Goal: Task Accomplishment & Management: Manage account settings

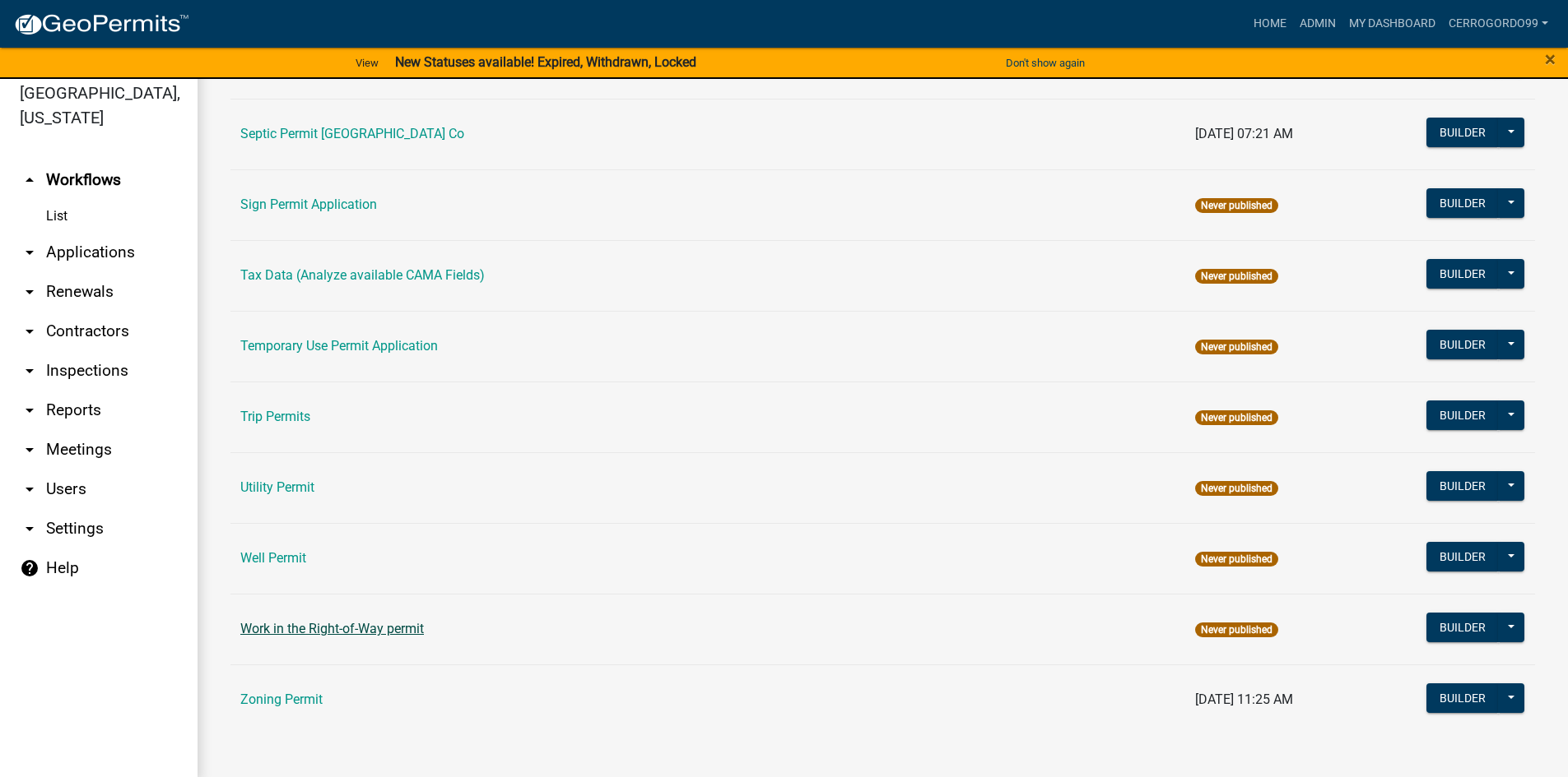
scroll to position [19, 0]
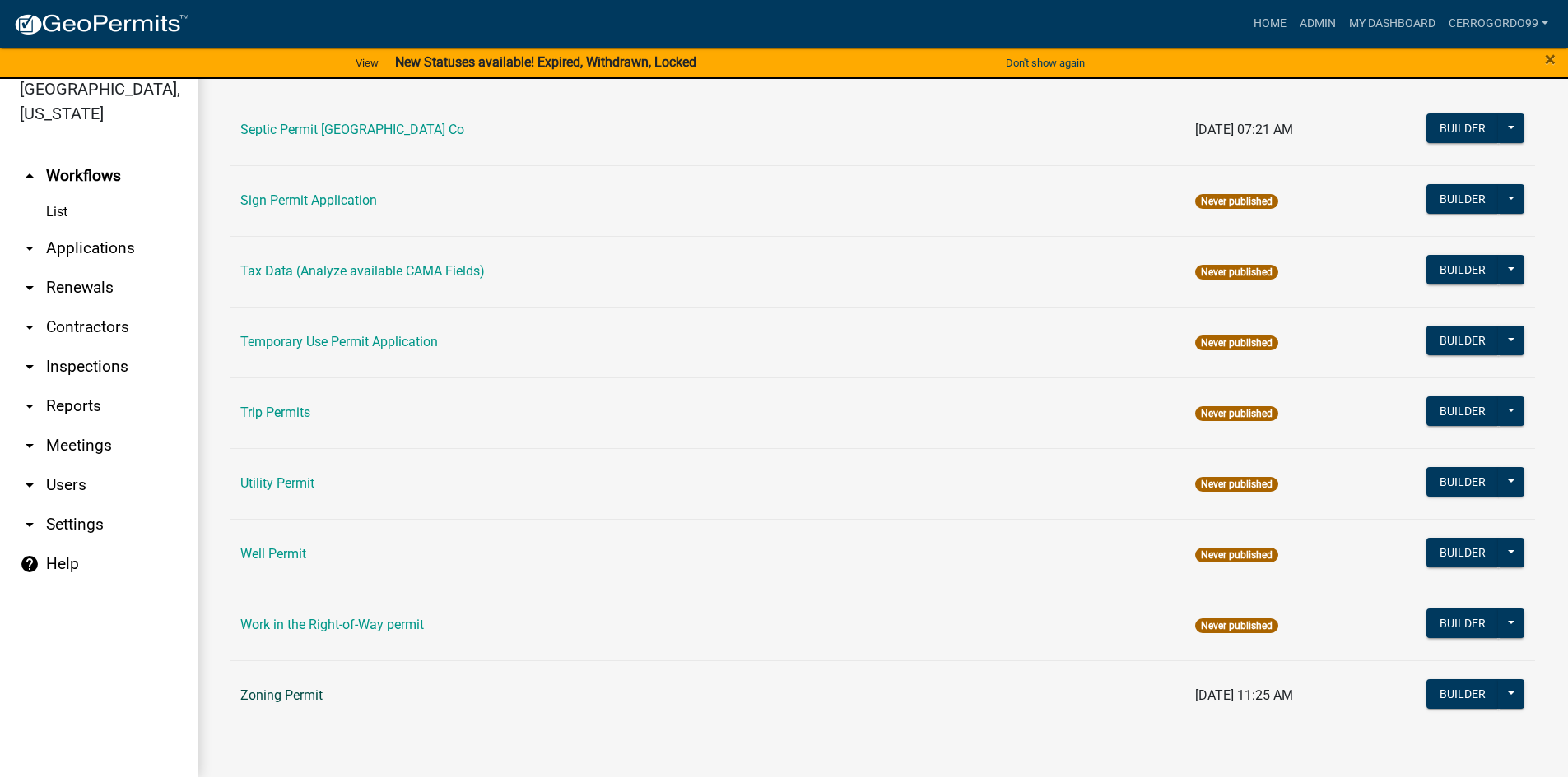
click at [288, 692] on link "Zoning Permit" at bounding box center [282, 695] width 83 height 16
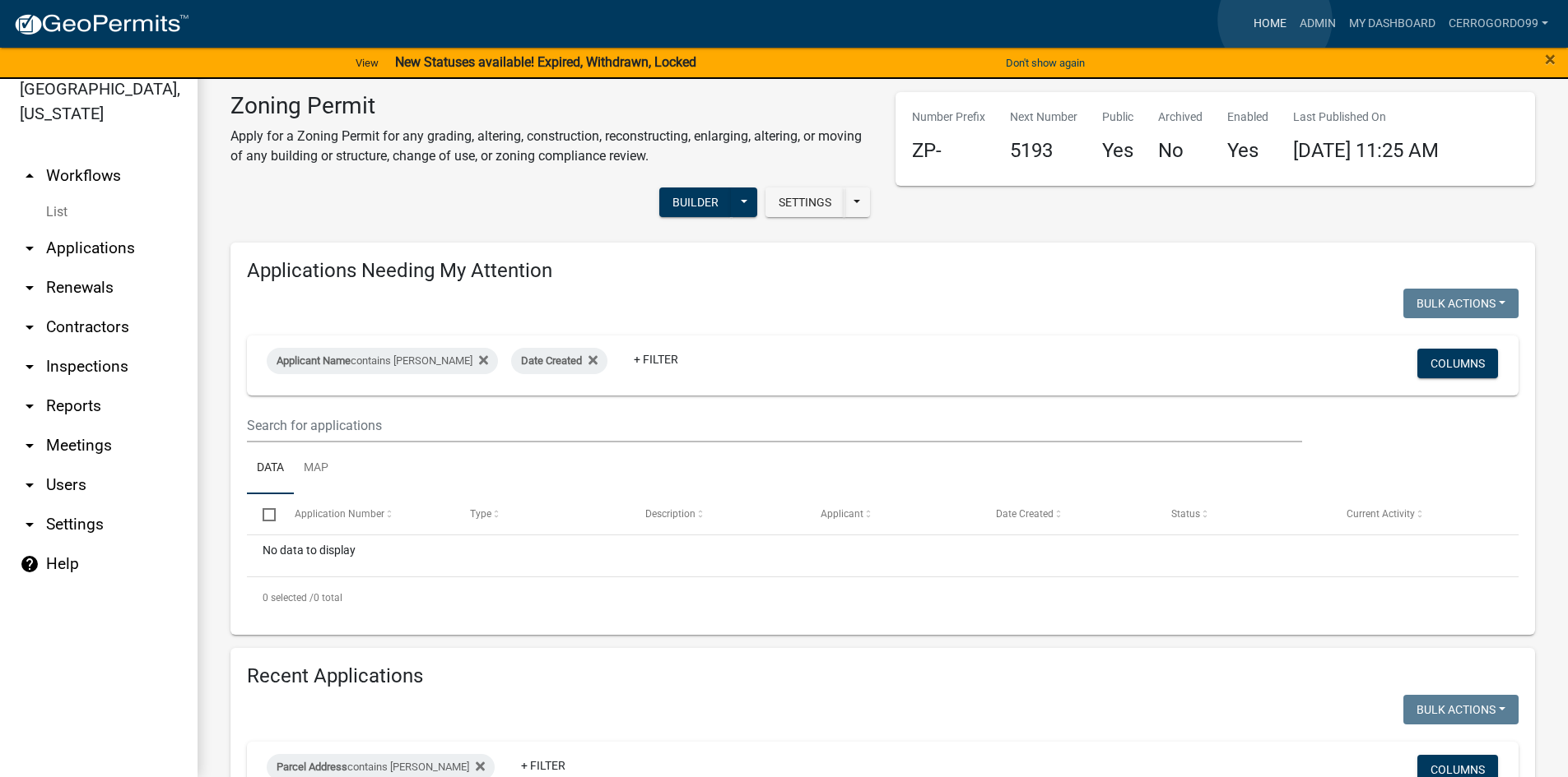
click at [1275, 19] on link "Home" at bounding box center [1270, 24] width 46 height 31
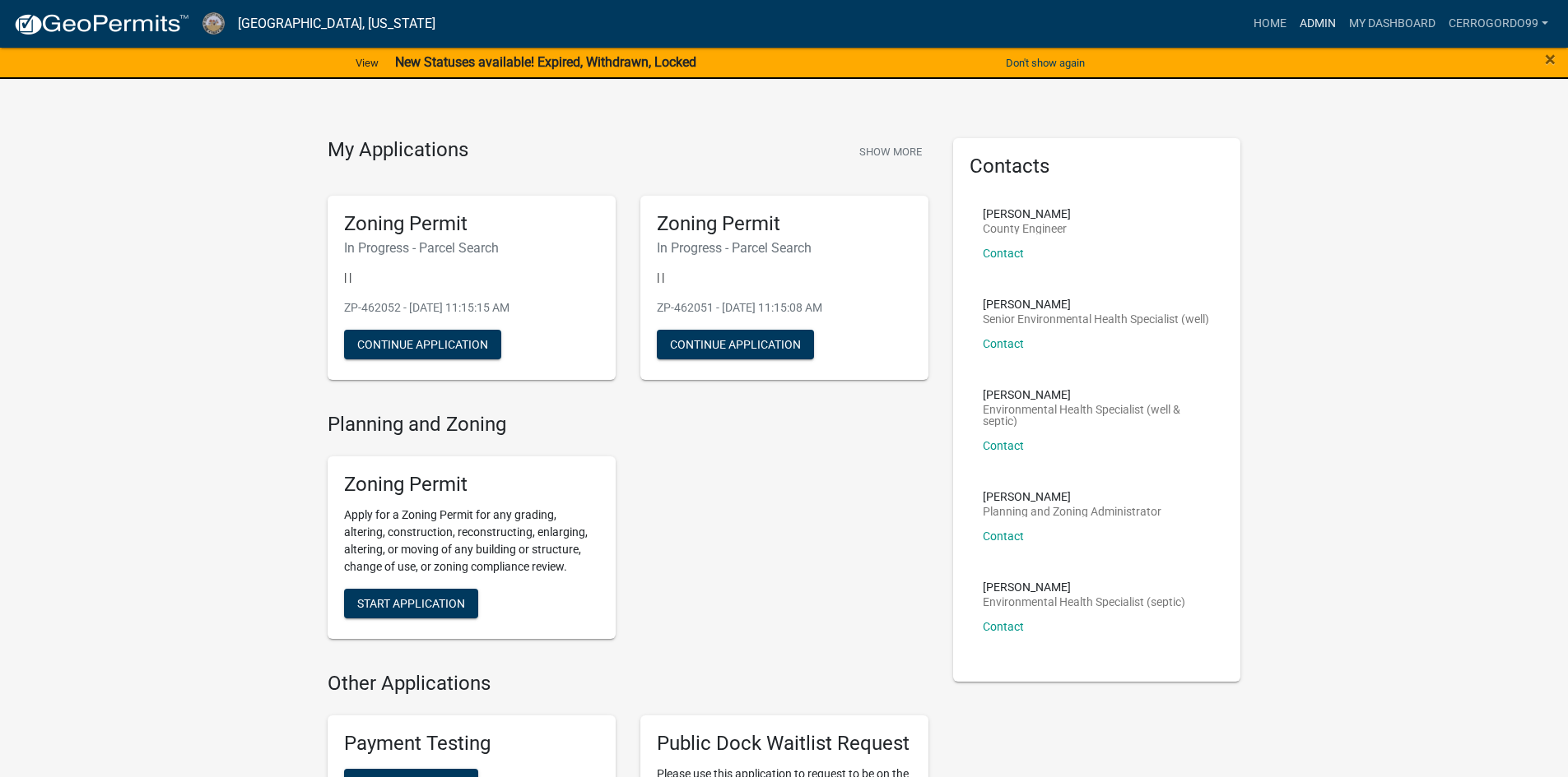
click at [1313, 27] on link "Admin" at bounding box center [1318, 24] width 50 height 31
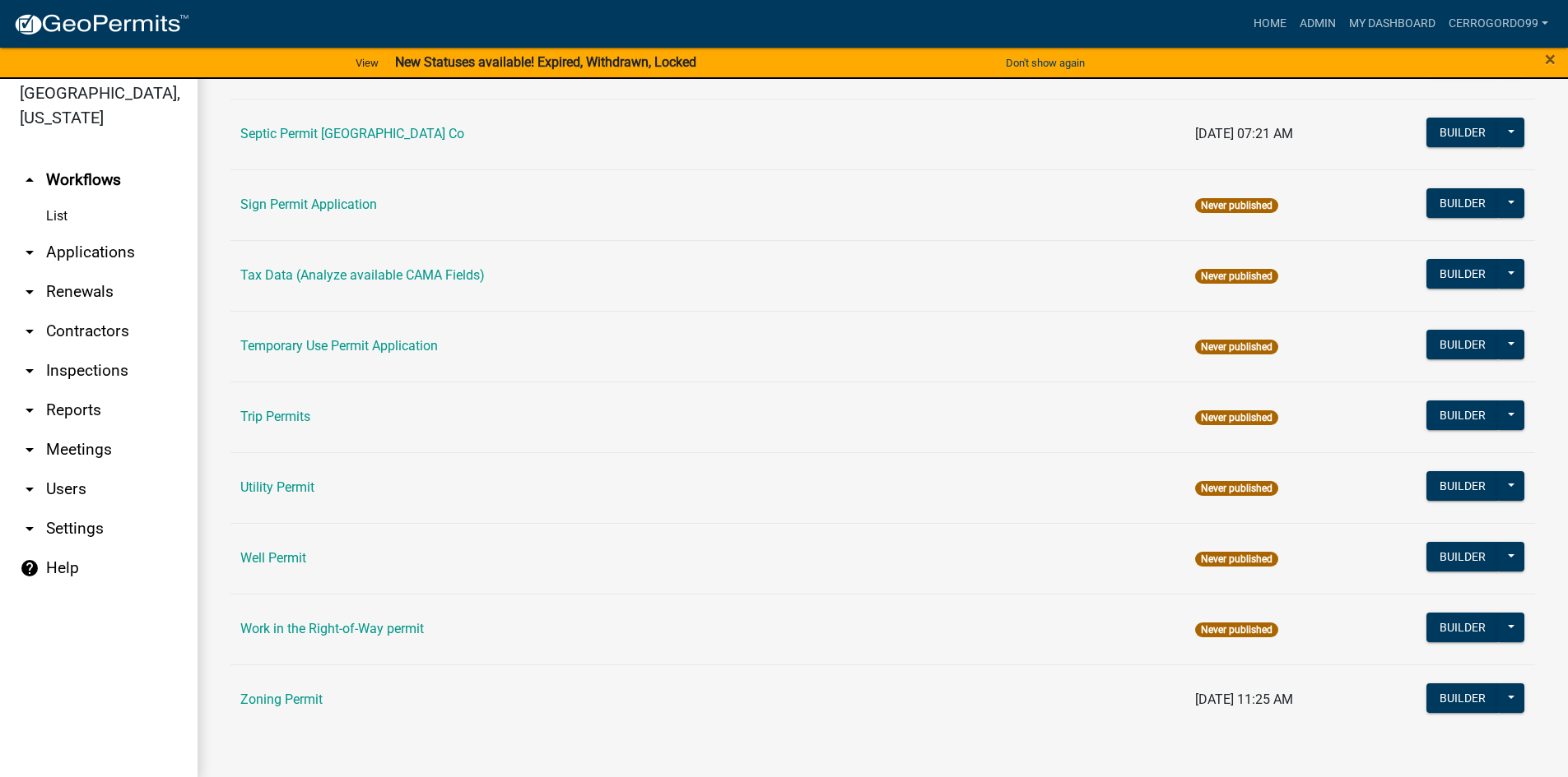
scroll to position [19, 0]
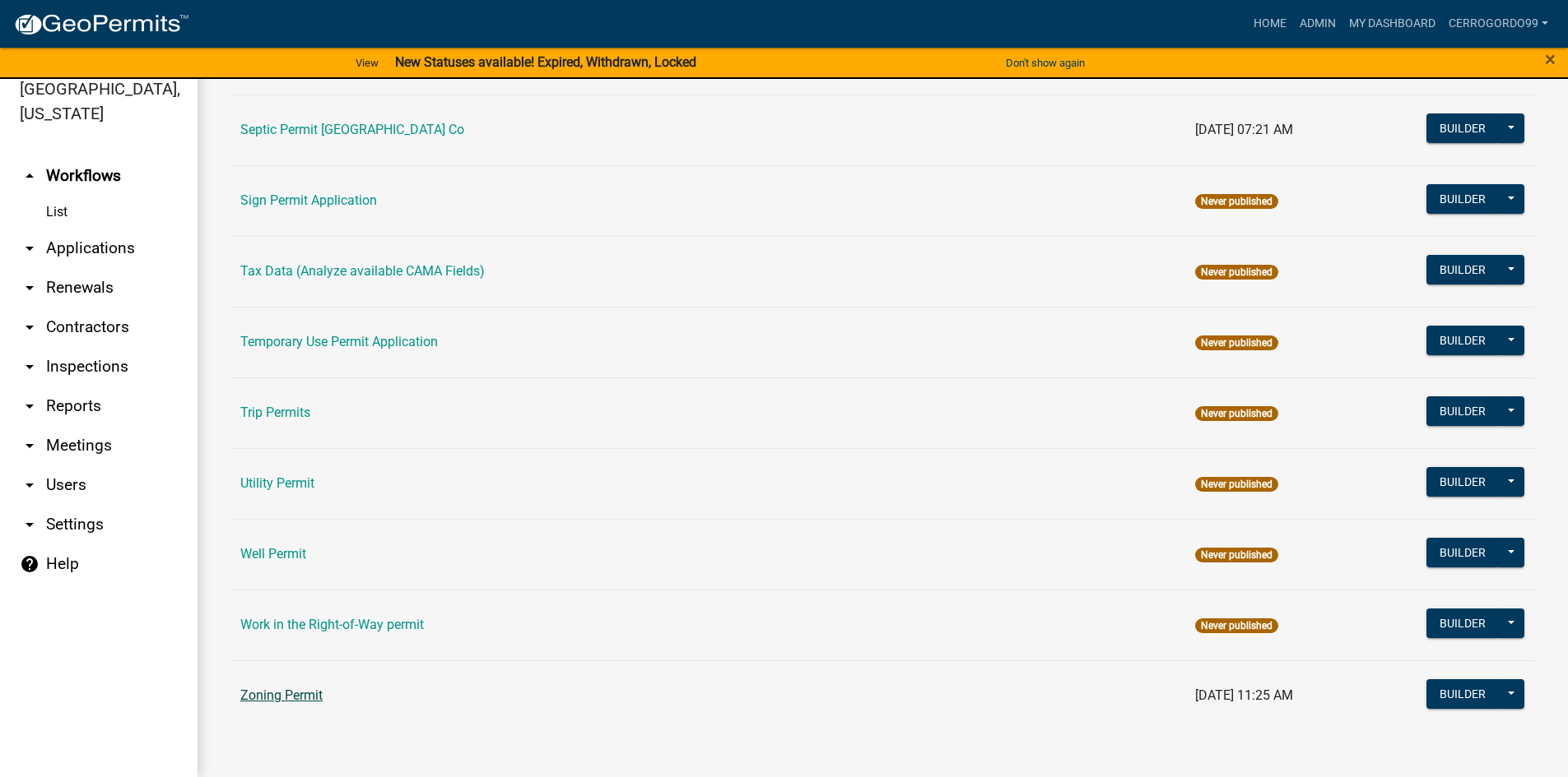
click at [278, 697] on link "Zoning Permit" at bounding box center [282, 695] width 83 height 16
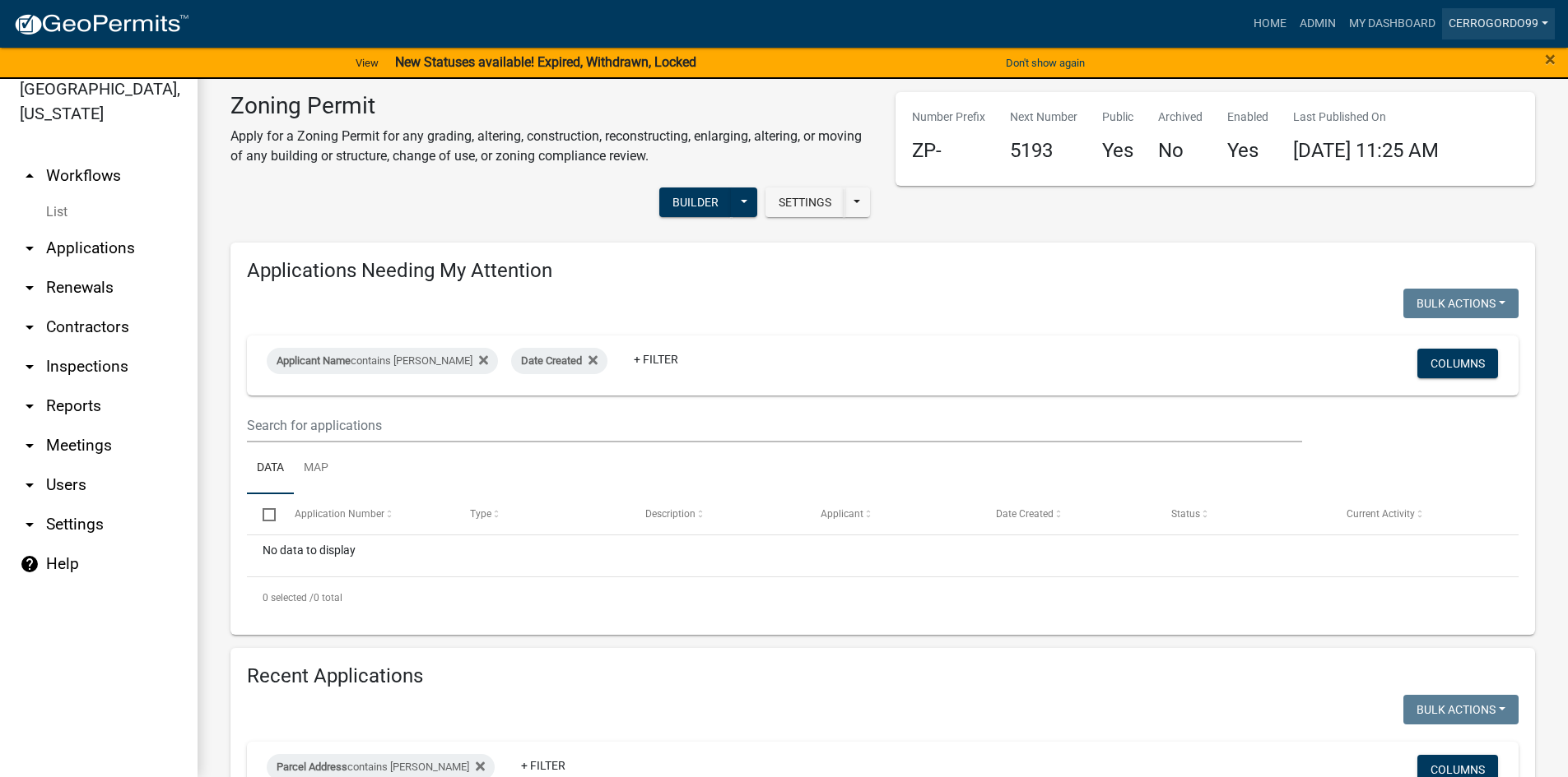
click at [1547, 26] on link "Cerrogordo99" at bounding box center [1498, 24] width 113 height 31
click at [1266, 231] on div "Zoning Permit Apply for a Zoning Permit for any grading, altering, construction…" at bounding box center [882, 566] width 1304 height 949
click at [1272, 20] on link "Home" at bounding box center [1270, 24] width 46 height 31
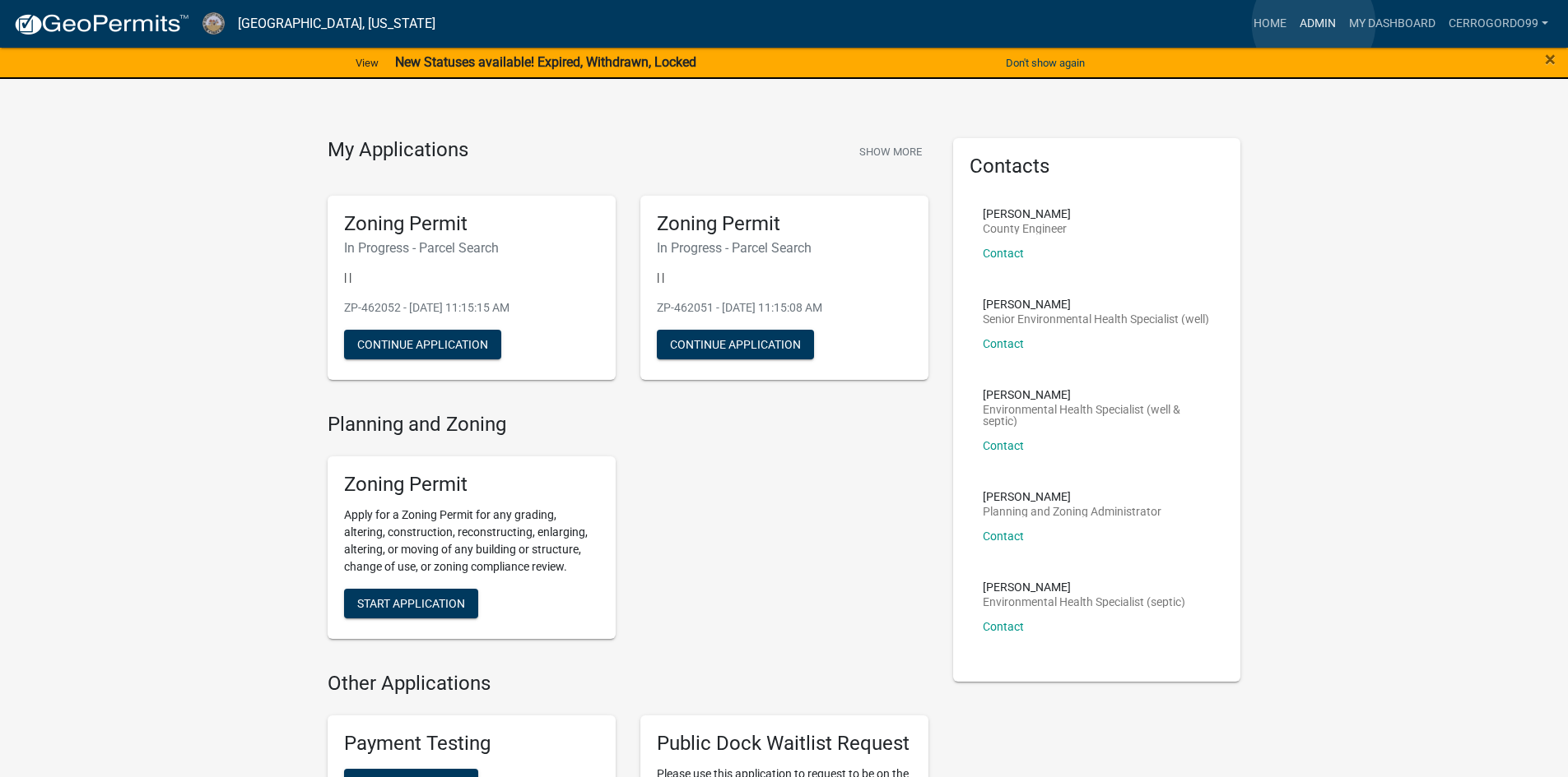
click at [1313, 24] on link "Admin" at bounding box center [1318, 24] width 50 height 31
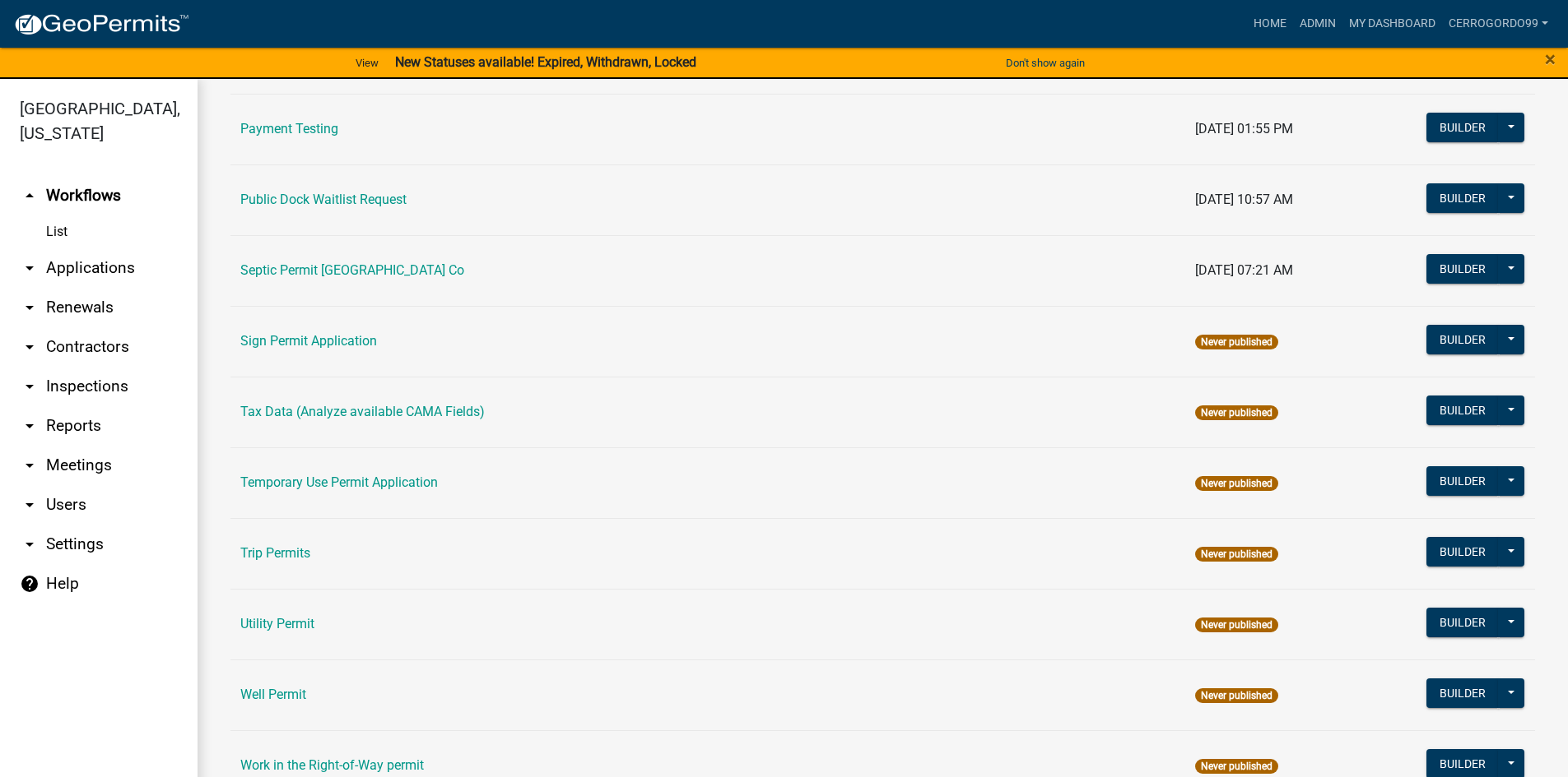
scroll to position [768, 0]
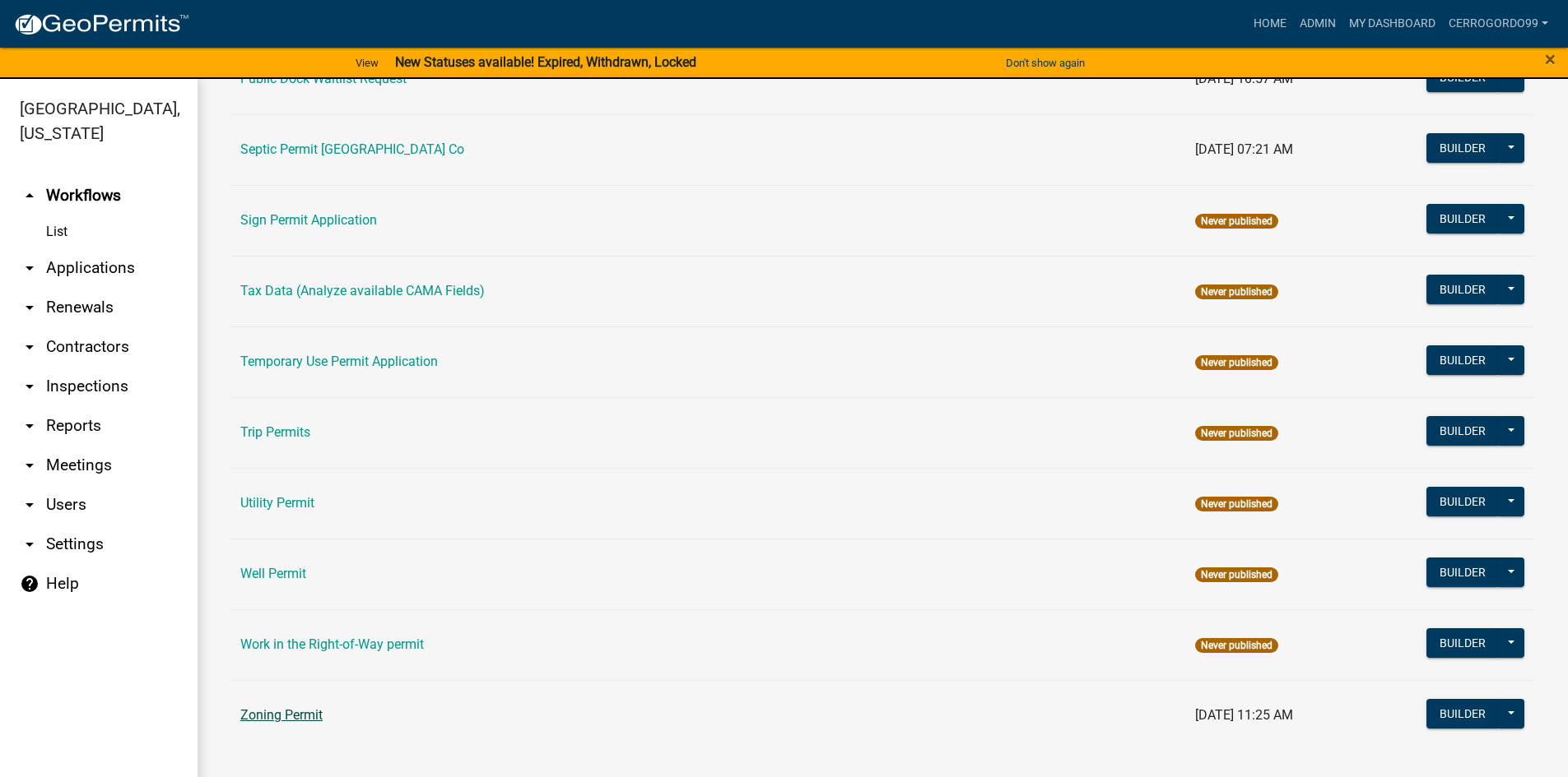
click at [277, 711] on link "Zoning Permit" at bounding box center [282, 715] width 83 height 16
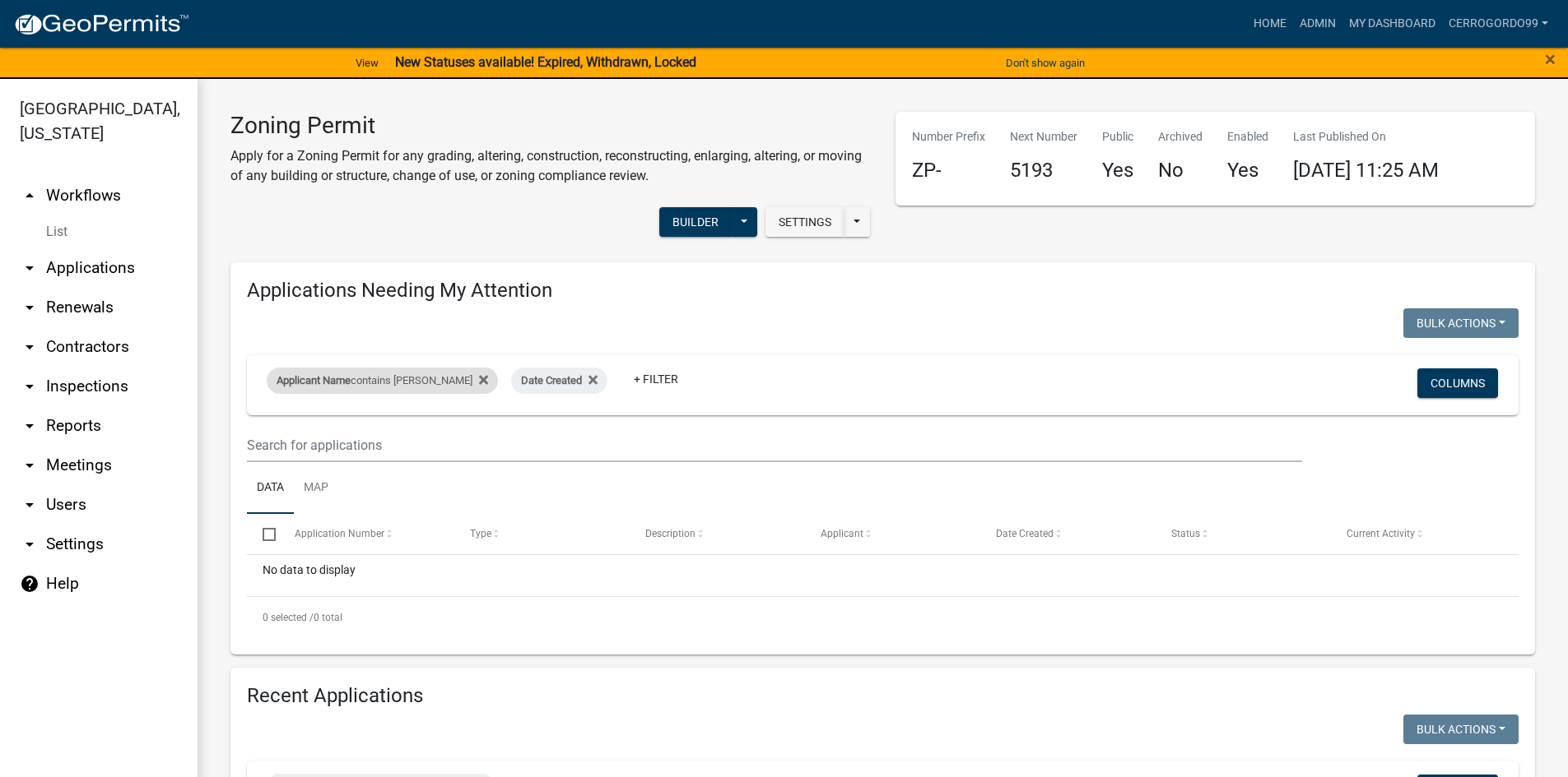
click at [397, 382] on div "Applicant Name contains fossey" at bounding box center [382, 380] width 231 height 26
click at [351, 442] on input "fossey" at bounding box center [365, 442] width 151 height 34
type input "f"
type input "[PERSON_NAME]"
click at [362, 489] on button "Done" at bounding box center [368, 490] width 151 height 29
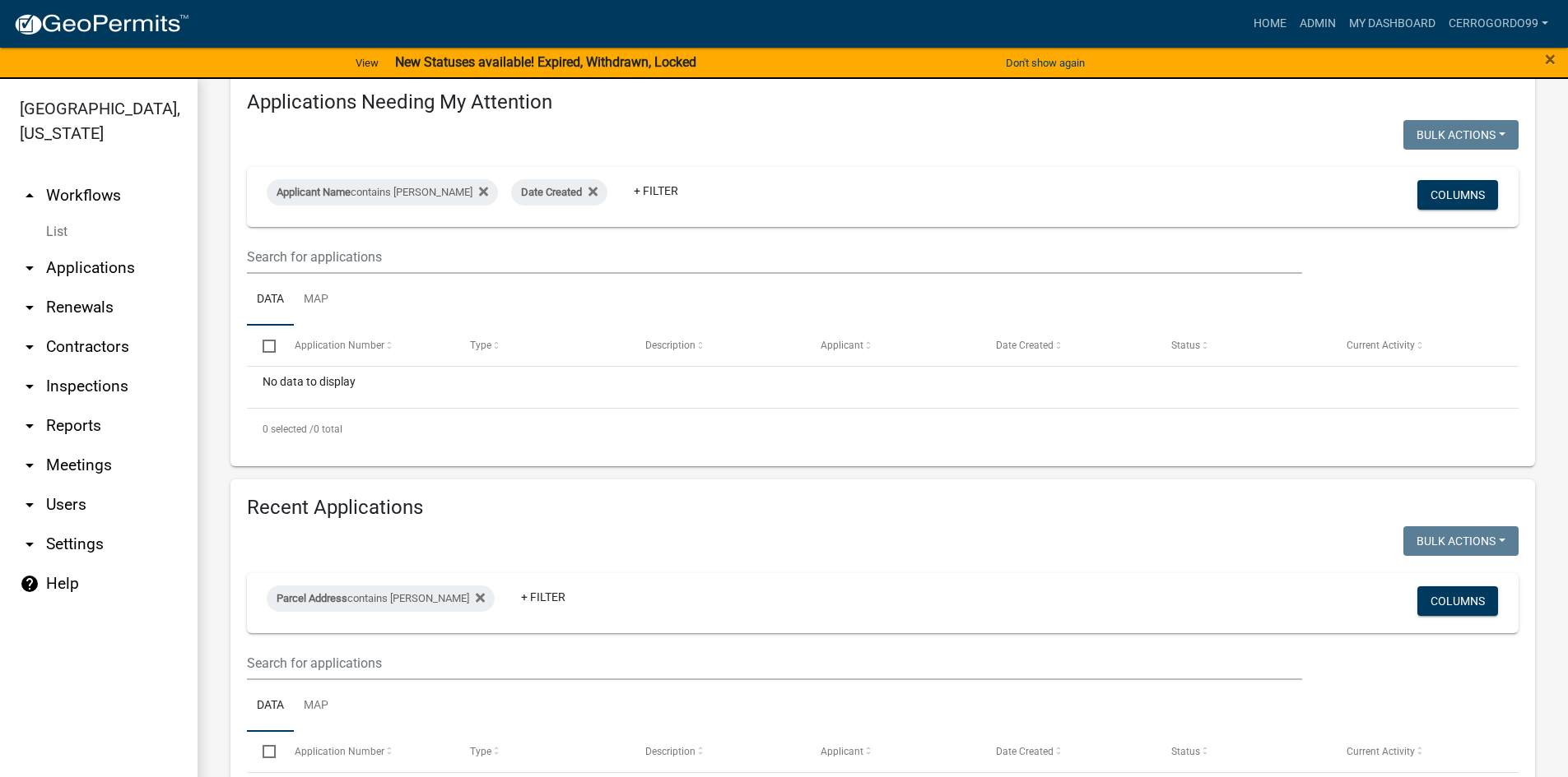
scroll to position [297, 0]
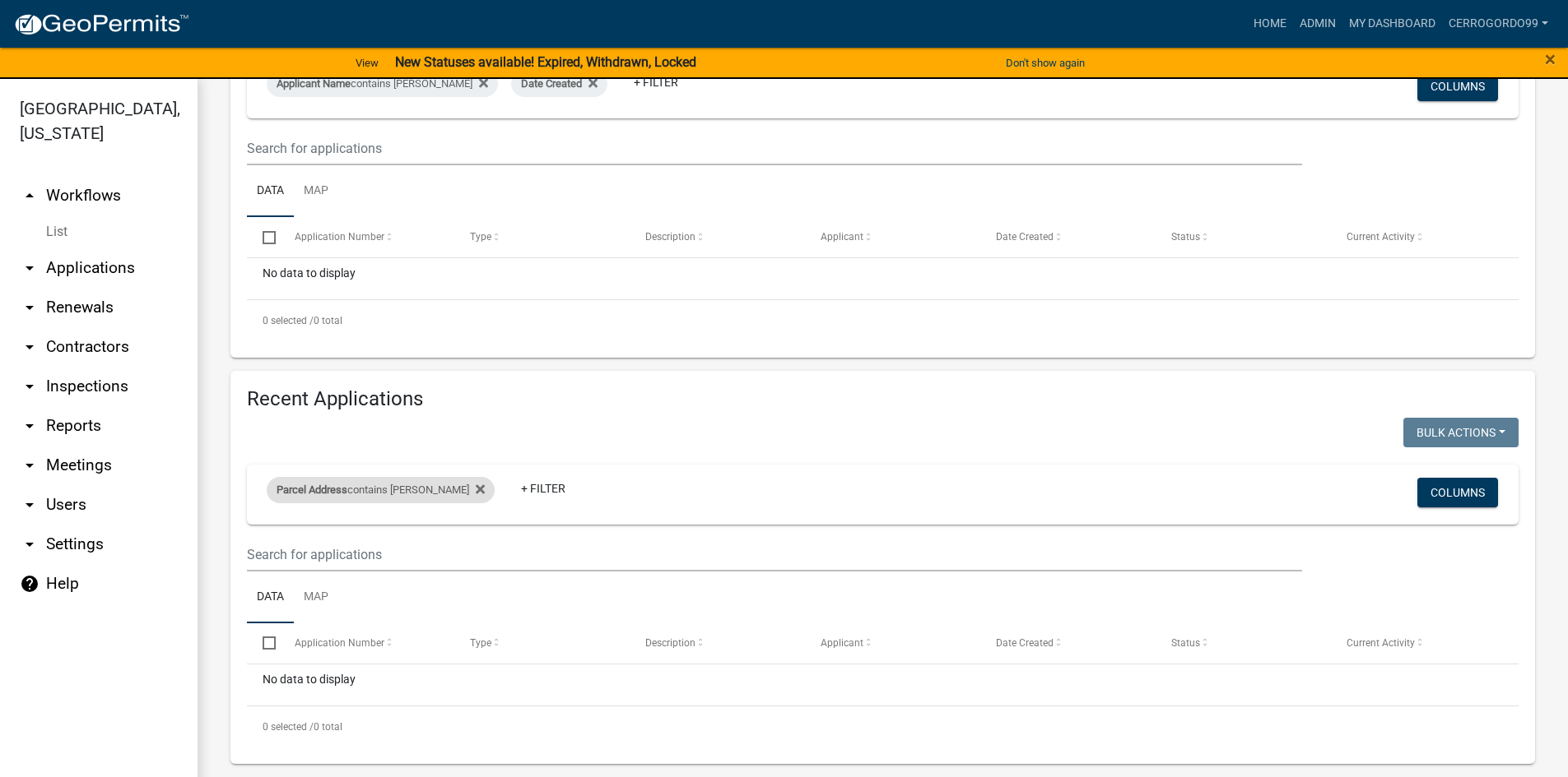
click at [357, 485] on div "Parcel Address contains dirksen" at bounding box center [380, 490] width 228 height 26
click at [353, 559] on input "dirksen" at bounding box center [364, 551] width 151 height 34
type input "d"
type input "[PERSON_NAME]"
click at [367, 601] on button "Done" at bounding box center [366, 600] width 151 height 29
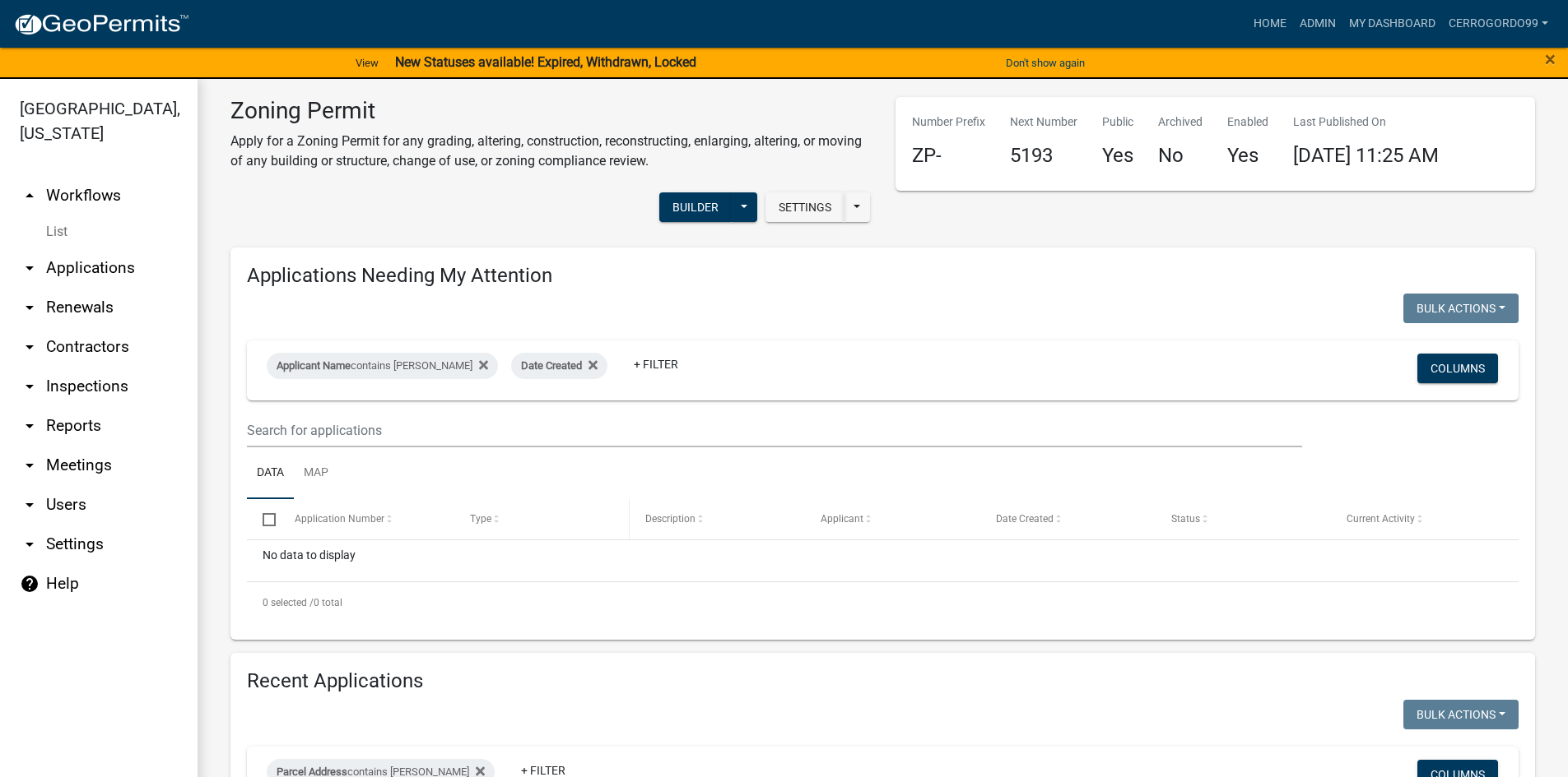
scroll to position [0, 0]
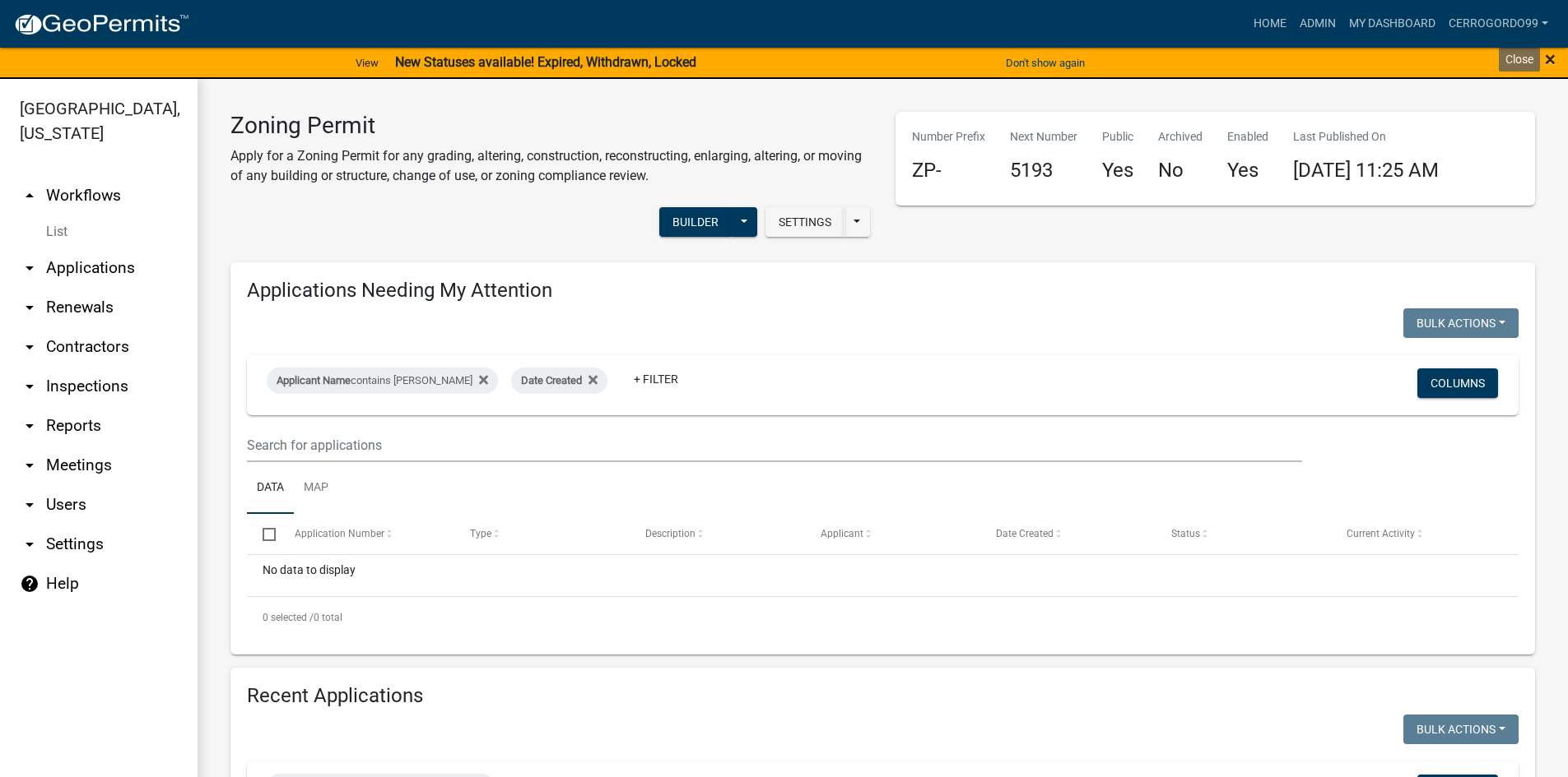
click at [1555, 58] on span "×" at bounding box center [1549, 59] width 11 height 23
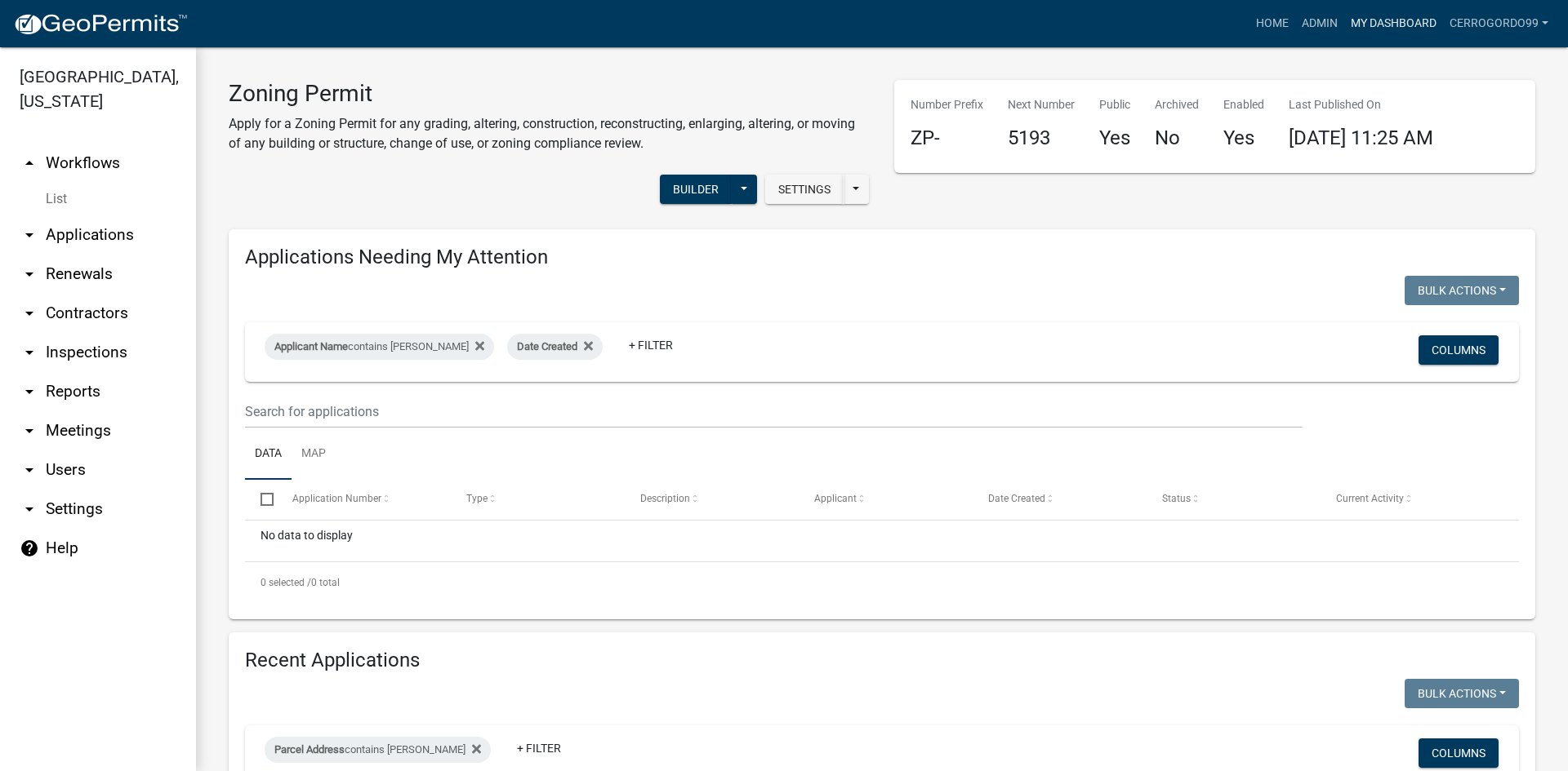
click at [1369, 17] on link "My Dashboard" at bounding box center [1394, 23] width 99 height 31
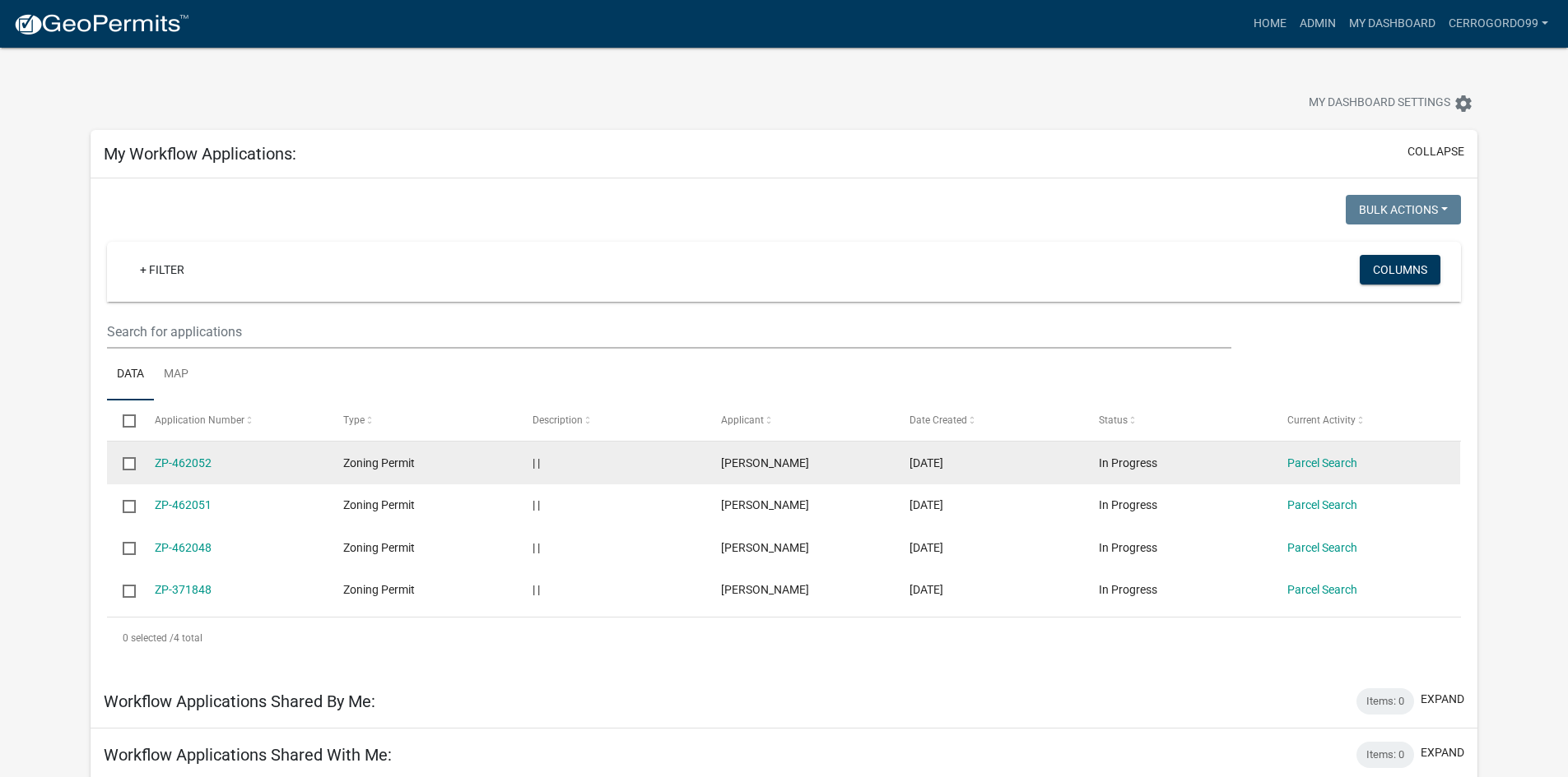
click at [126, 458] on input "checkbox" at bounding box center [127, 463] width 11 height 11
checkbox input "true"
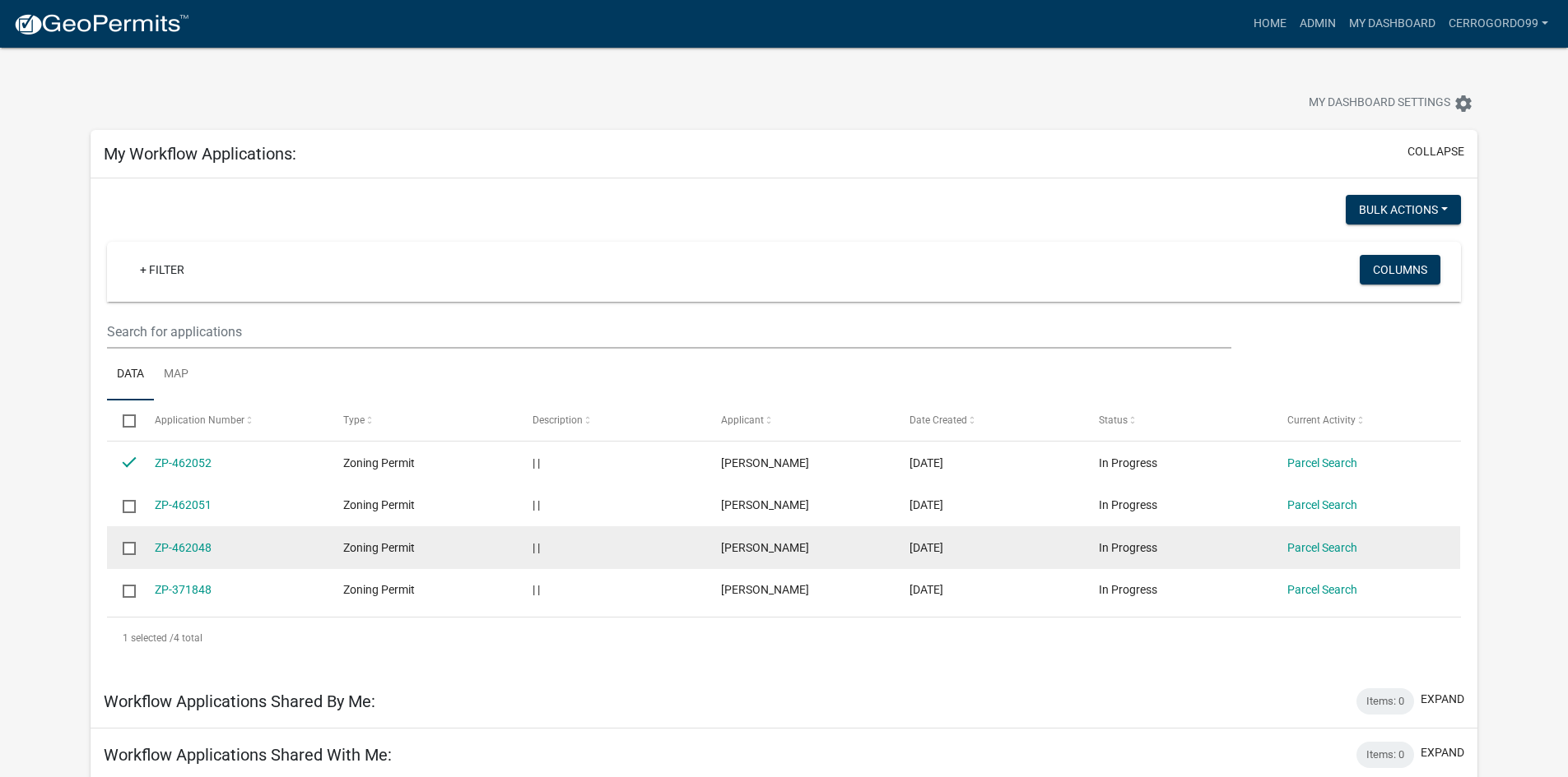
drag, startPoint x: 126, startPoint y: 500, endPoint x: 127, endPoint y: 536, distance: 36.0
click at [126, 505] on input "checkbox" at bounding box center [127, 505] width 11 height 11
checkbox input "true"
click at [126, 550] on input "checkbox" at bounding box center [127, 547] width 11 height 11
checkbox input "true"
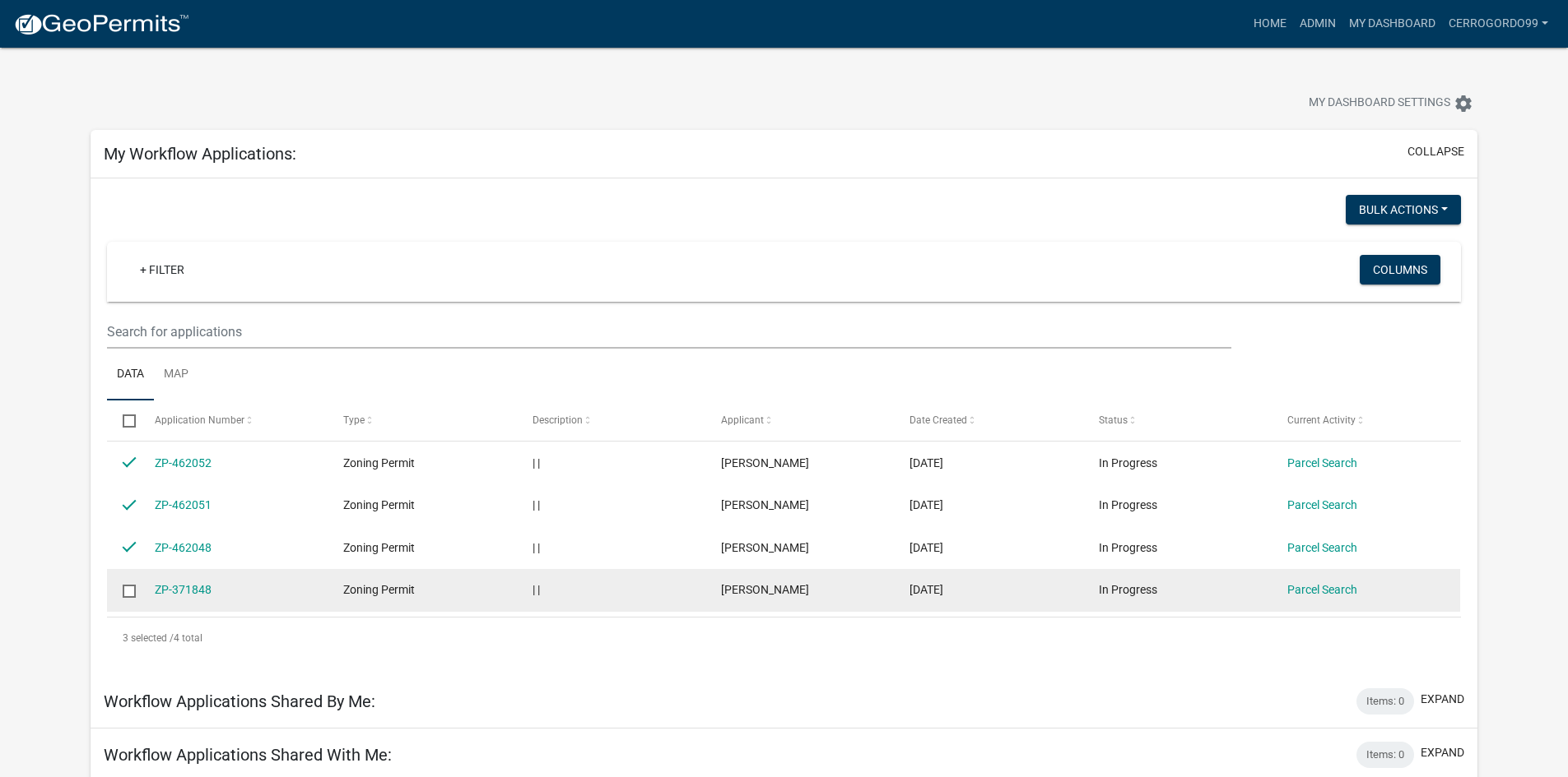
click at [126, 595] on input "checkbox" at bounding box center [127, 590] width 11 height 11
checkbox input "true"
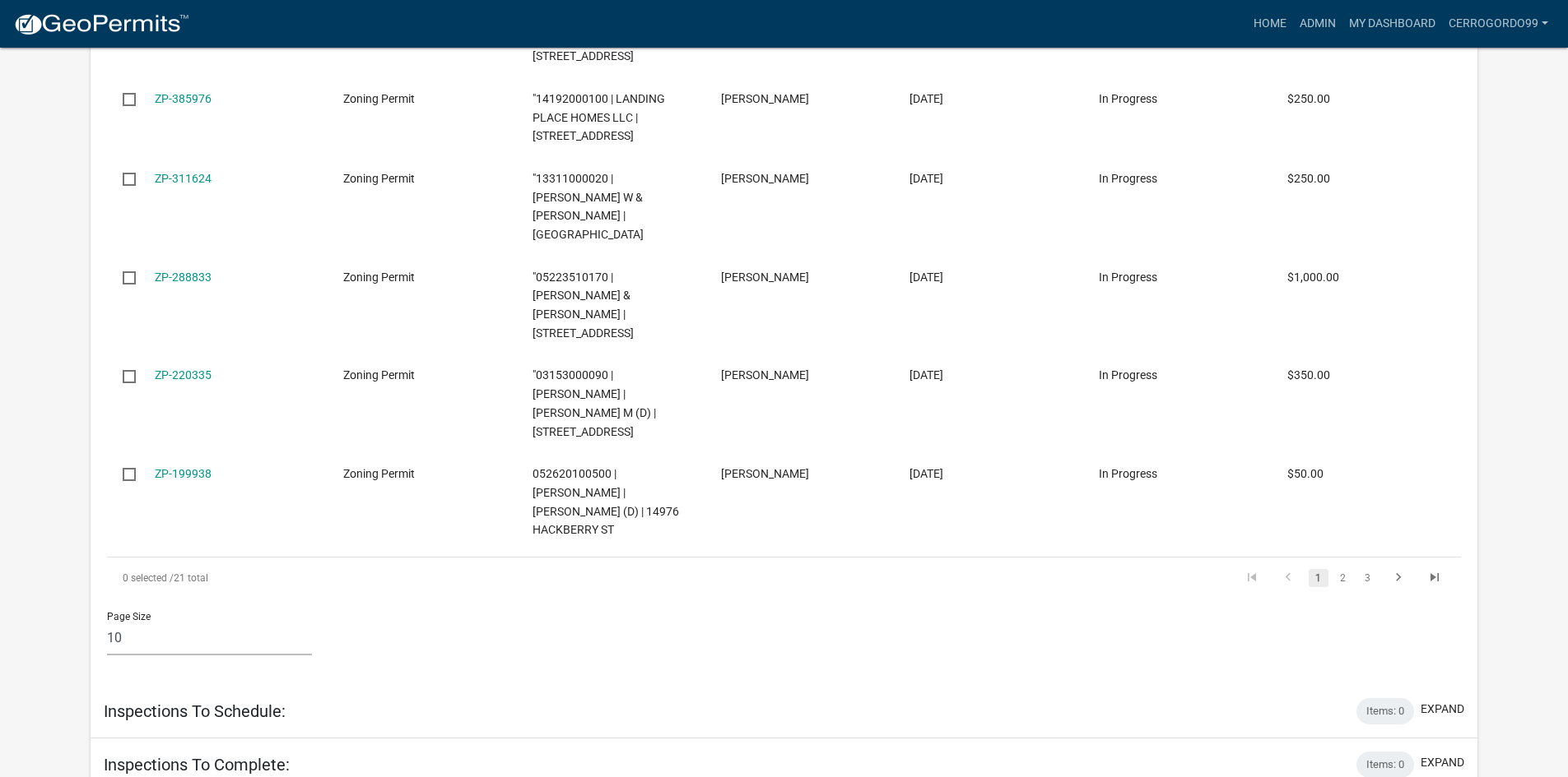
scroll to position [1563, 0]
click at [1339, 569] on link "2" at bounding box center [1342, 577] width 19 height 18
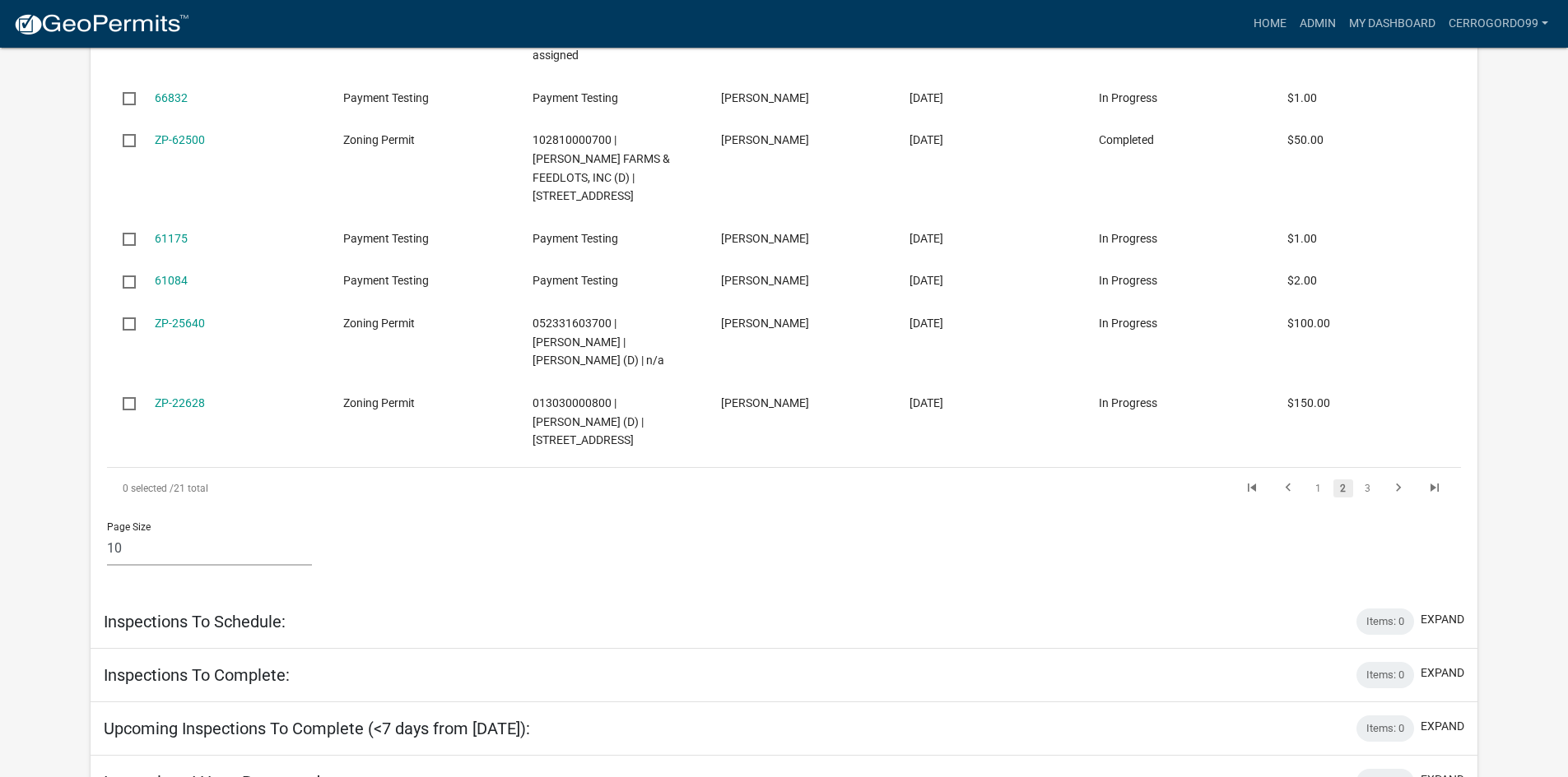
scroll to position [1509, 0]
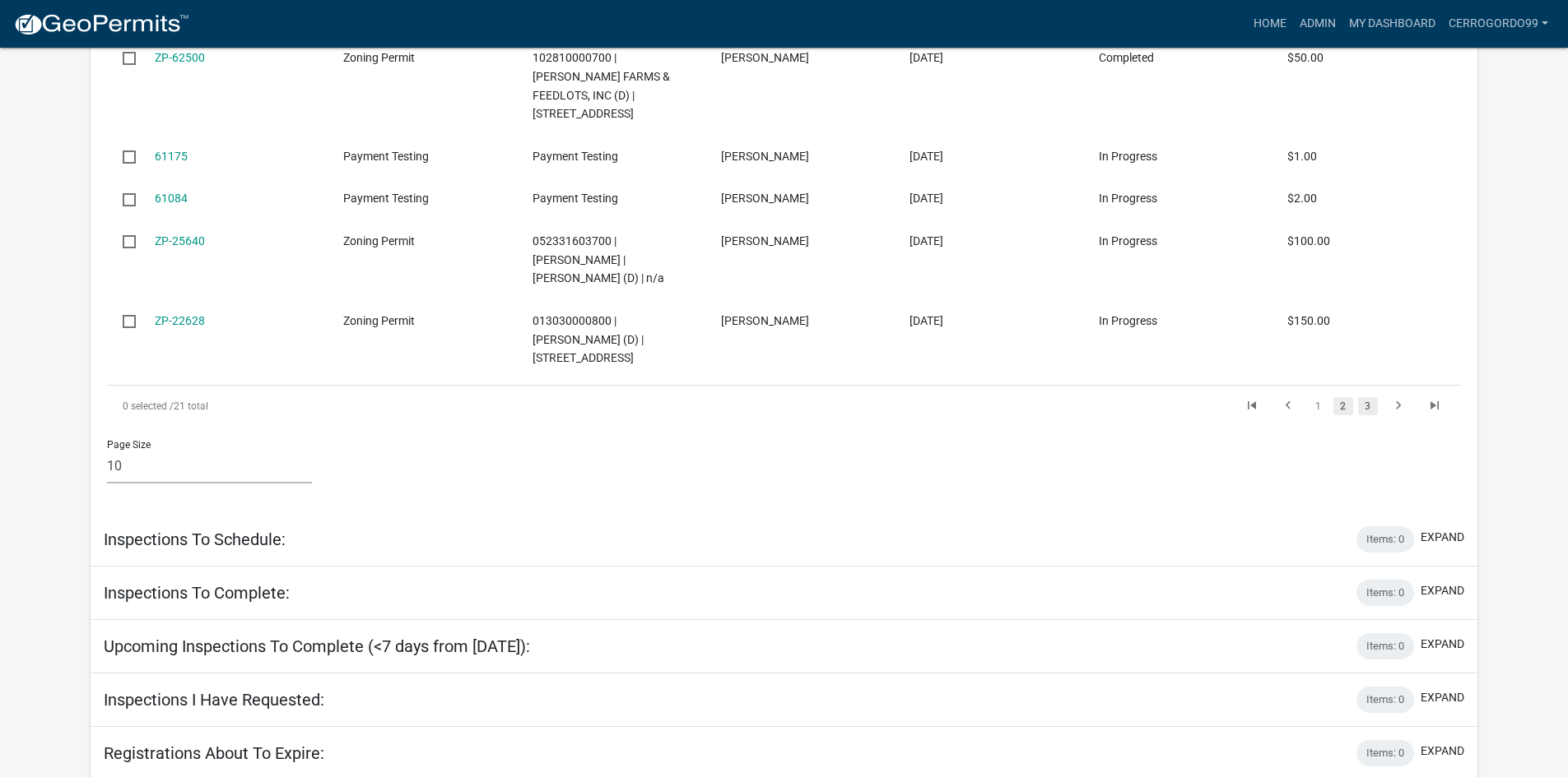
click at [1372, 397] on link "3" at bounding box center [1367, 405] width 19 height 18
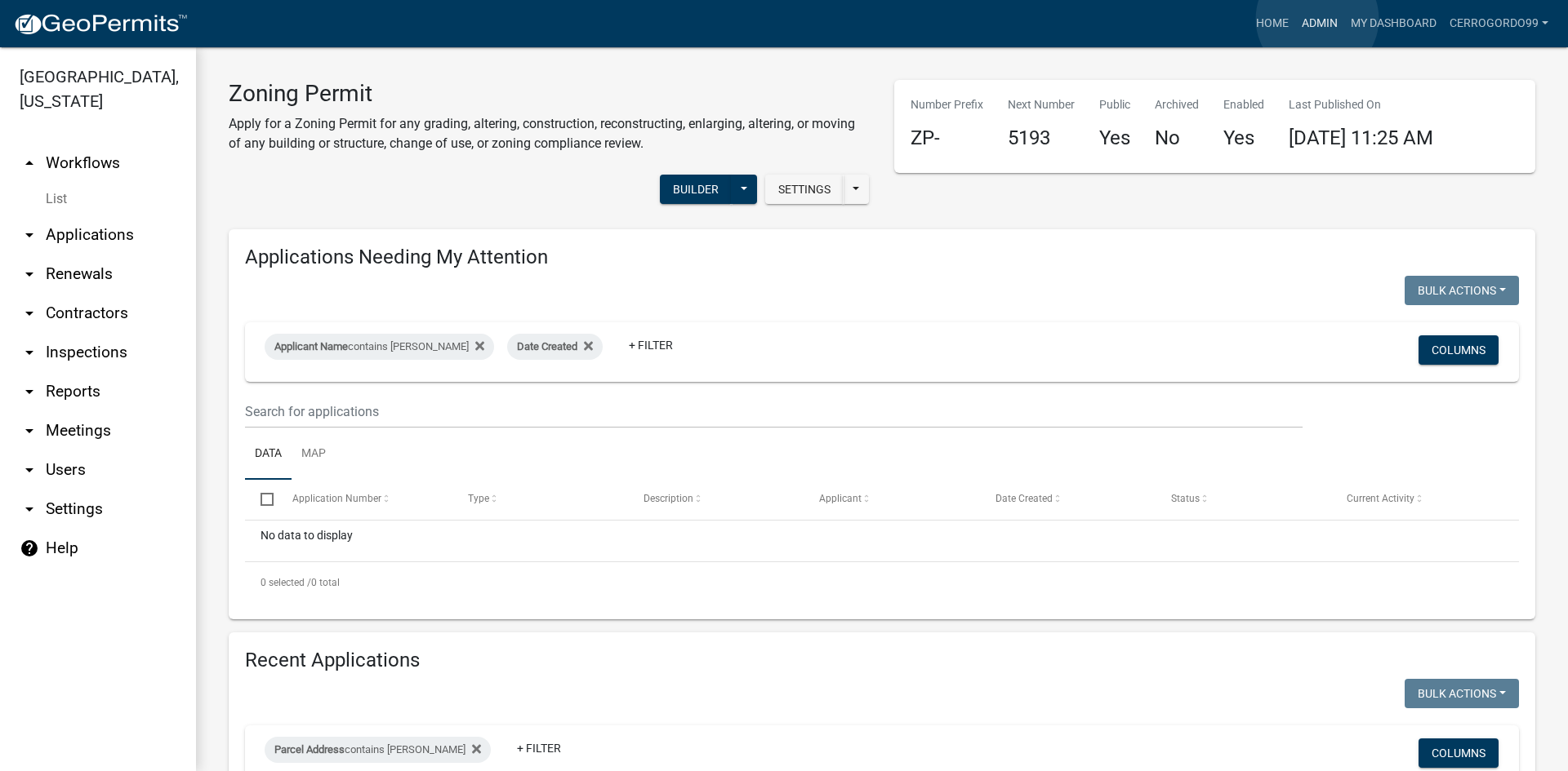
click at [1317, 18] on link "Admin" at bounding box center [1319, 23] width 49 height 31
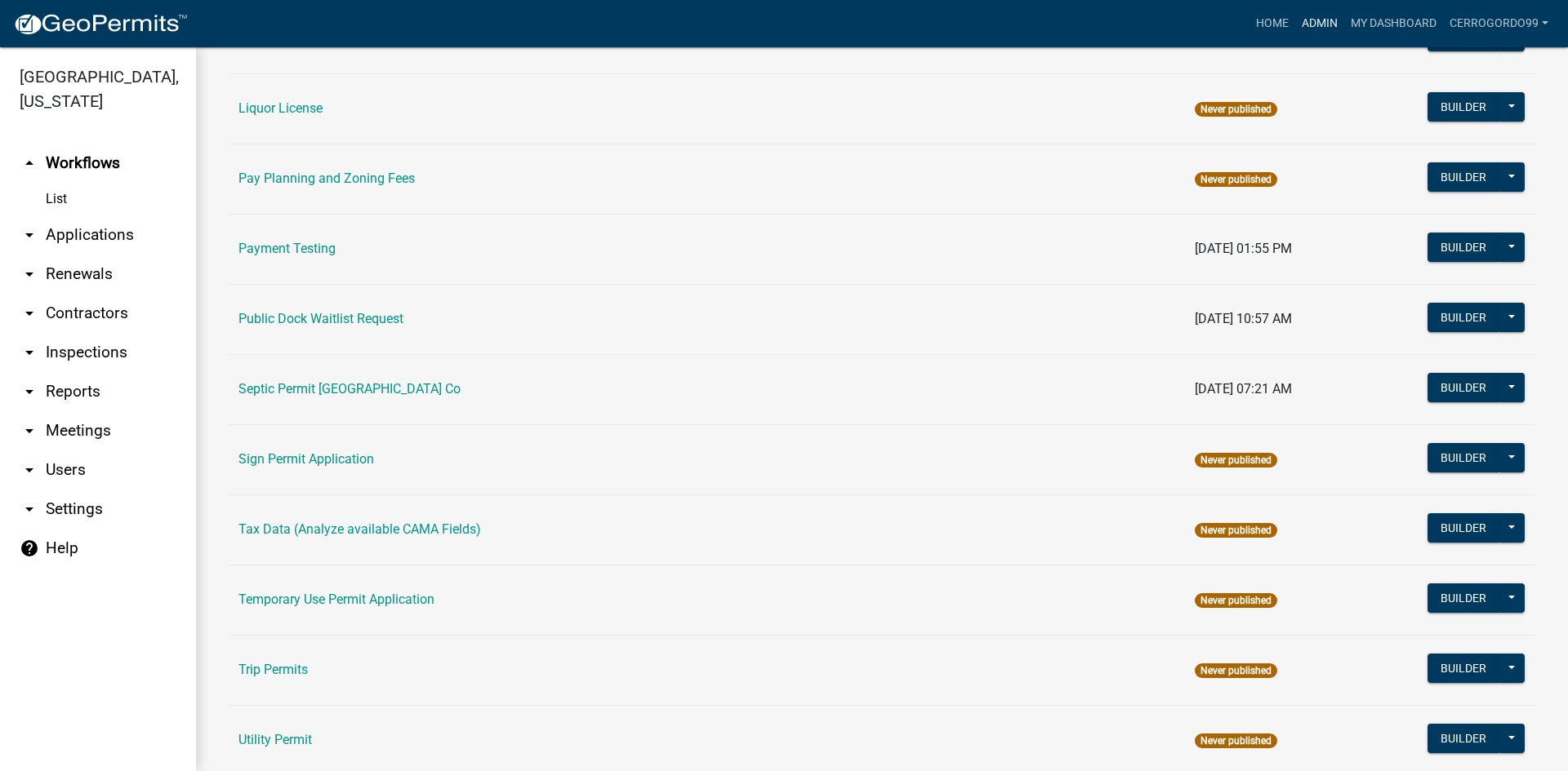
scroll to position [750, 0]
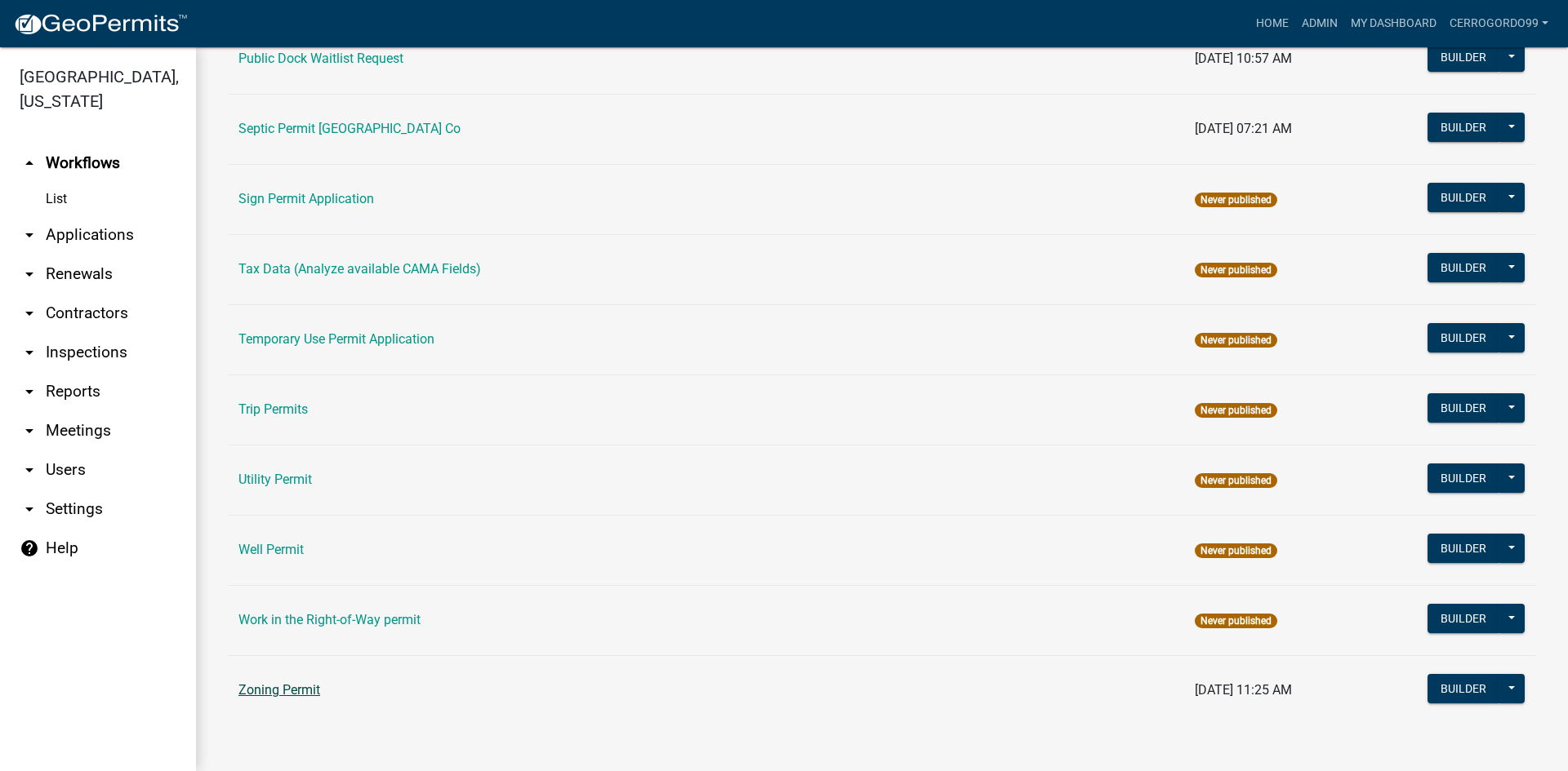
click at [278, 687] on link "Zoning Permit" at bounding box center [279, 690] width 82 height 16
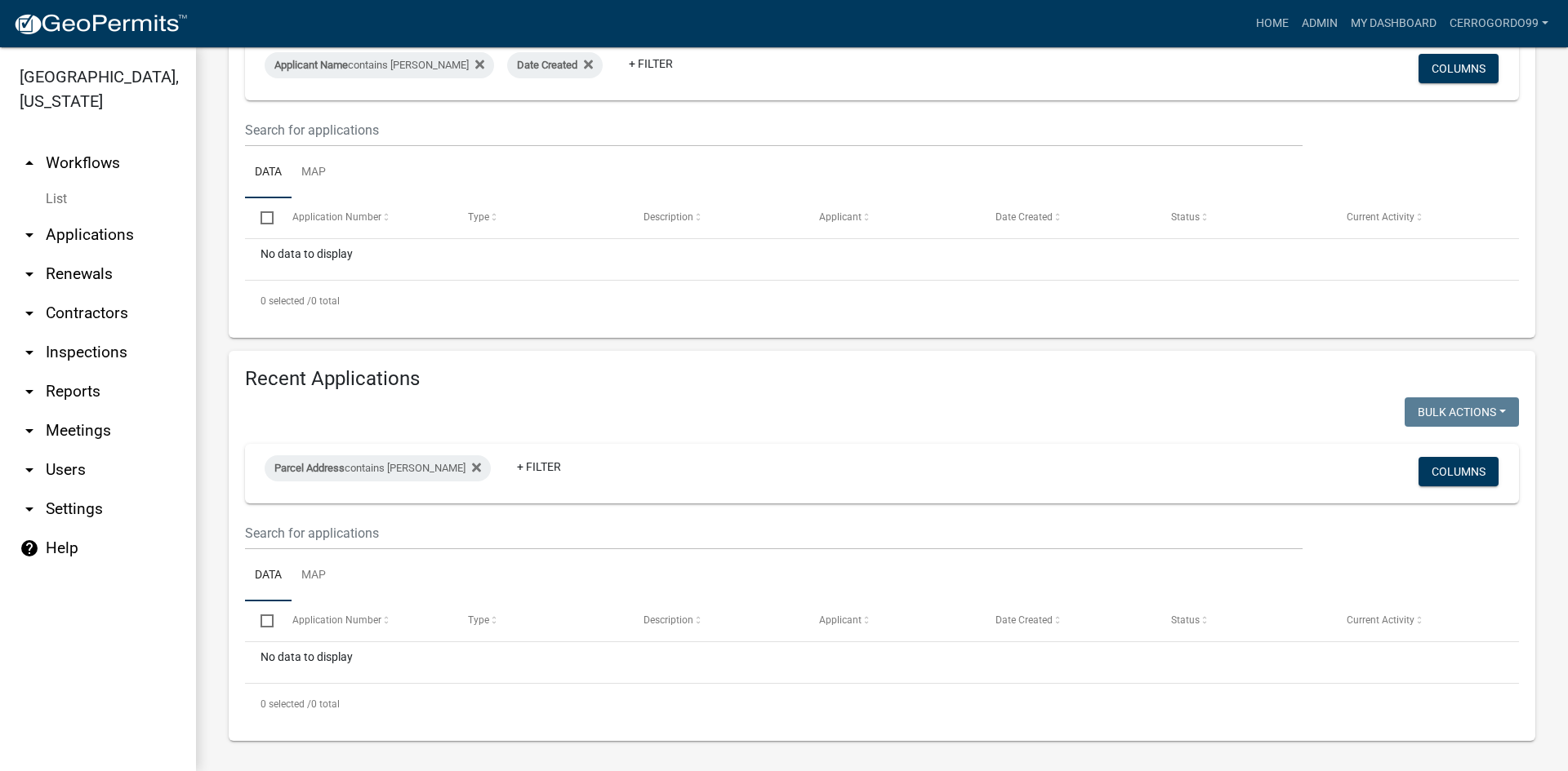
scroll to position [283, 0]
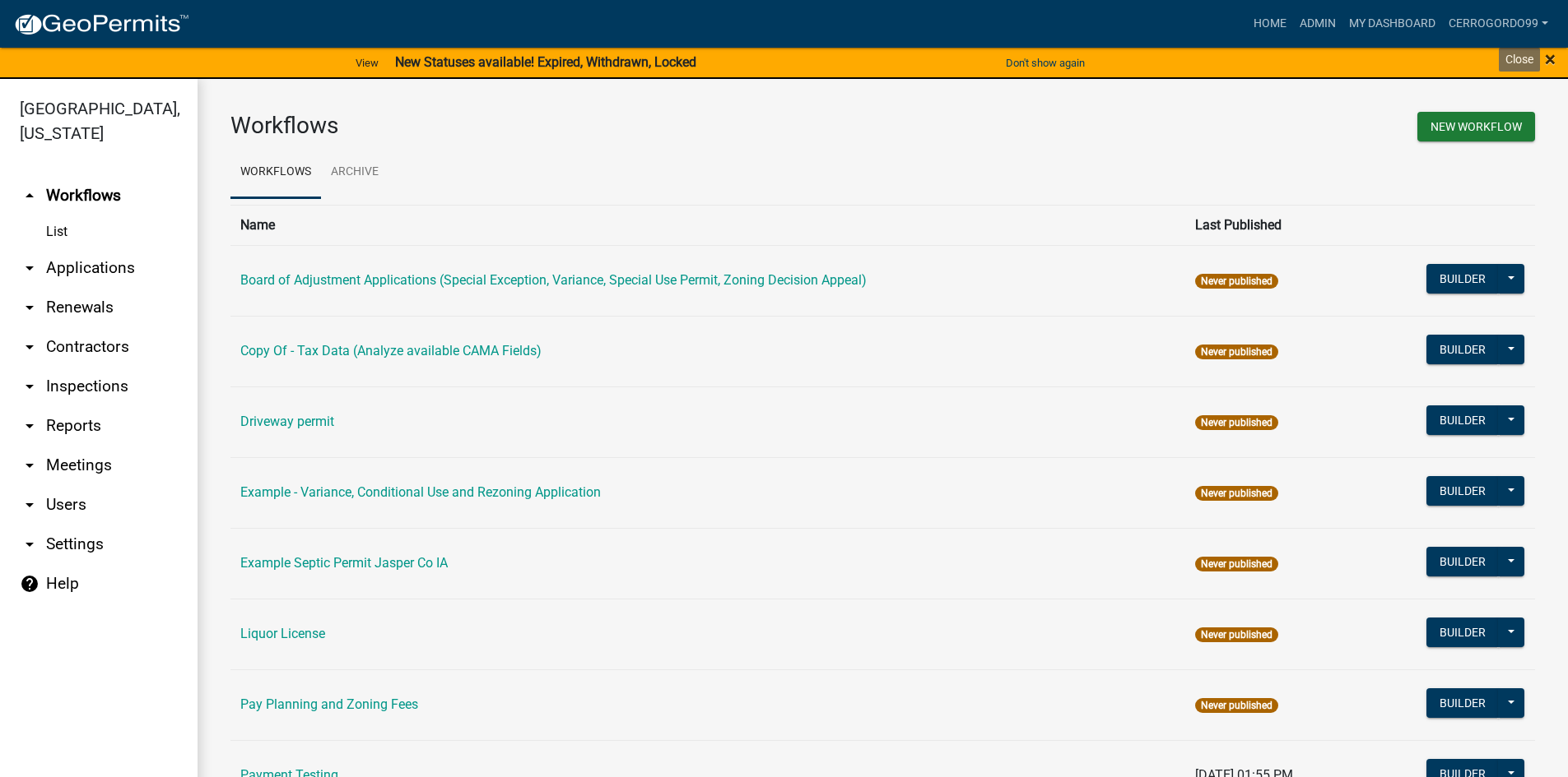
click at [1545, 56] on span "×" at bounding box center [1549, 59] width 11 height 23
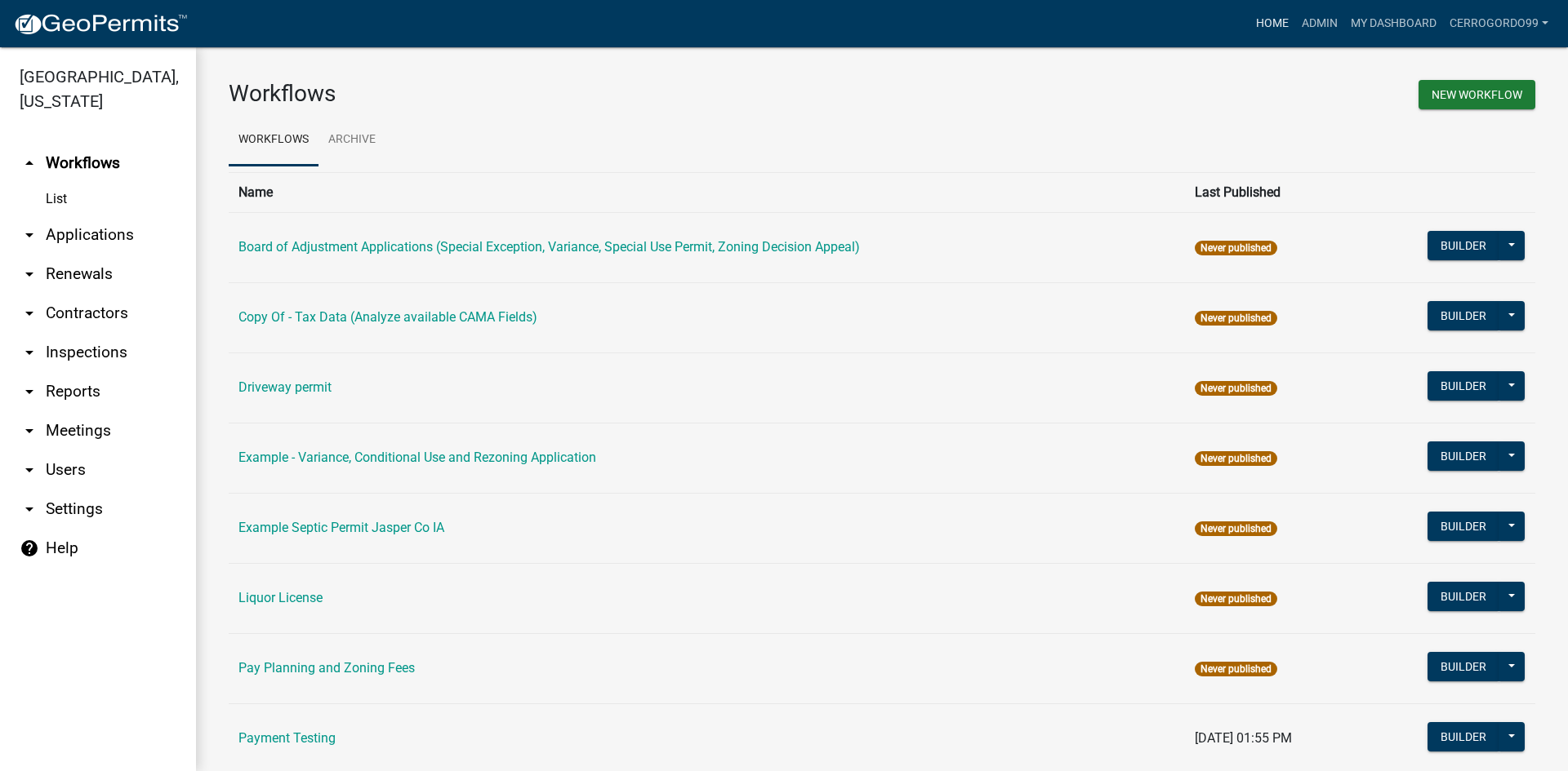
click at [1273, 27] on link "Home" at bounding box center [1272, 23] width 46 height 31
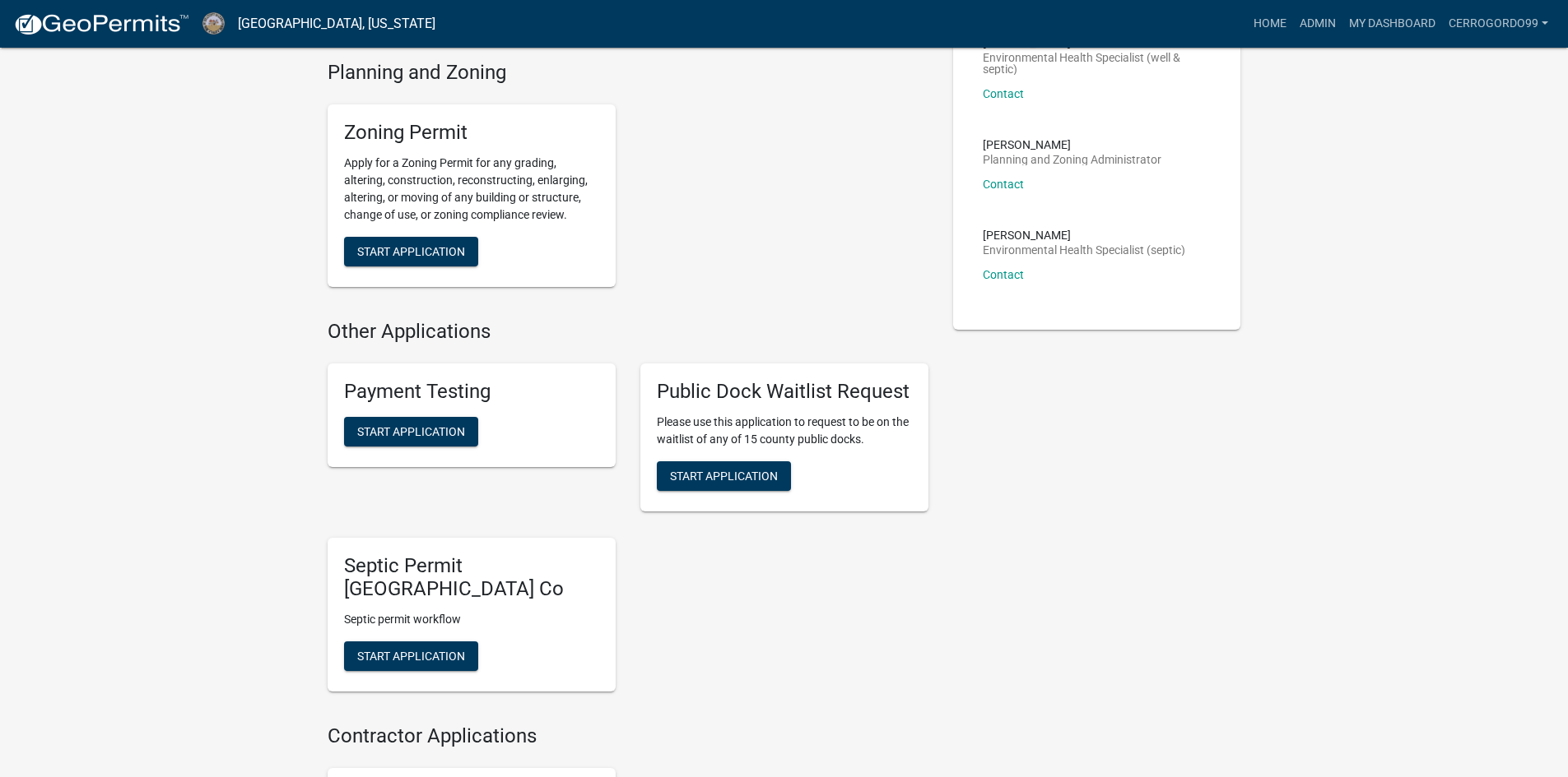
scroll to position [83, 0]
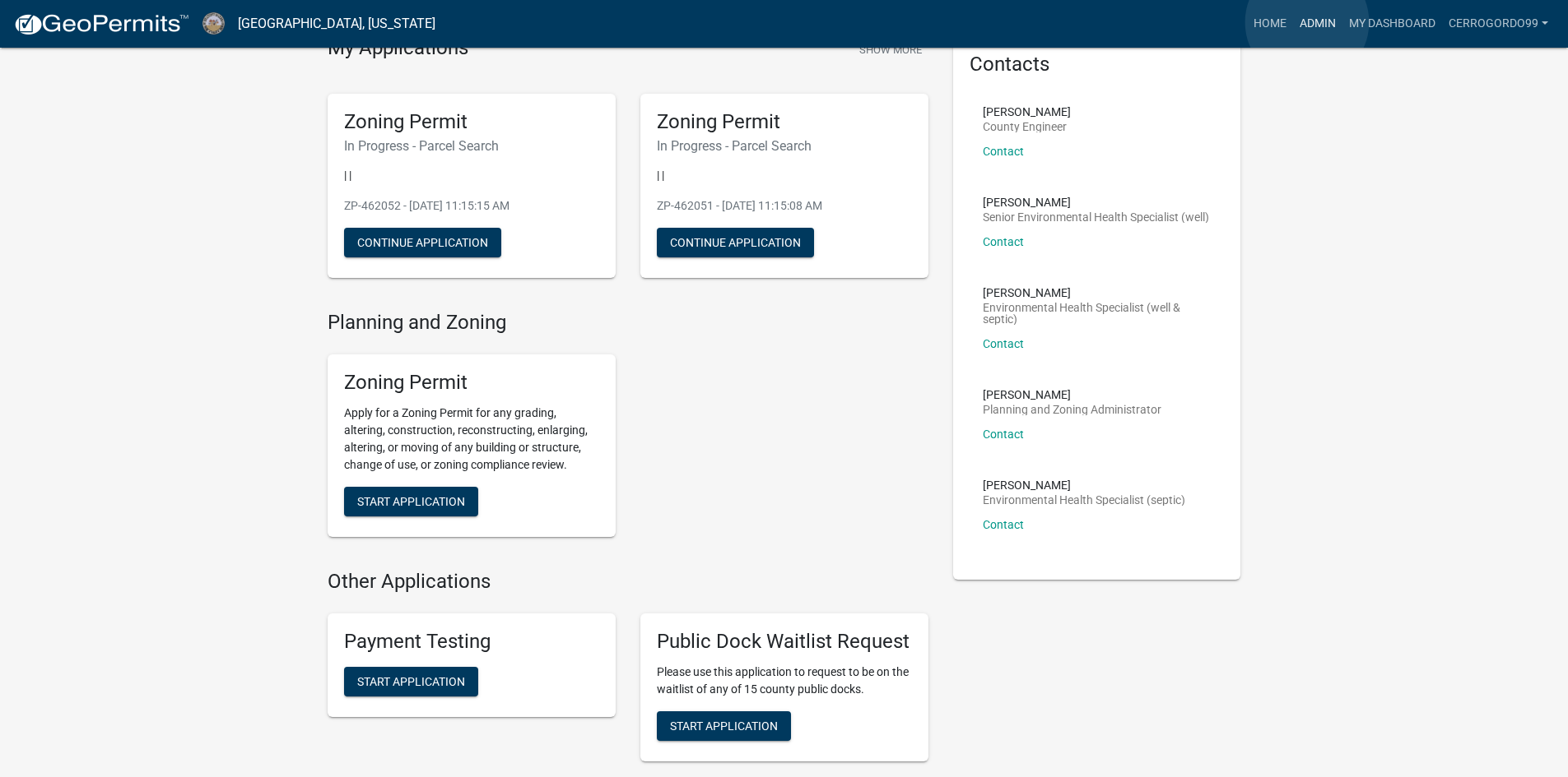
click at [1307, 22] on link "Admin" at bounding box center [1318, 24] width 50 height 31
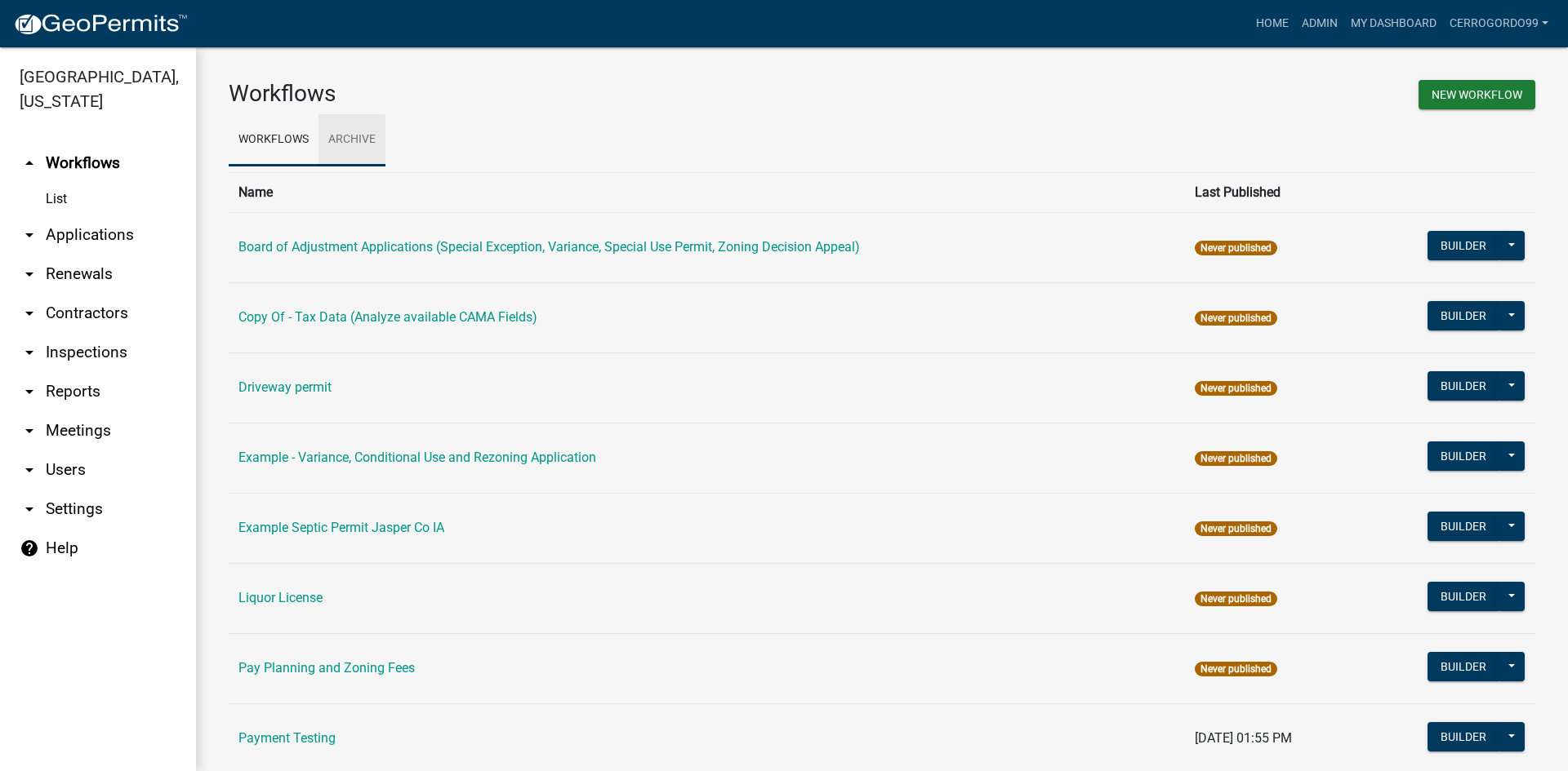
click at [354, 135] on link "Archive" at bounding box center [352, 140] width 67 height 52
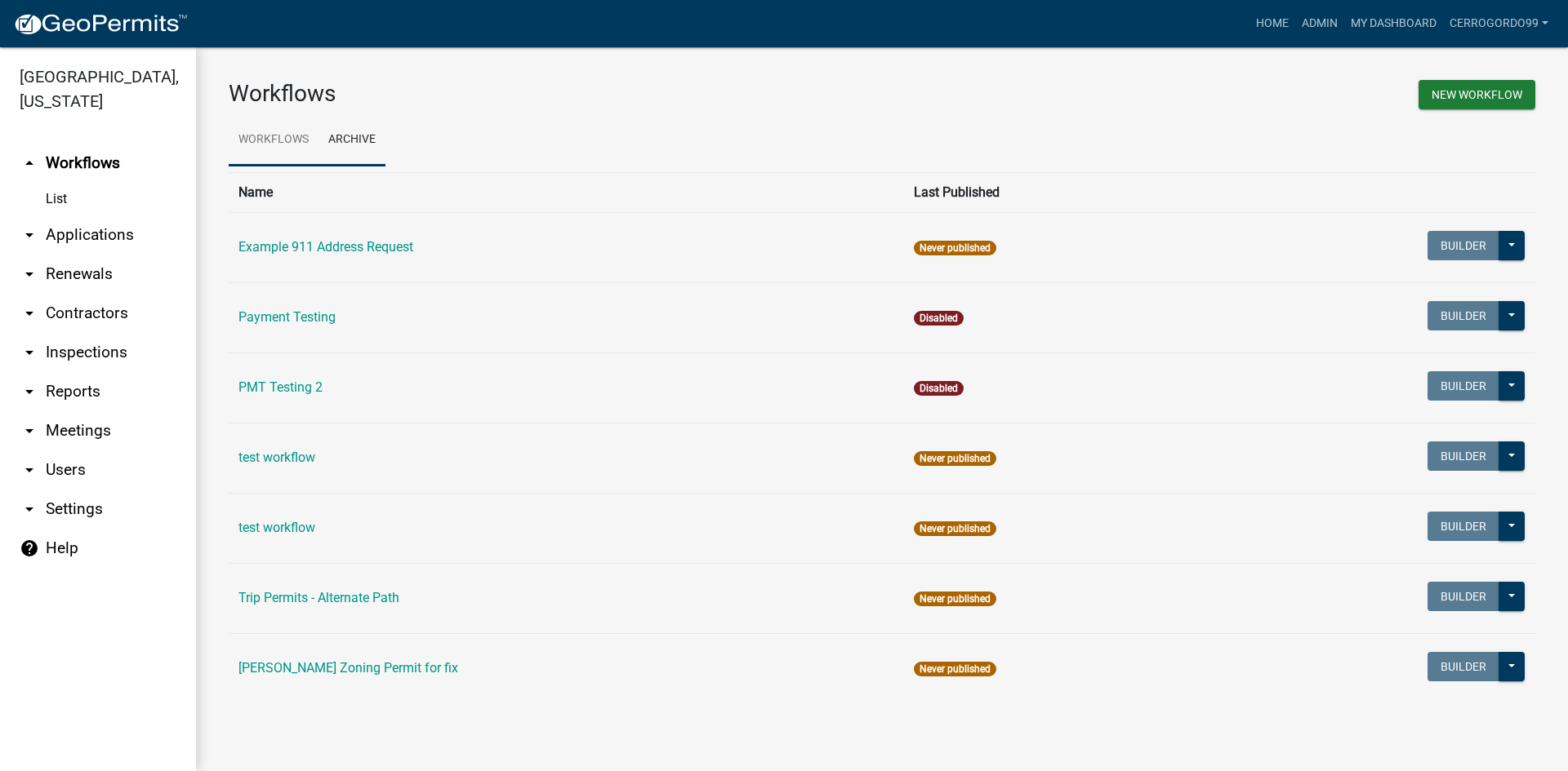
click at [291, 145] on link "Workflows" at bounding box center [273, 140] width 90 height 52
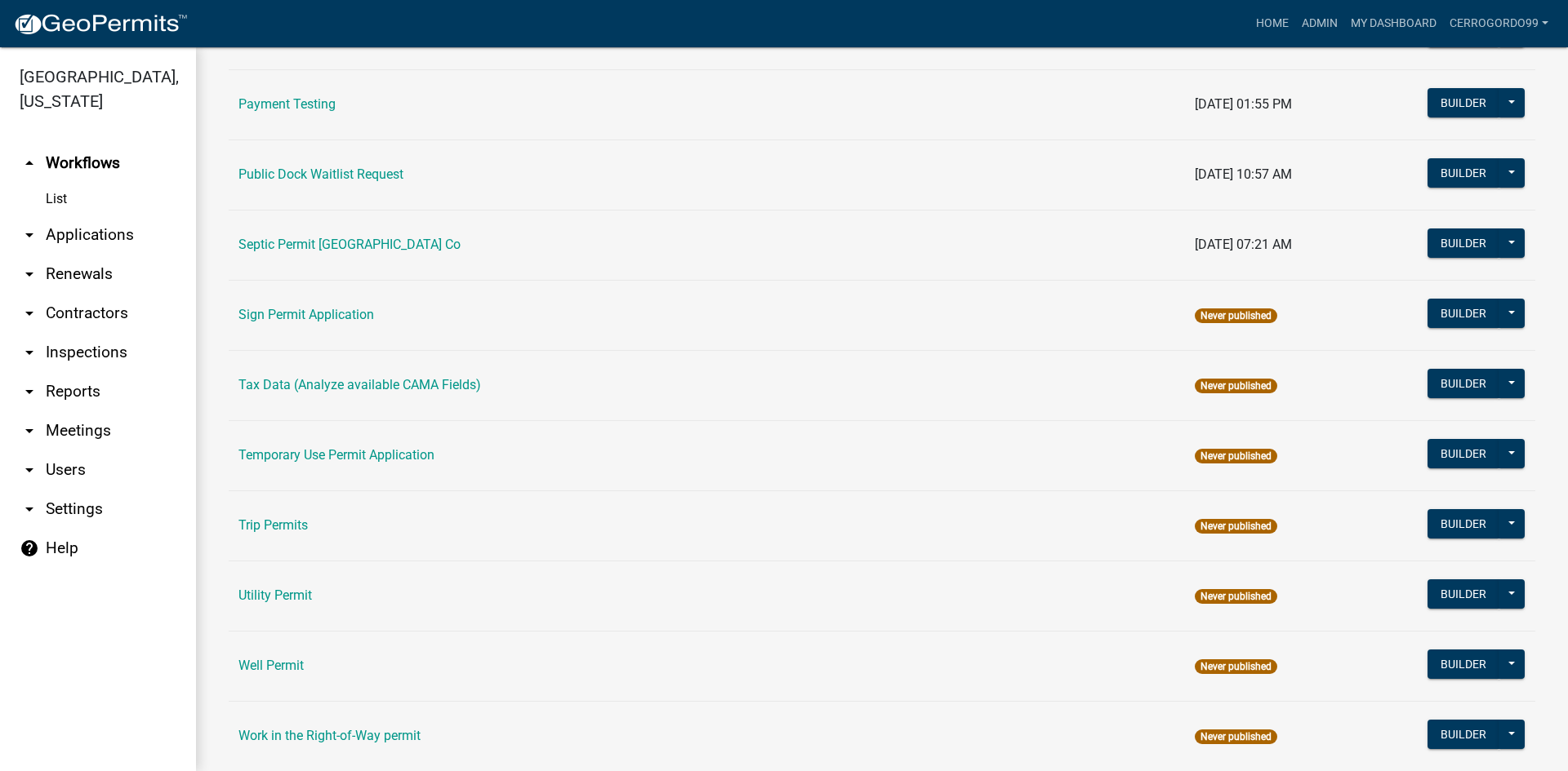
scroll to position [750, 0]
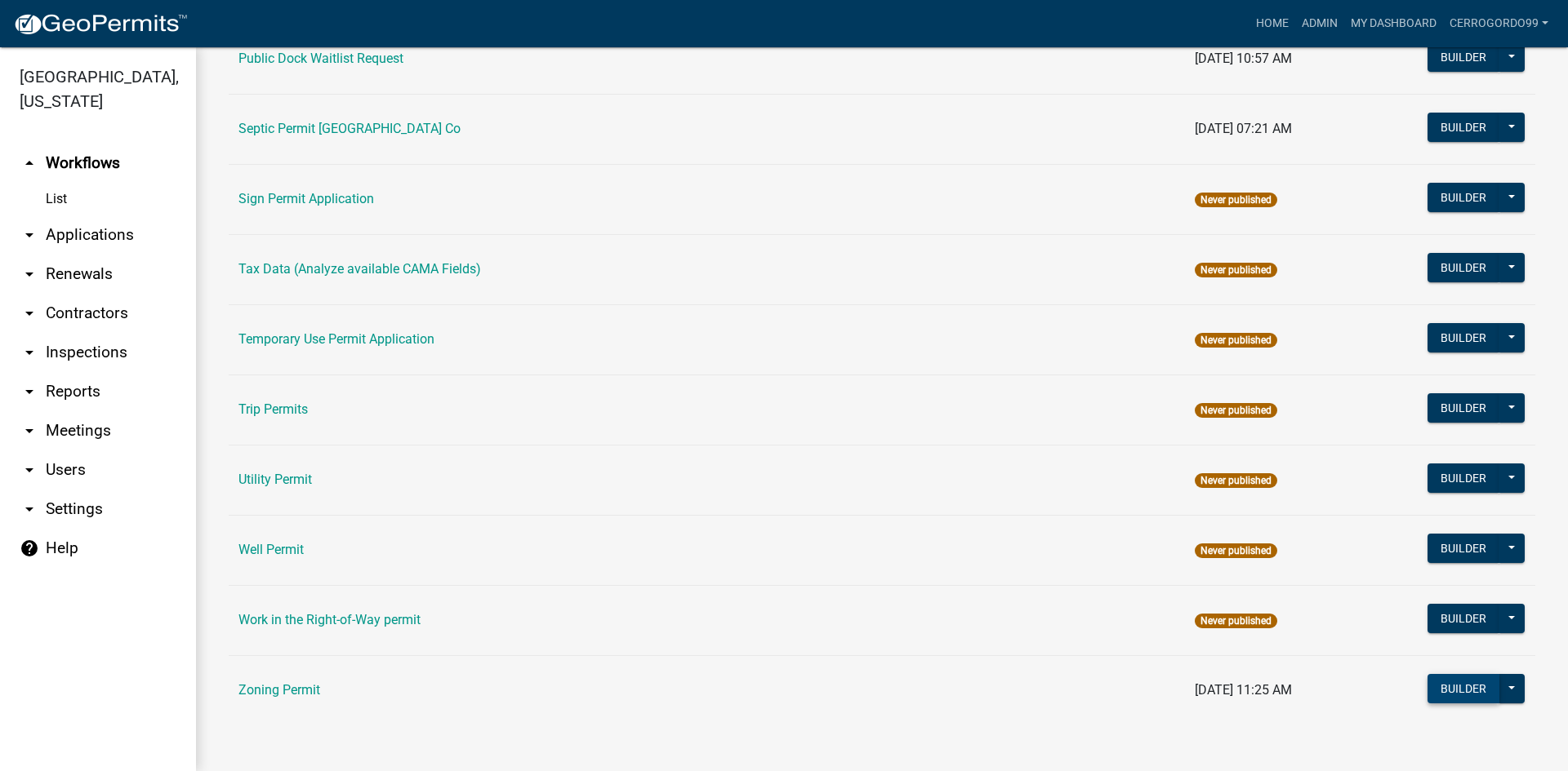
click at [1469, 686] on button "Builder" at bounding box center [1463, 688] width 72 height 29
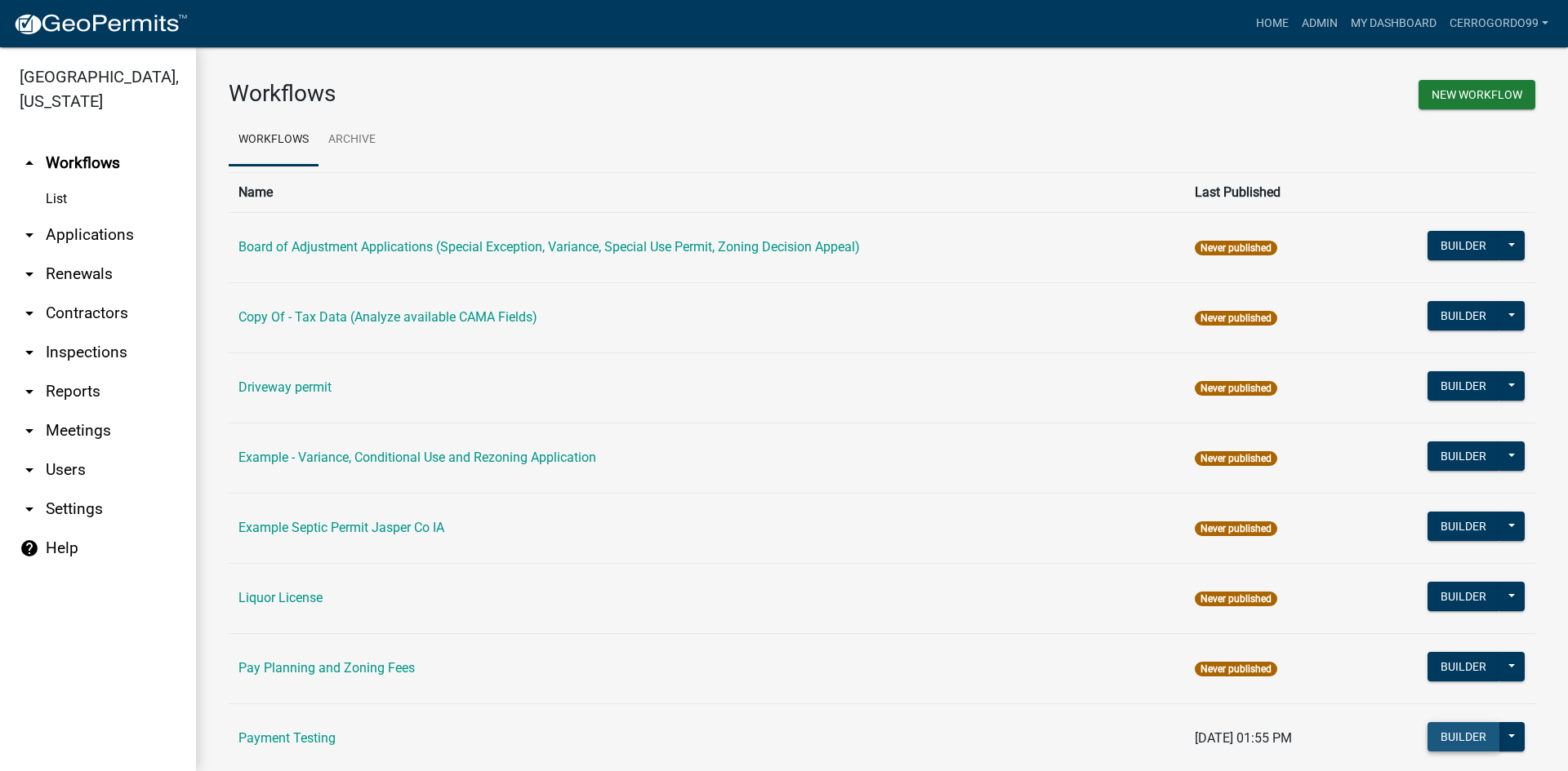
click at [1451, 735] on button "Builder" at bounding box center [1463, 737] width 72 height 29
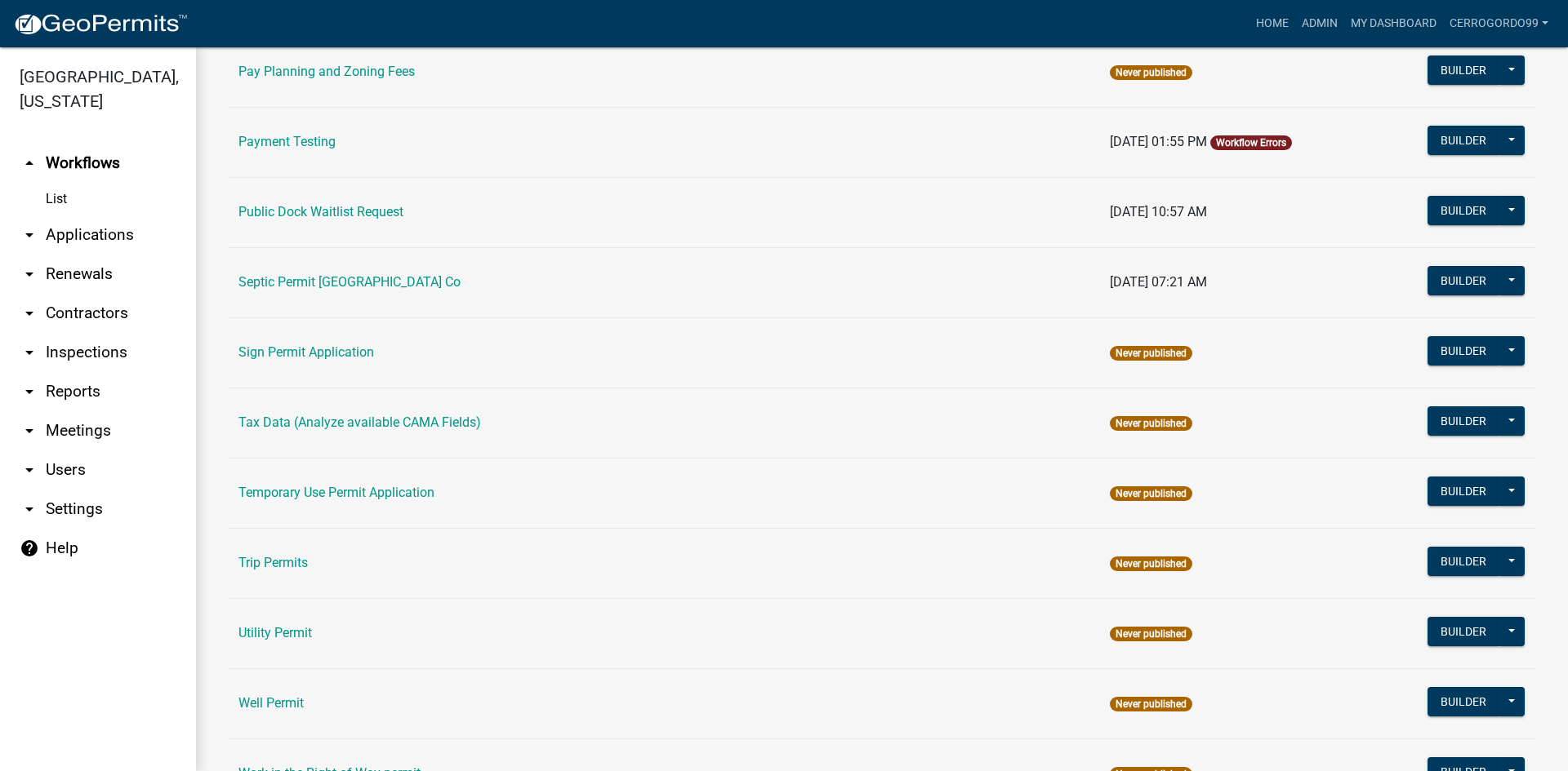
scroll to position [750, 0]
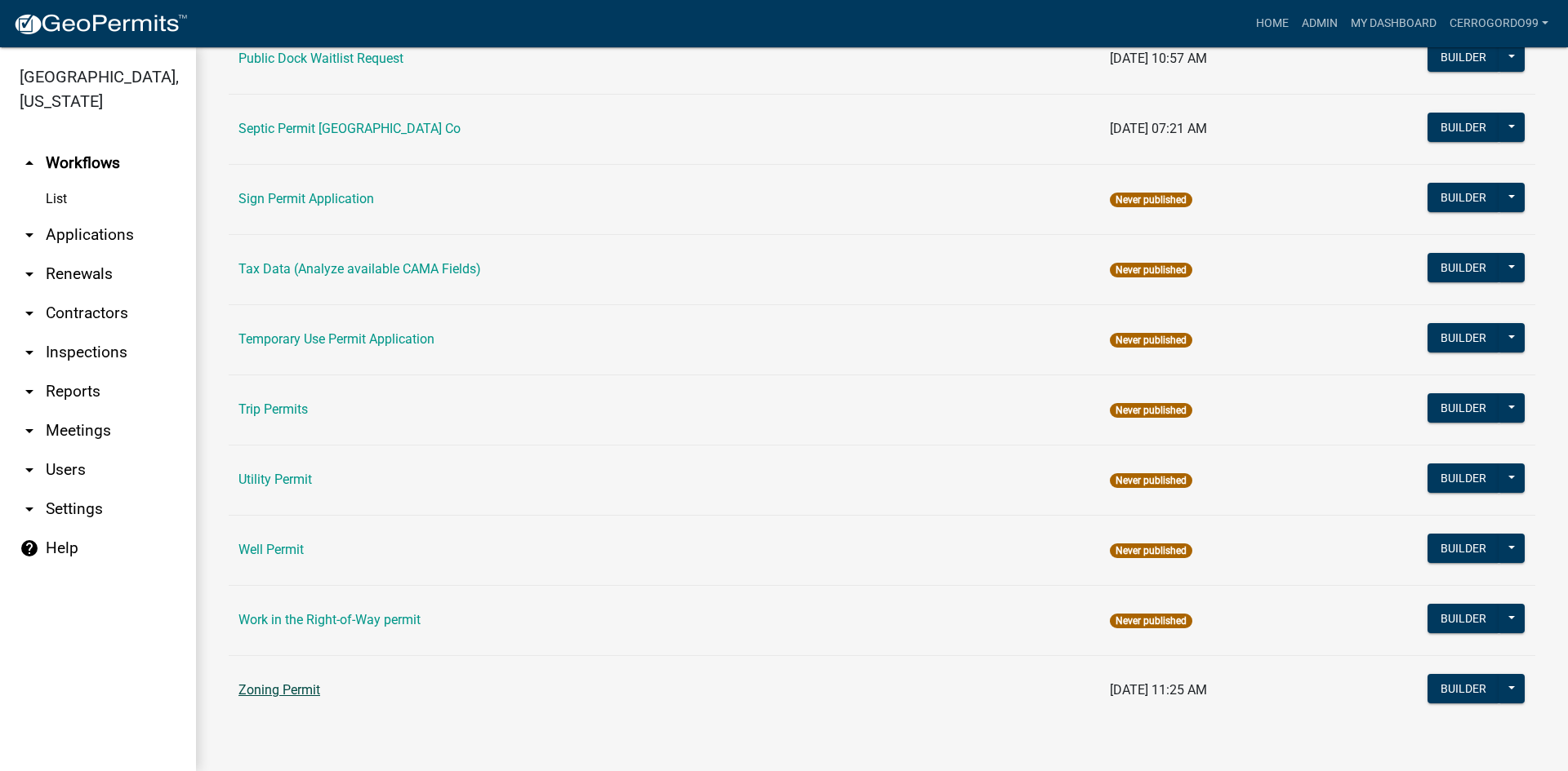
click at [288, 686] on link "Zoning Permit" at bounding box center [279, 690] width 82 height 16
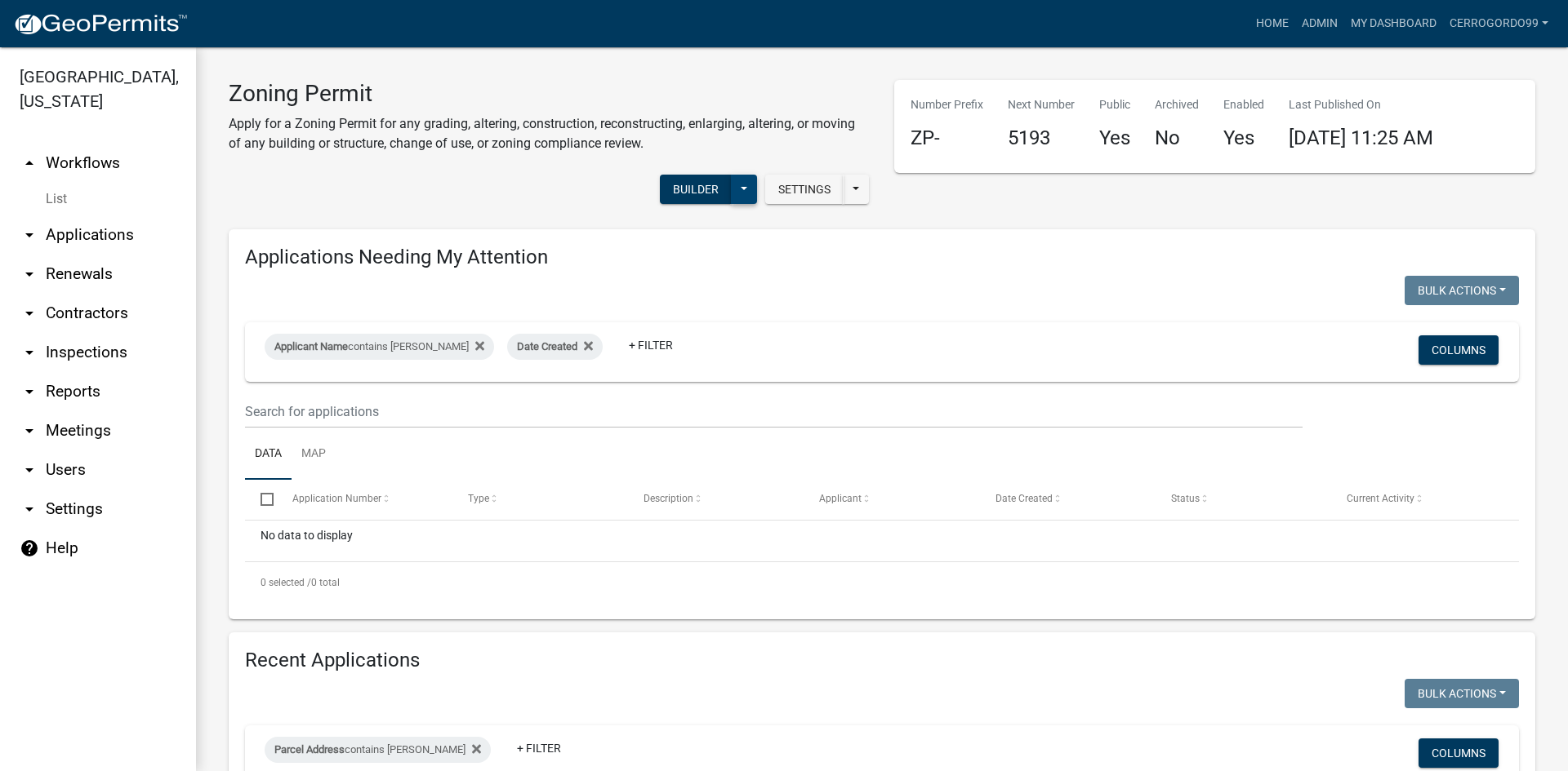
click at [731, 186] on button at bounding box center [744, 189] width 26 height 29
click at [667, 347] on button "History" at bounding box center [689, 349] width 136 height 39
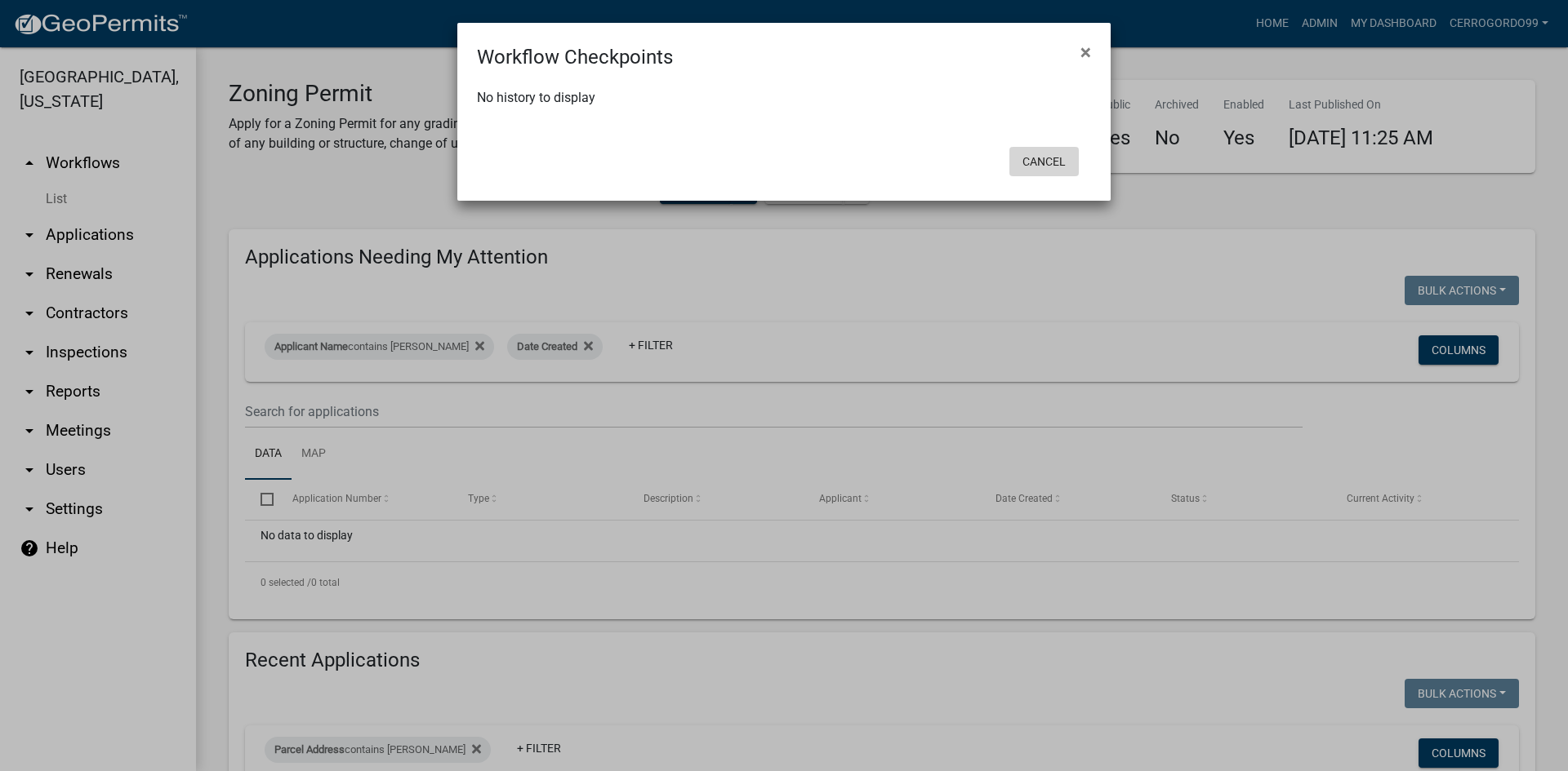
click at [1034, 156] on button "Cancel" at bounding box center [1043, 161] width 69 height 29
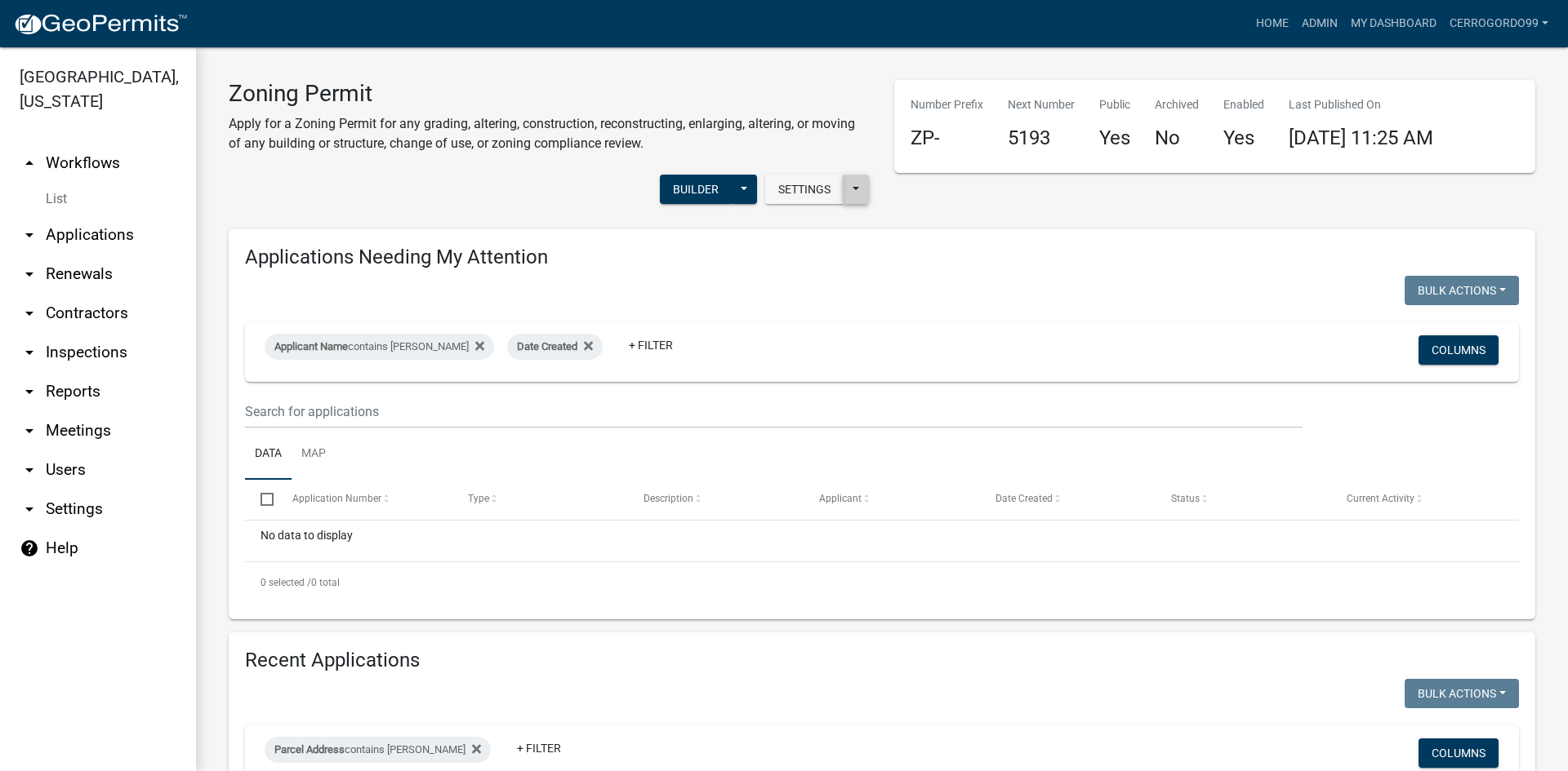
click at [856, 194] on button at bounding box center [855, 189] width 26 height 29
click at [1185, 199] on div "Number Prefix ZP- Next Number 5193 Public Yes Archived No Enabled Yes Last Publ…" at bounding box center [1215, 148] width 666 height 136
click at [1381, 27] on link "My Dashboard" at bounding box center [1394, 23] width 99 height 31
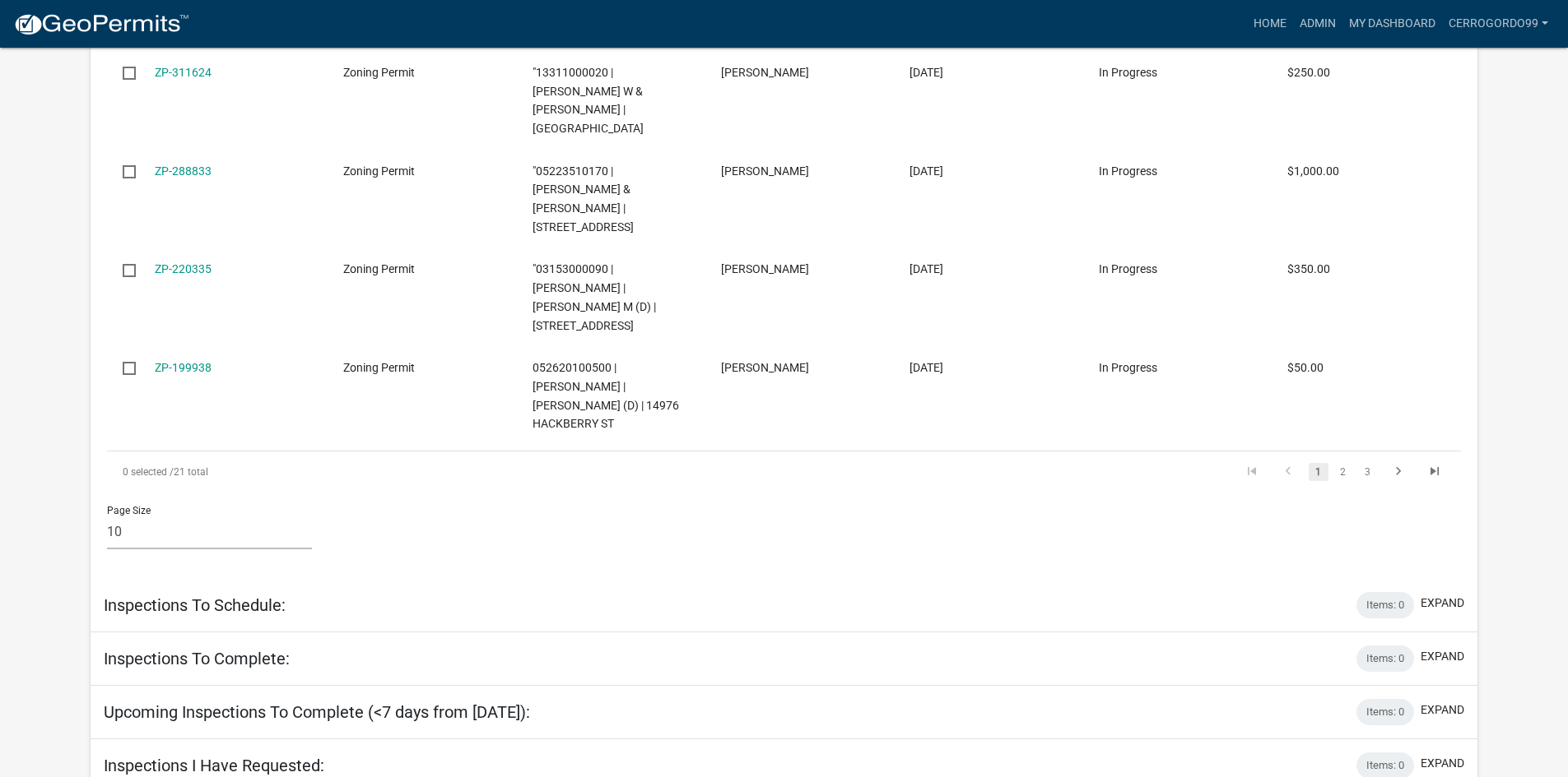
scroll to position [1678, 0]
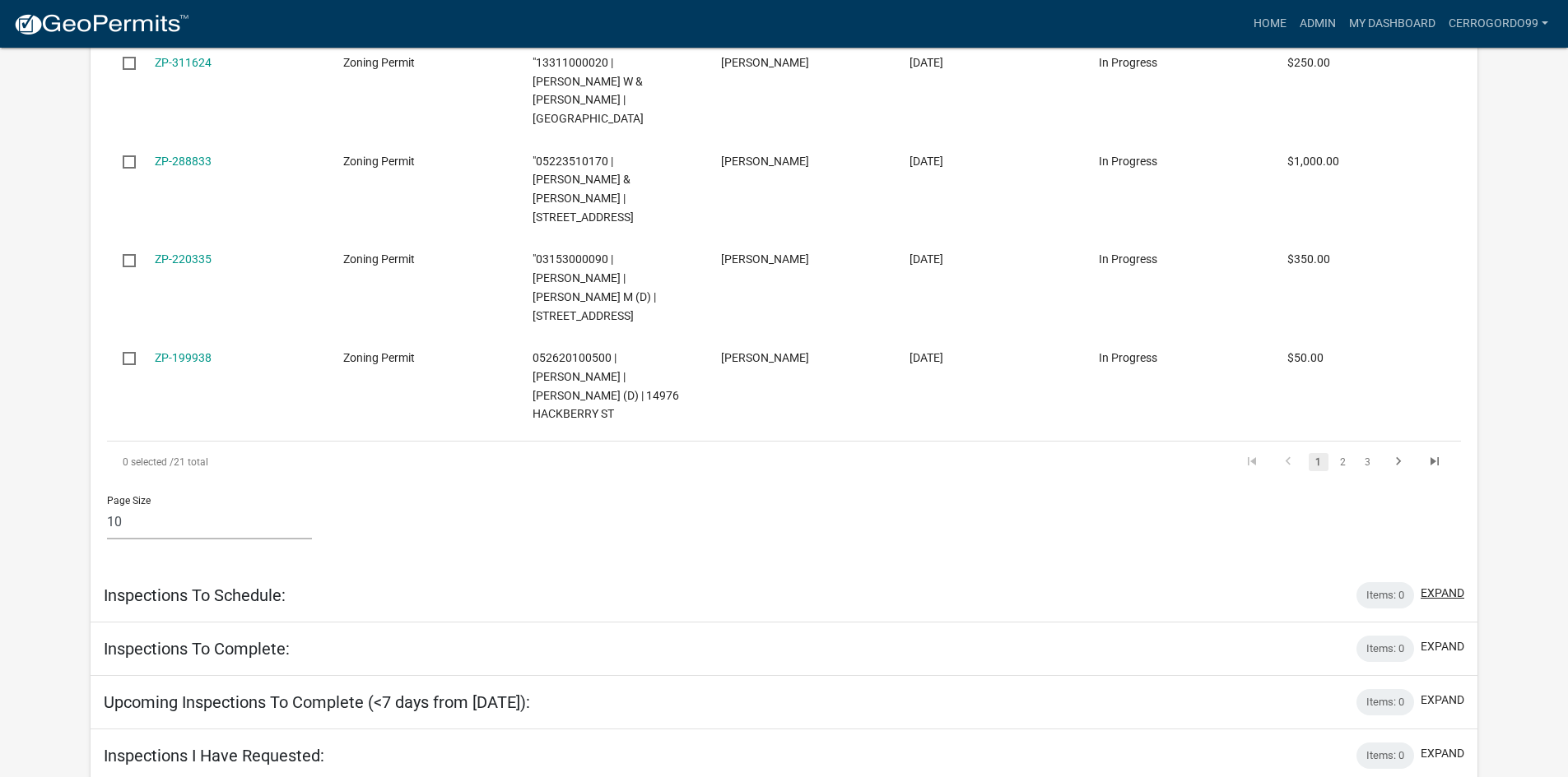
click at [1450, 585] on button "expand" at bounding box center [1442, 593] width 44 height 17
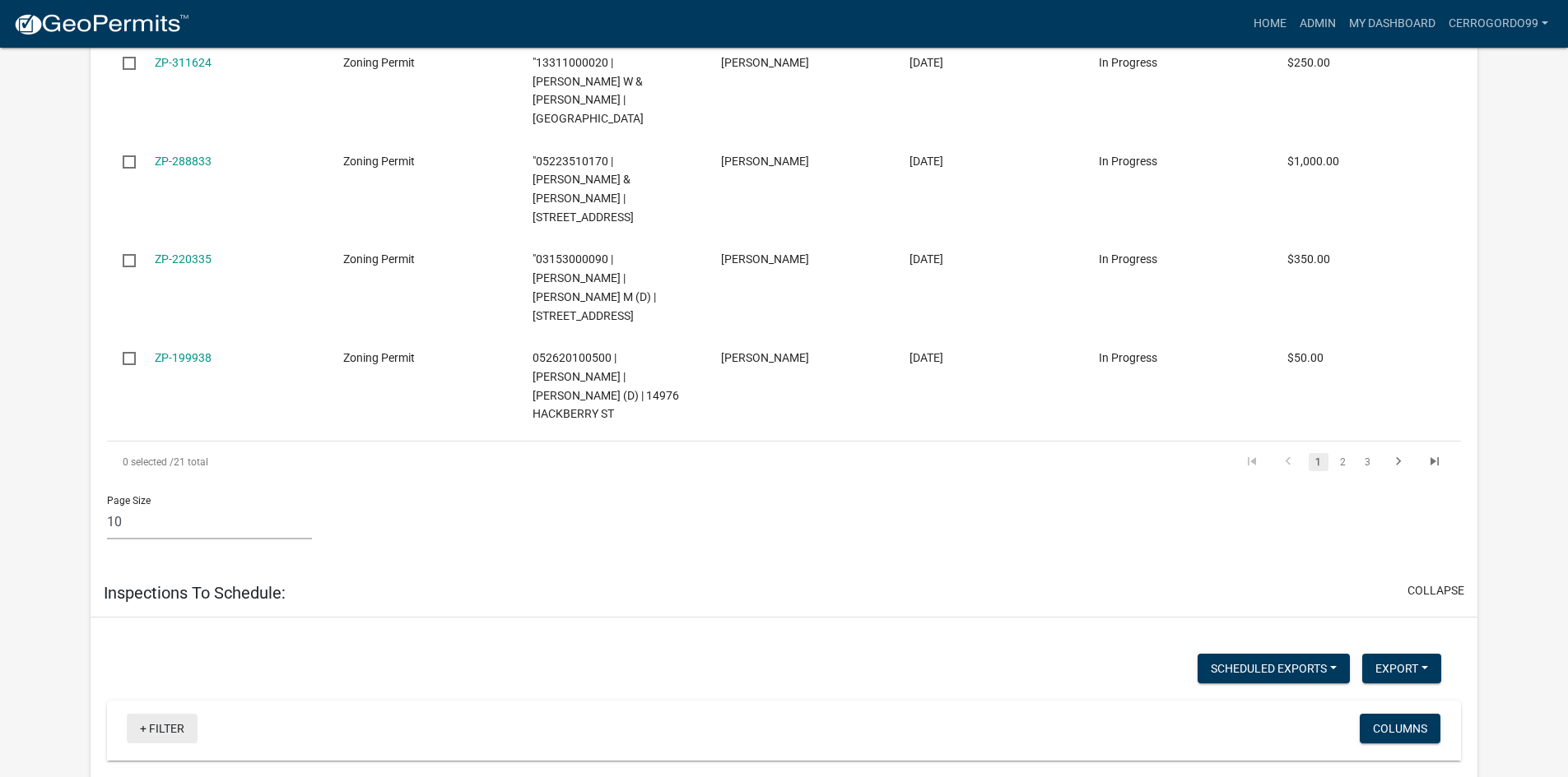
click at [151, 714] on link "+ Filter" at bounding box center [162, 728] width 71 height 29
click at [891, 483] on div "Page Size 10 25 50 100" at bounding box center [783, 517] width 1378 height 70
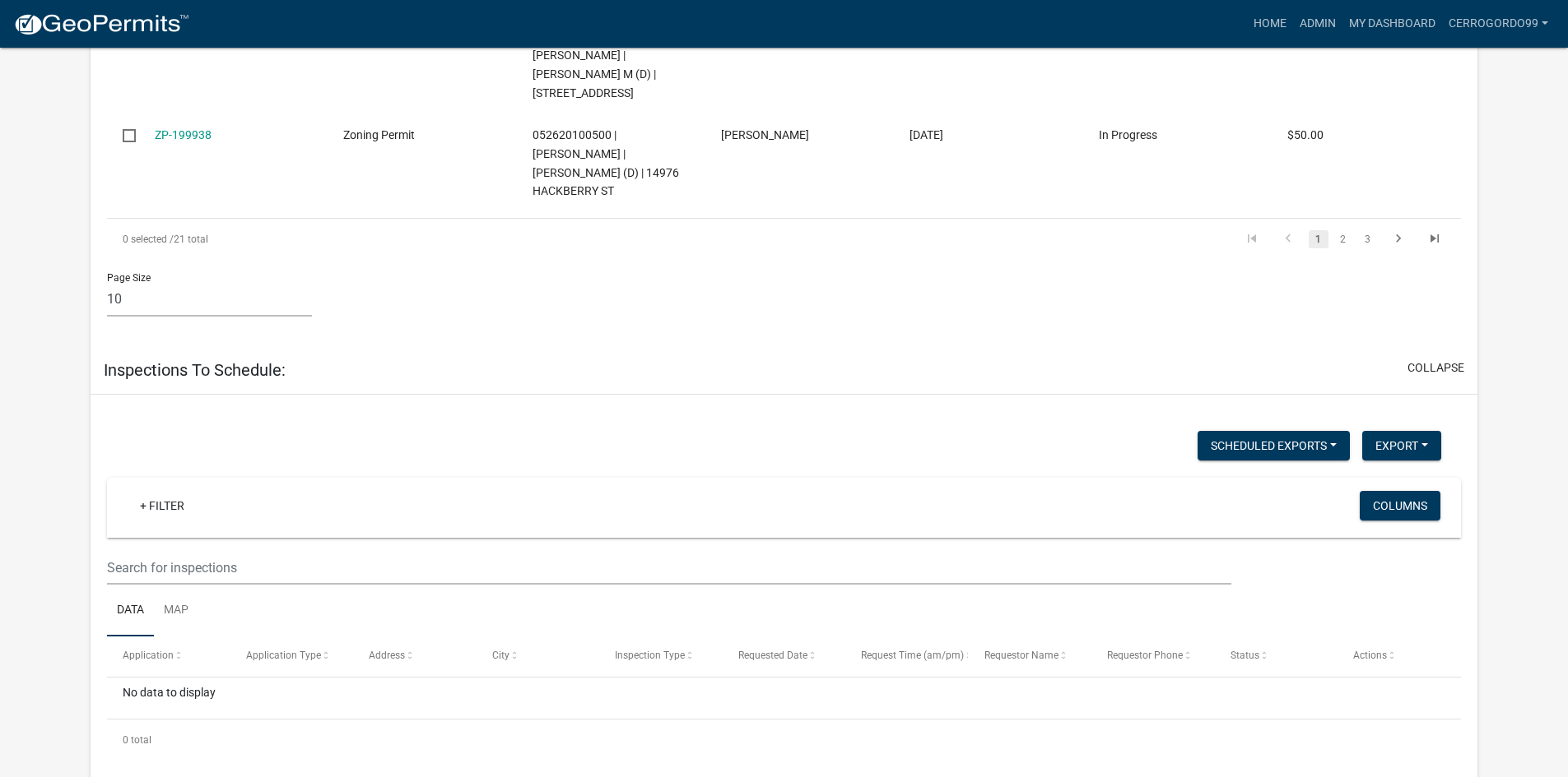
scroll to position [2073, 0]
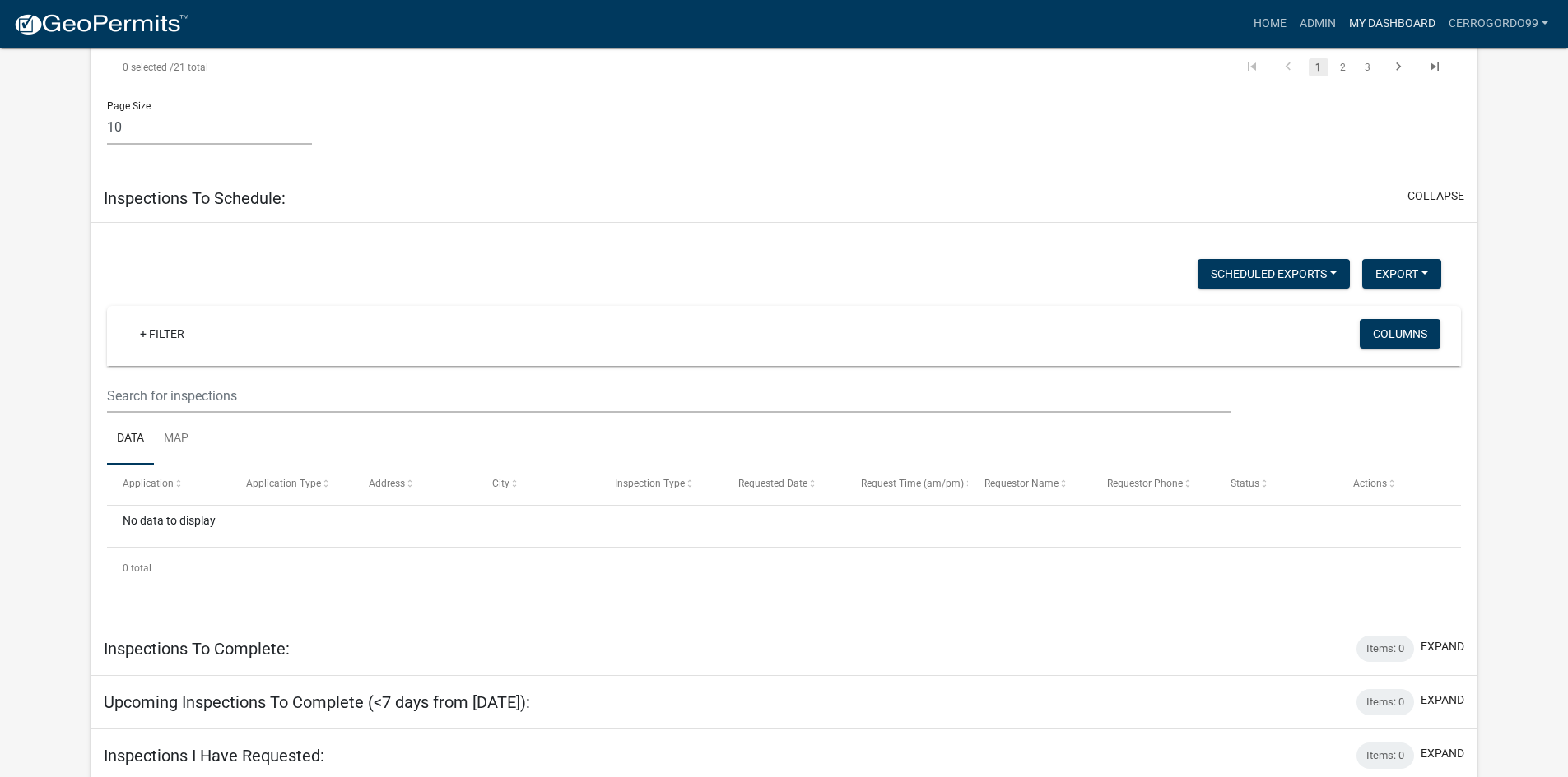
click at [1399, 29] on link "My Dashboard" at bounding box center [1392, 24] width 99 height 31
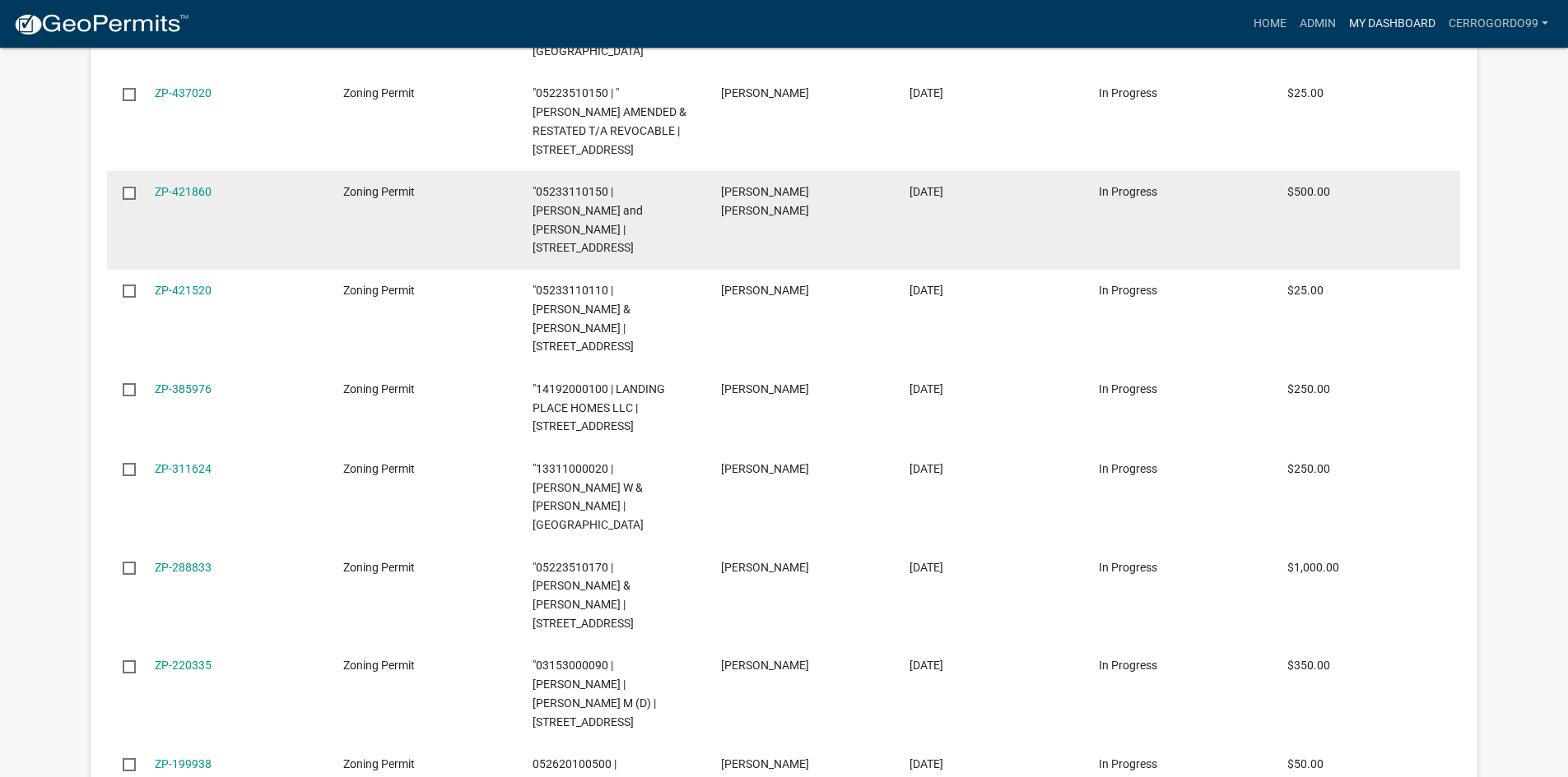
scroll to position [1662, 0]
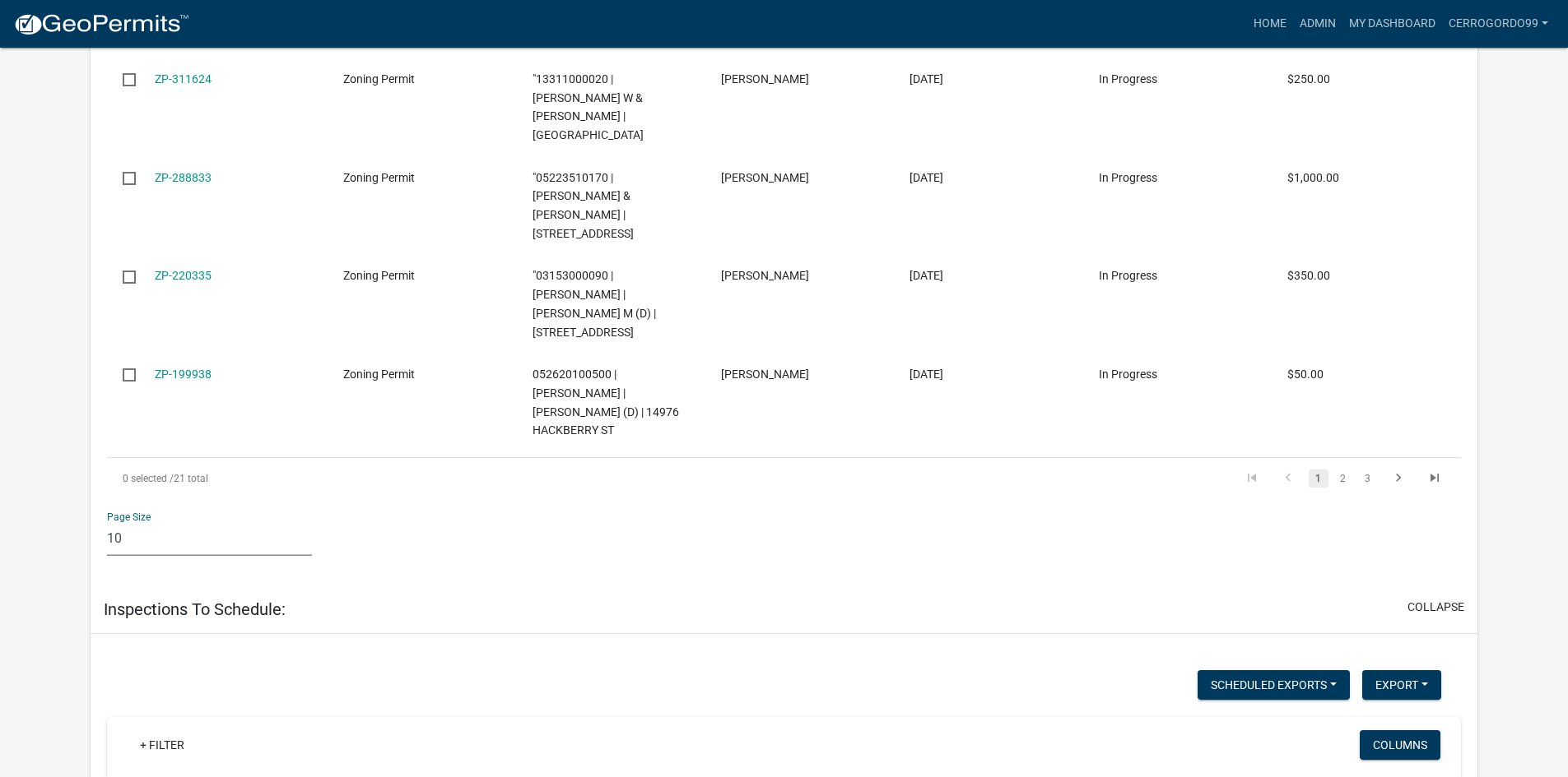
click at [144, 522] on select "10 25 50 100" at bounding box center [209, 539] width 205 height 34
select select "1: 25"
click at [107, 522] on select "10 25 50 100" at bounding box center [209, 539] width 205 height 34
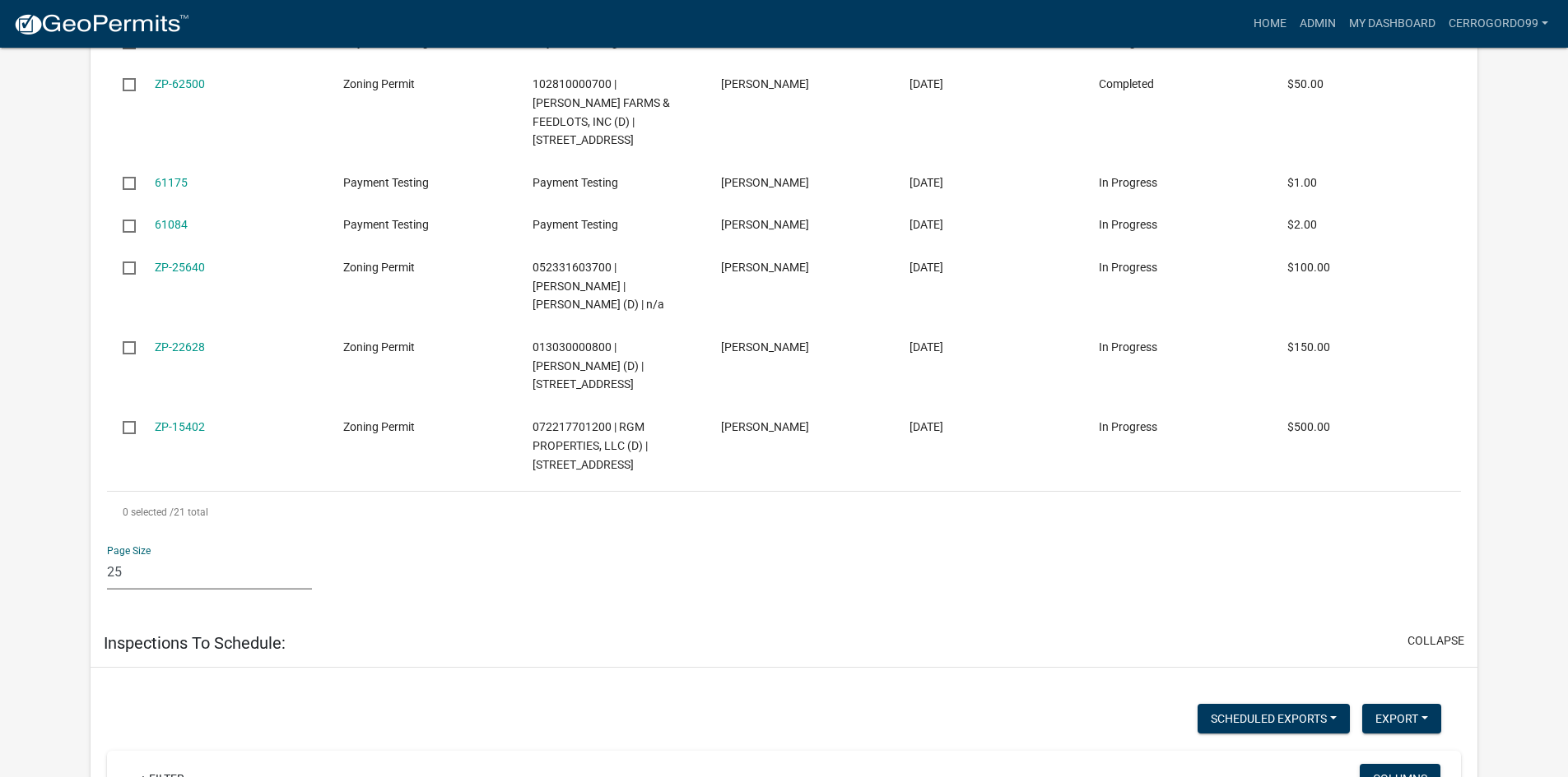
scroll to position [2428, 0]
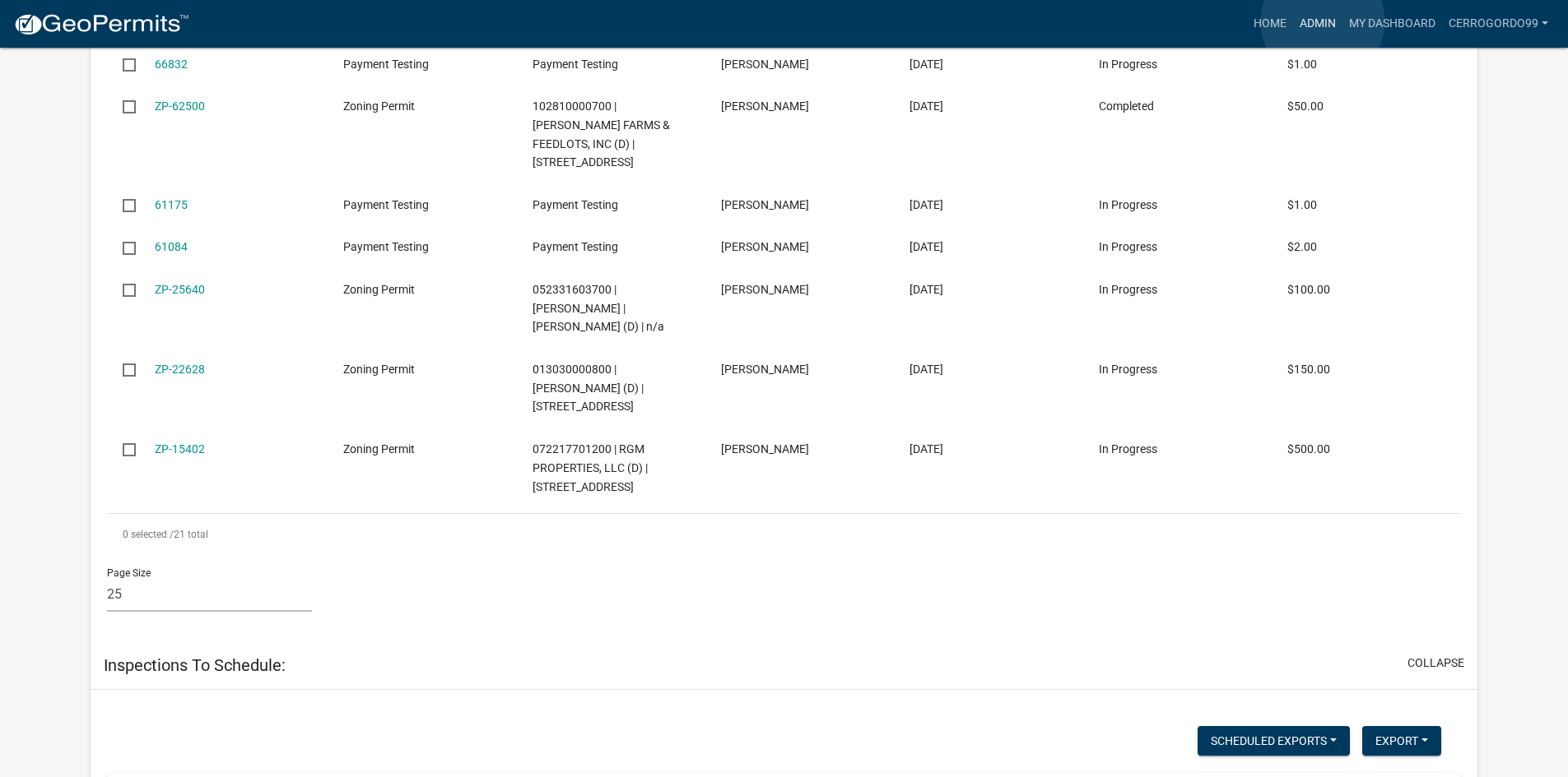
click at [1323, 21] on link "Admin" at bounding box center [1318, 24] width 50 height 31
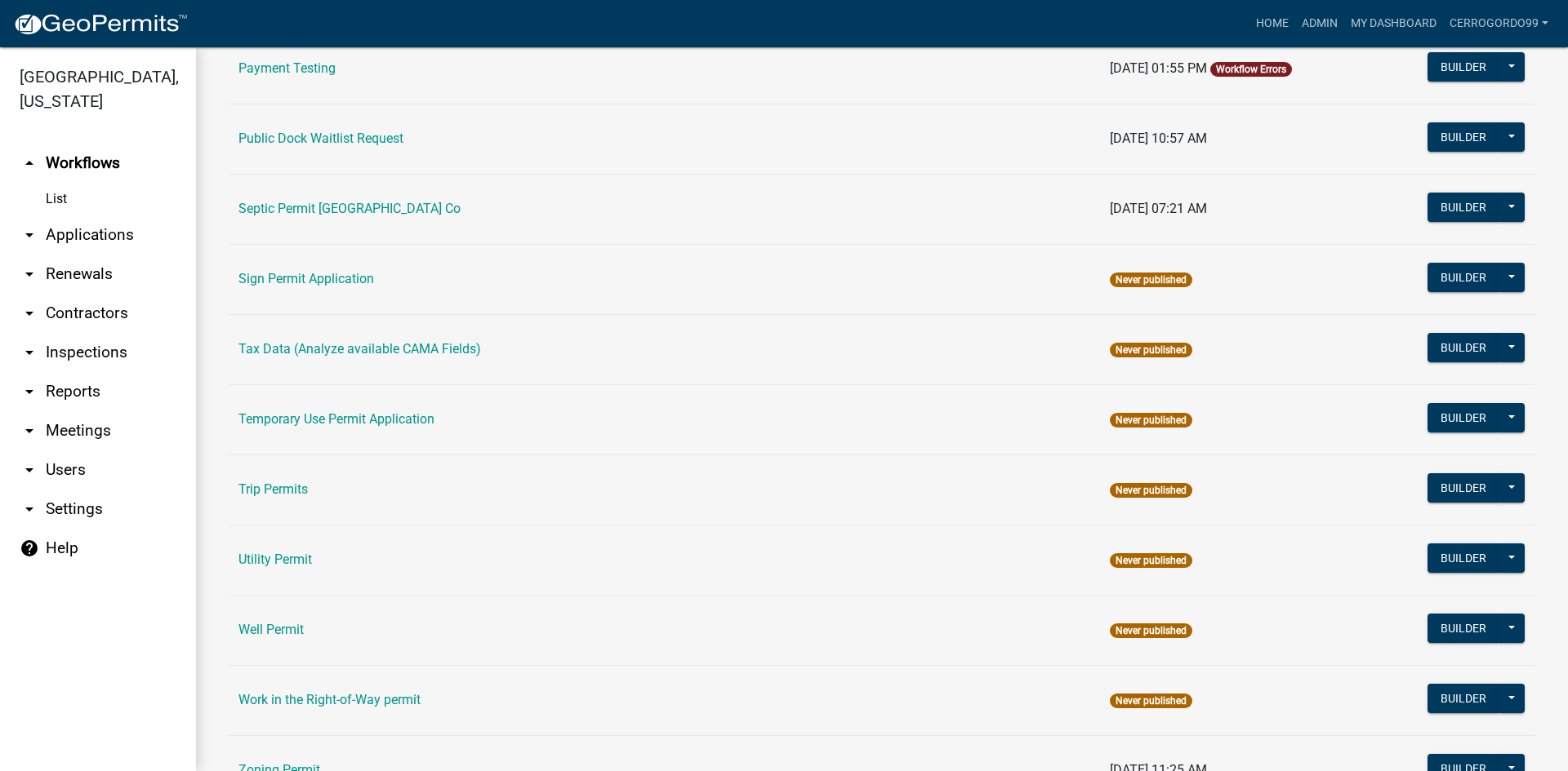
scroll to position [750, 0]
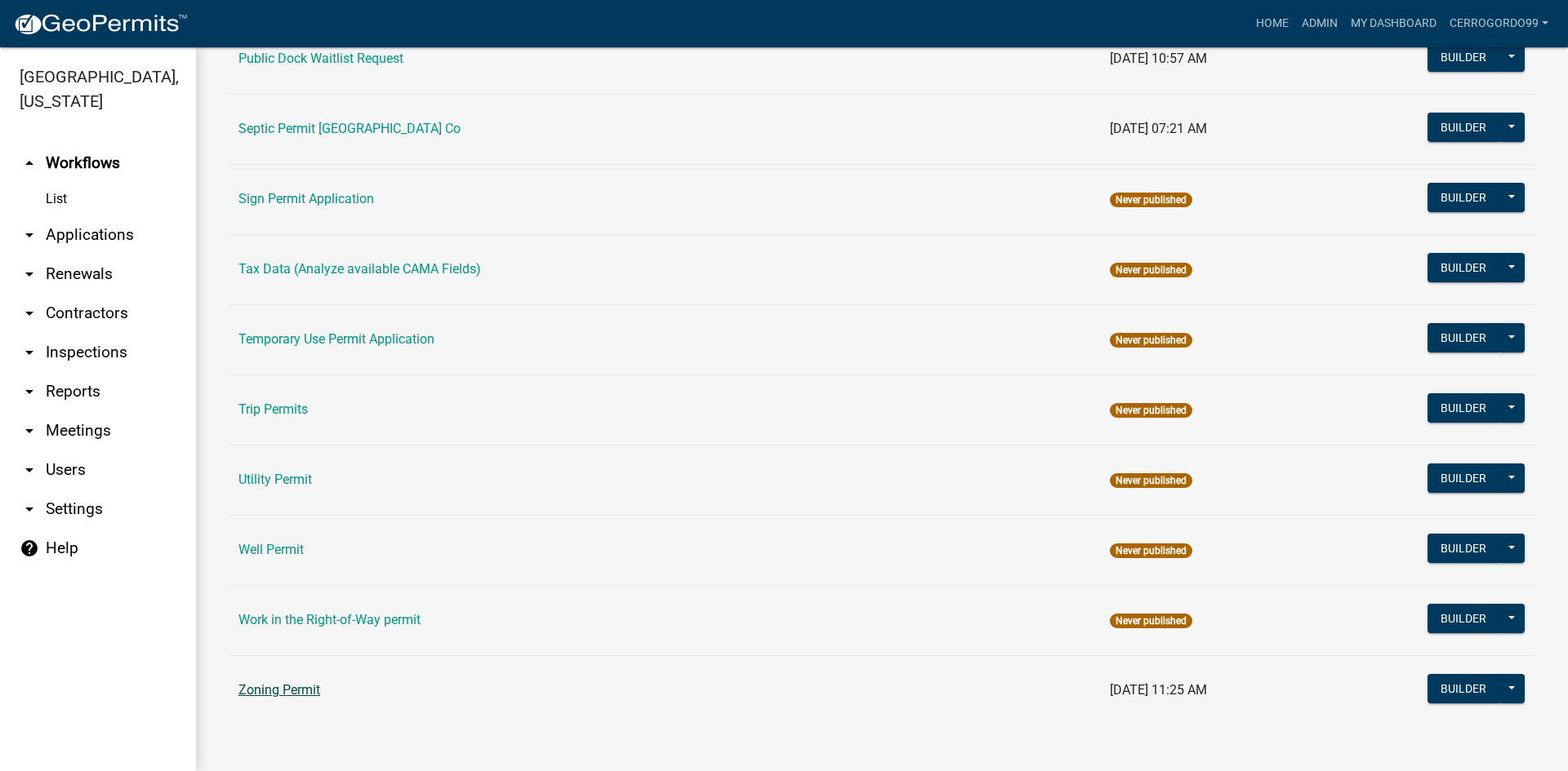
click at [279, 690] on link "Zoning Permit" at bounding box center [279, 690] width 82 height 16
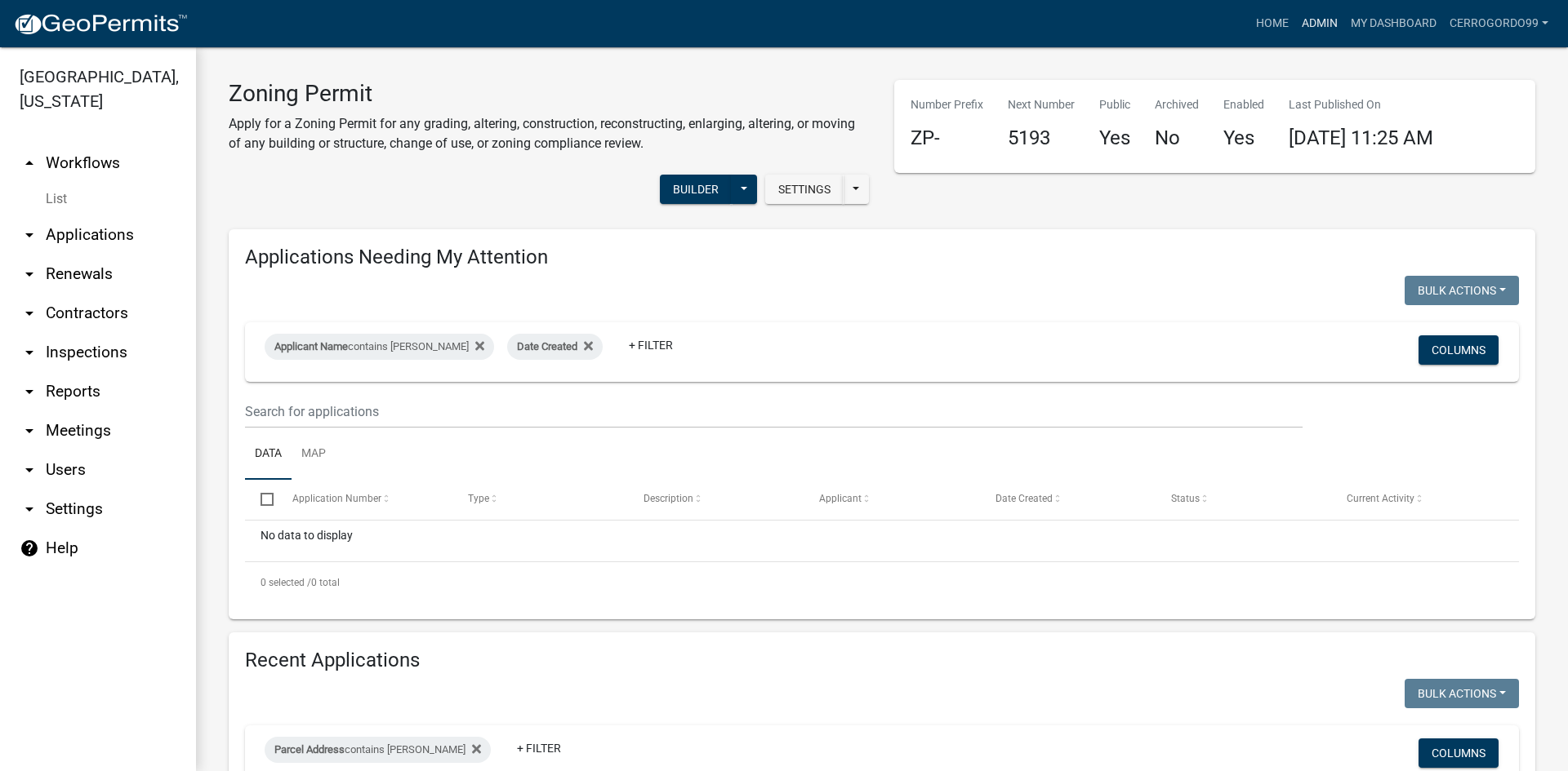
click at [1335, 20] on link "Admin" at bounding box center [1319, 23] width 49 height 31
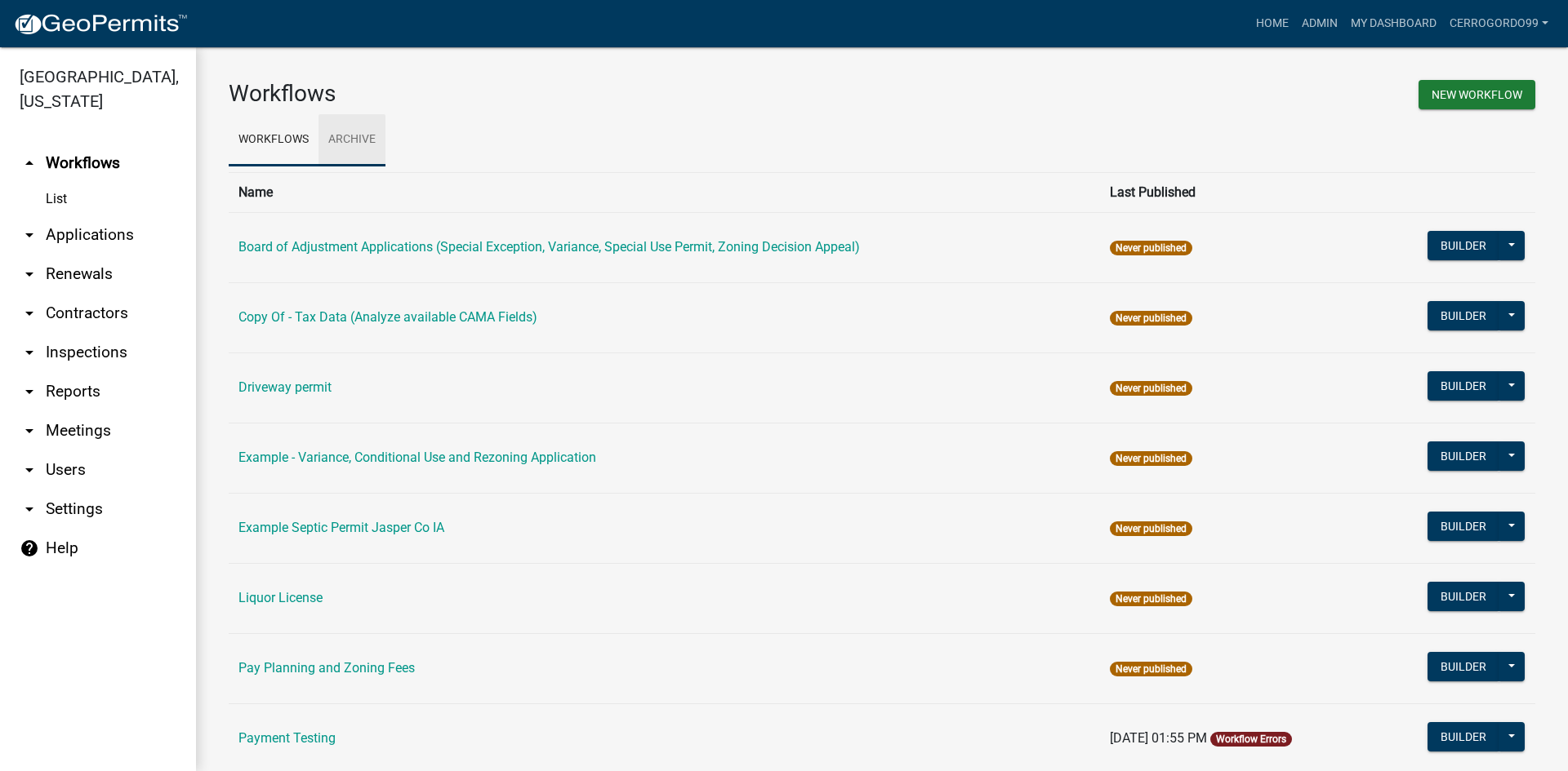
click at [352, 131] on link "Archive" at bounding box center [352, 140] width 67 height 52
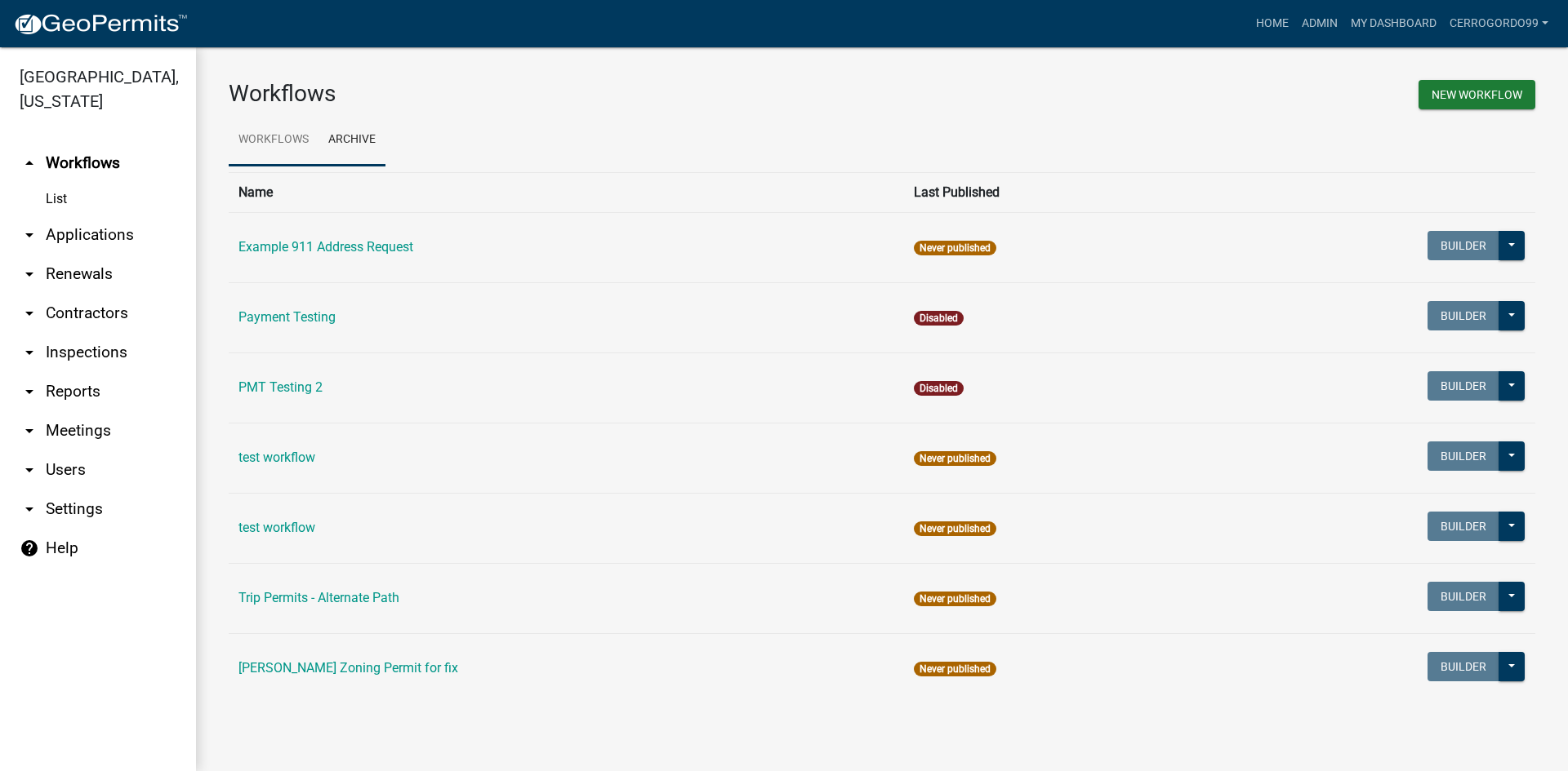
click at [274, 138] on link "Workflows" at bounding box center [273, 140] width 90 height 52
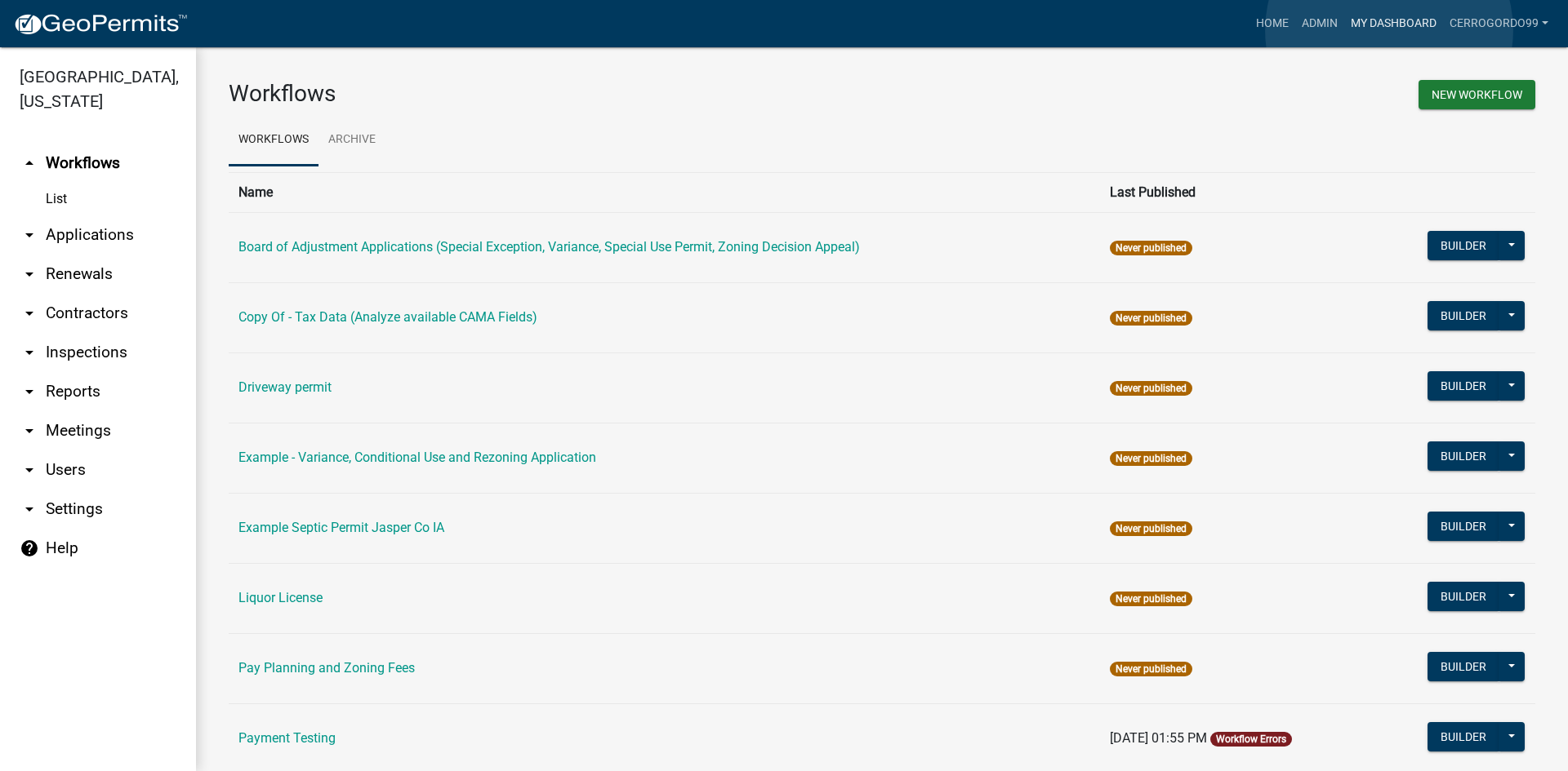
click at [1389, 30] on link "My Dashboard" at bounding box center [1394, 23] width 99 height 31
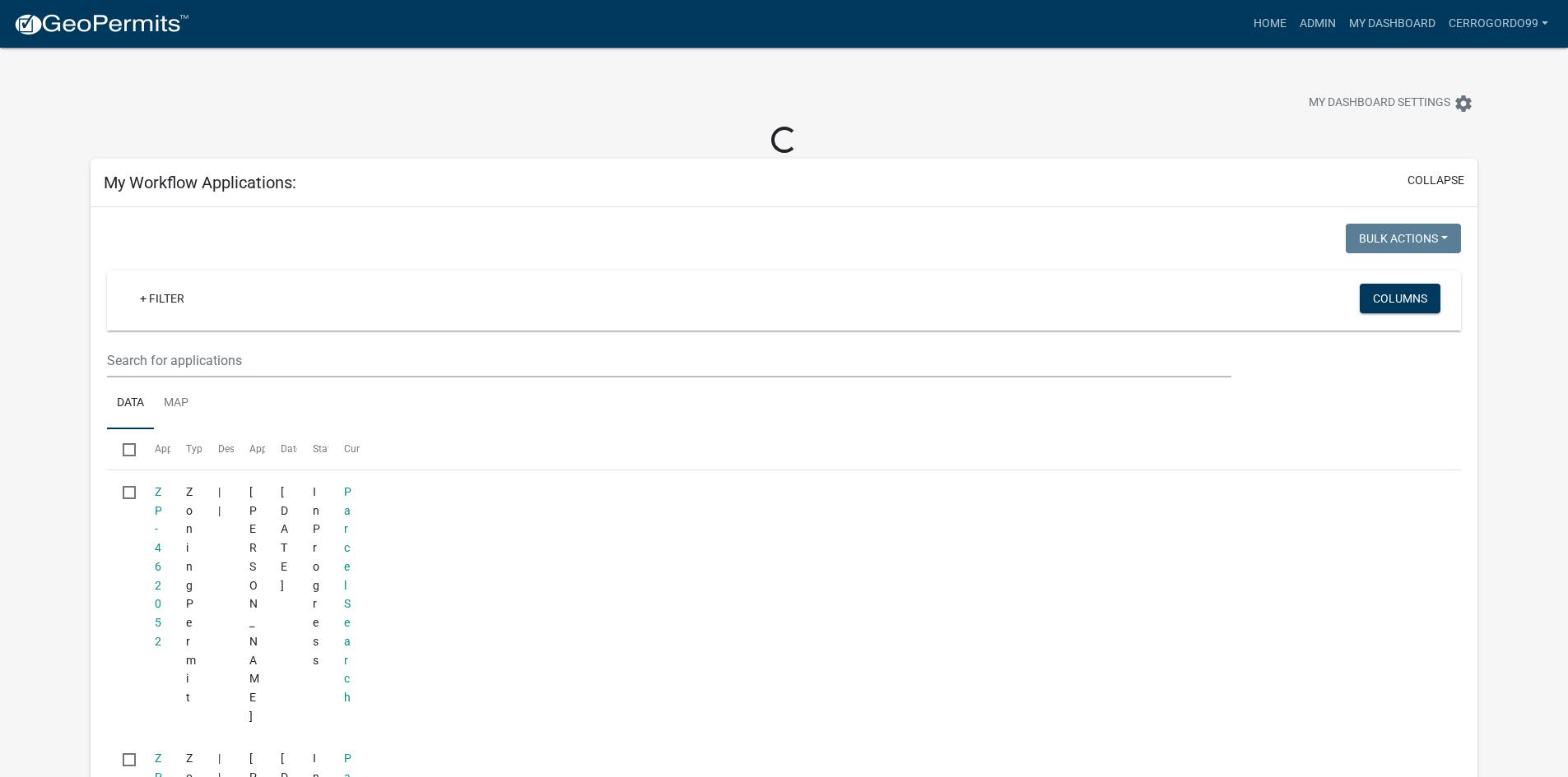
select select "1: 25"
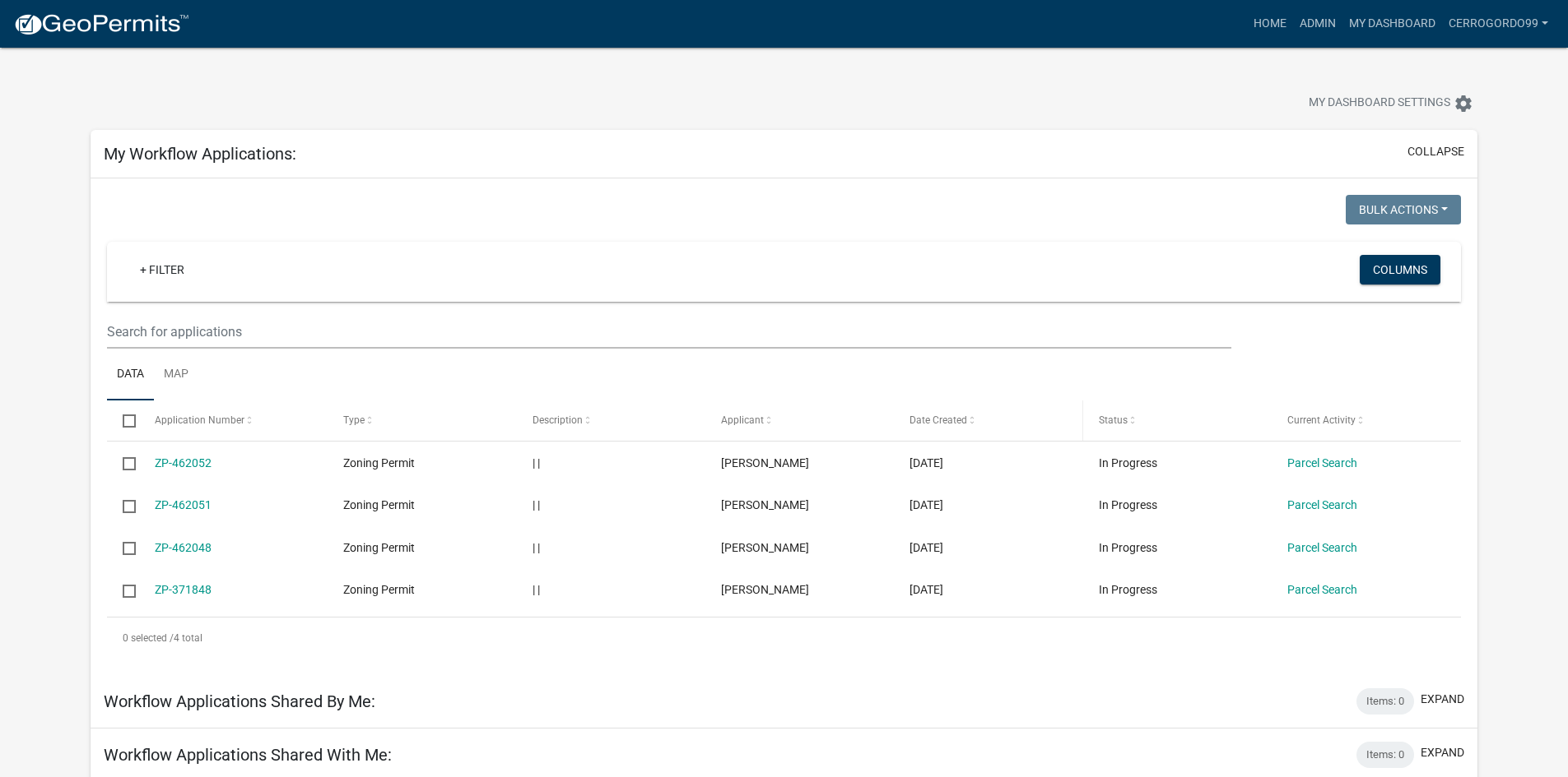
drag, startPoint x: 191, startPoint y: 461, endPoint x: 970, endPoint y: 404, distance: 781.1
click at [970, 404] on datatable-header-cell "Date Created" at bounding box center [988, 420] width 189 height 40
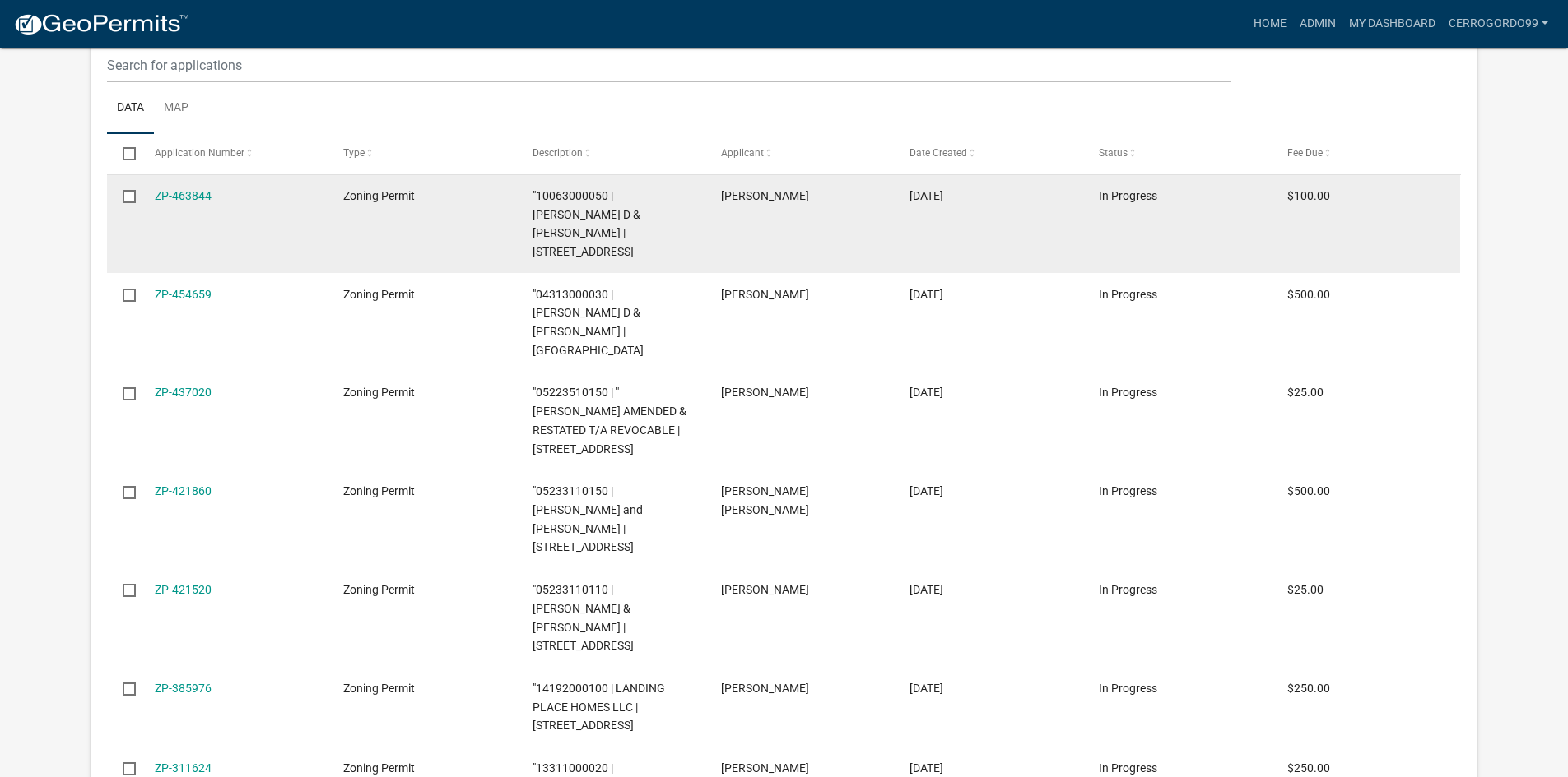
scroll to position [987, 0]
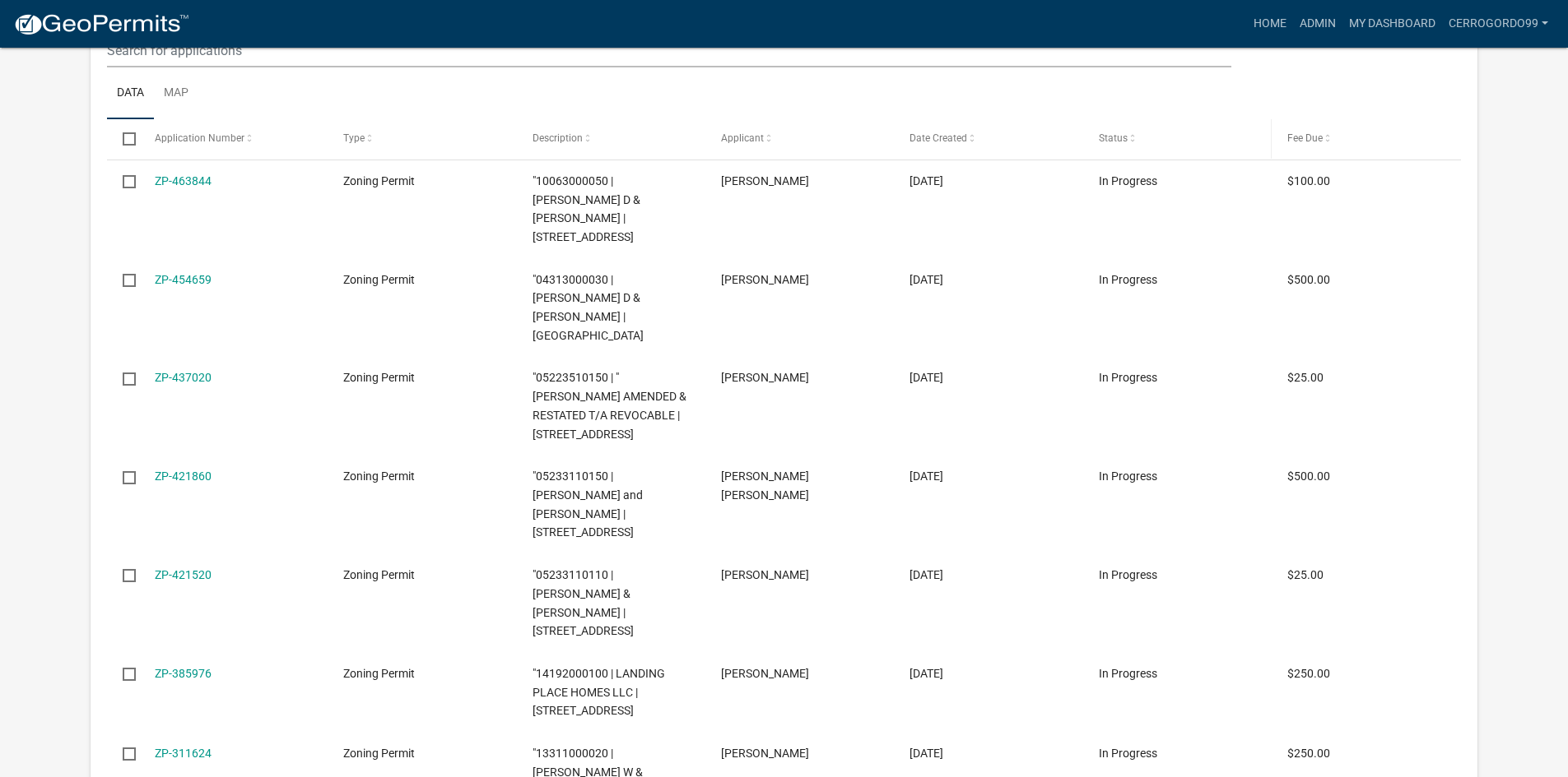
click at [1132, 141] on span at bounding box center [1132, 139] width 10 height 12
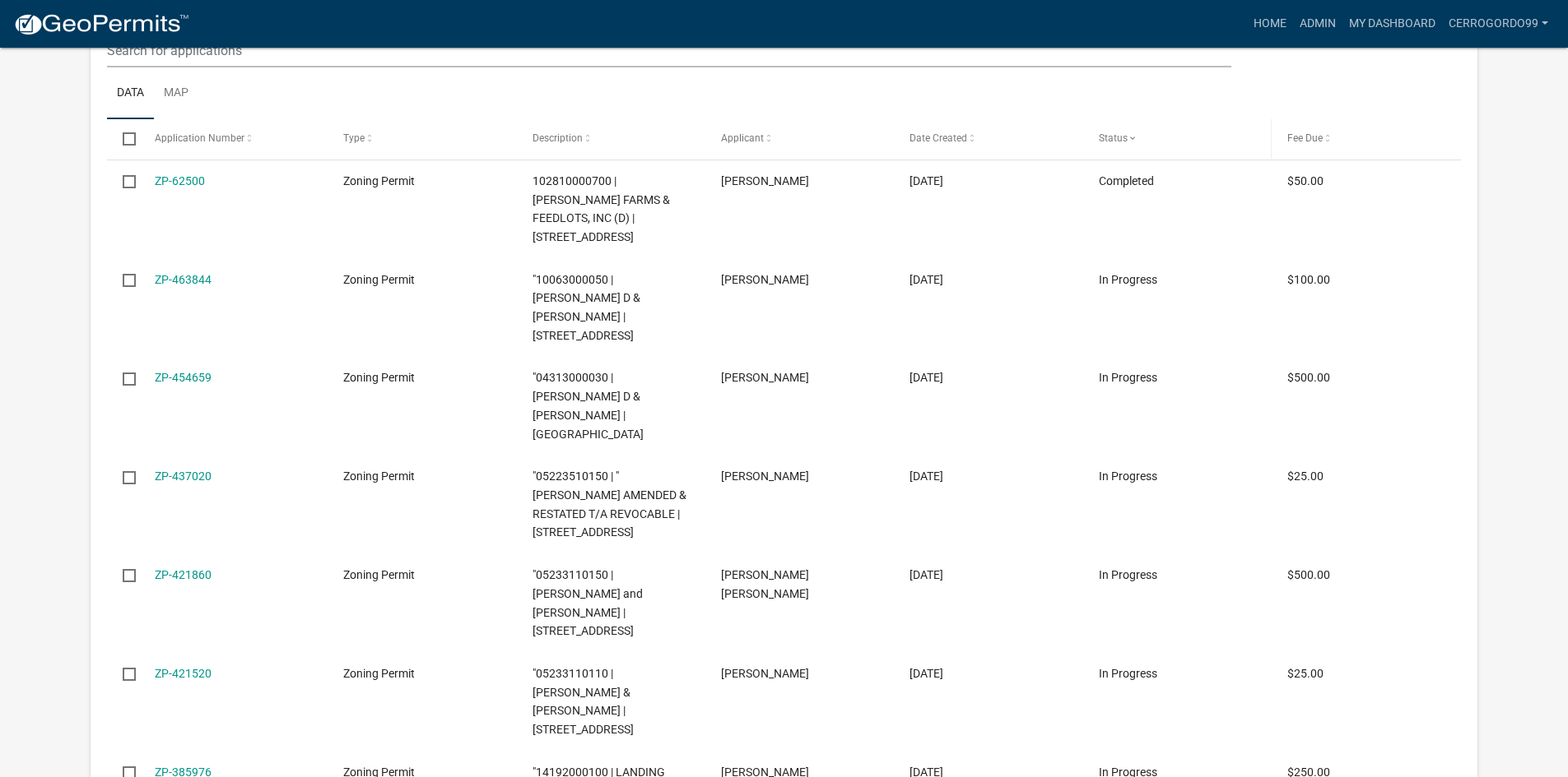
click at [1132, 141] on span at bounding box center [1132, 139] width 10 height 12
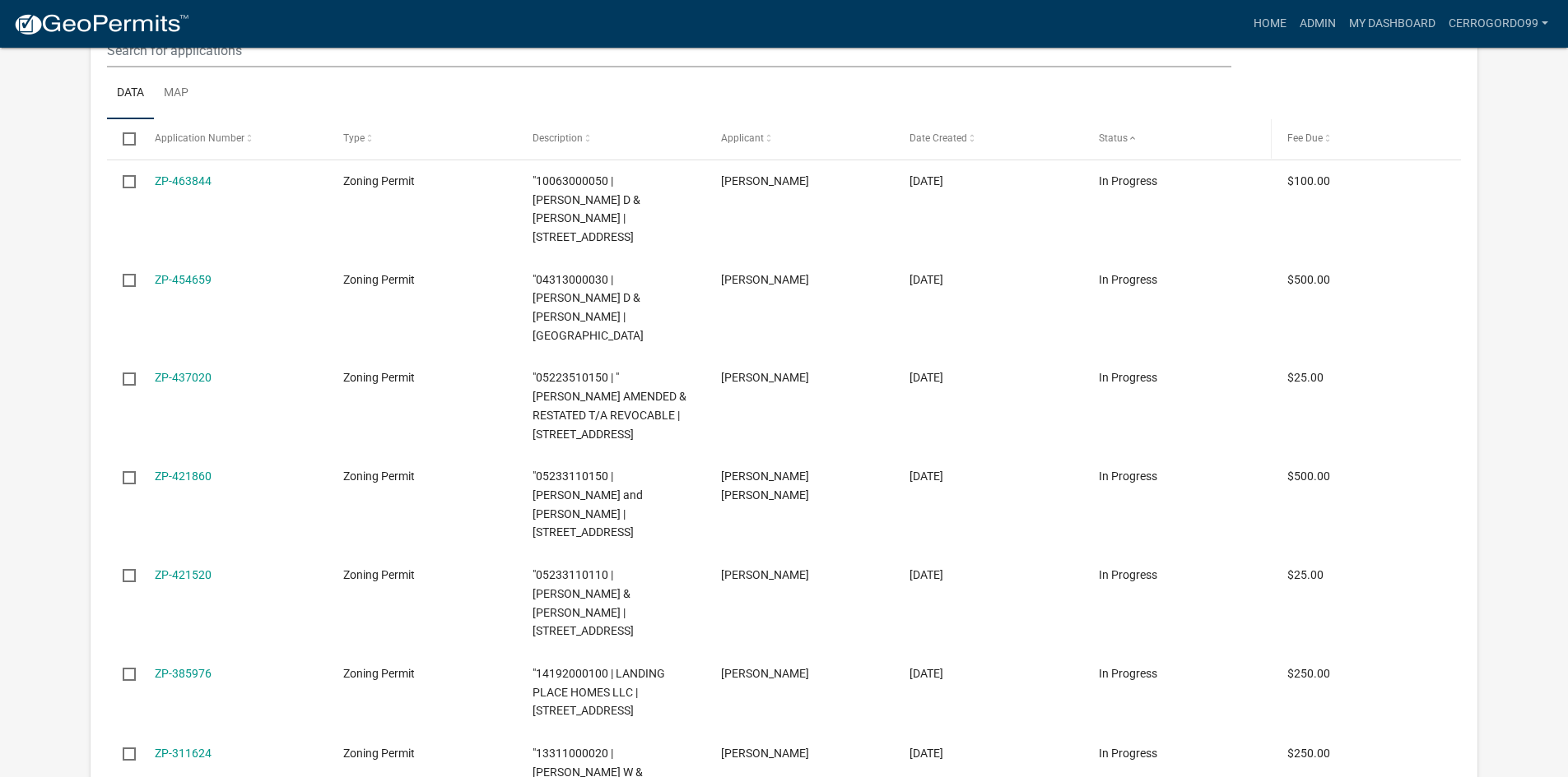
click at [1132, 141] on span at bounding box center [1132, 139] width 10 height 12
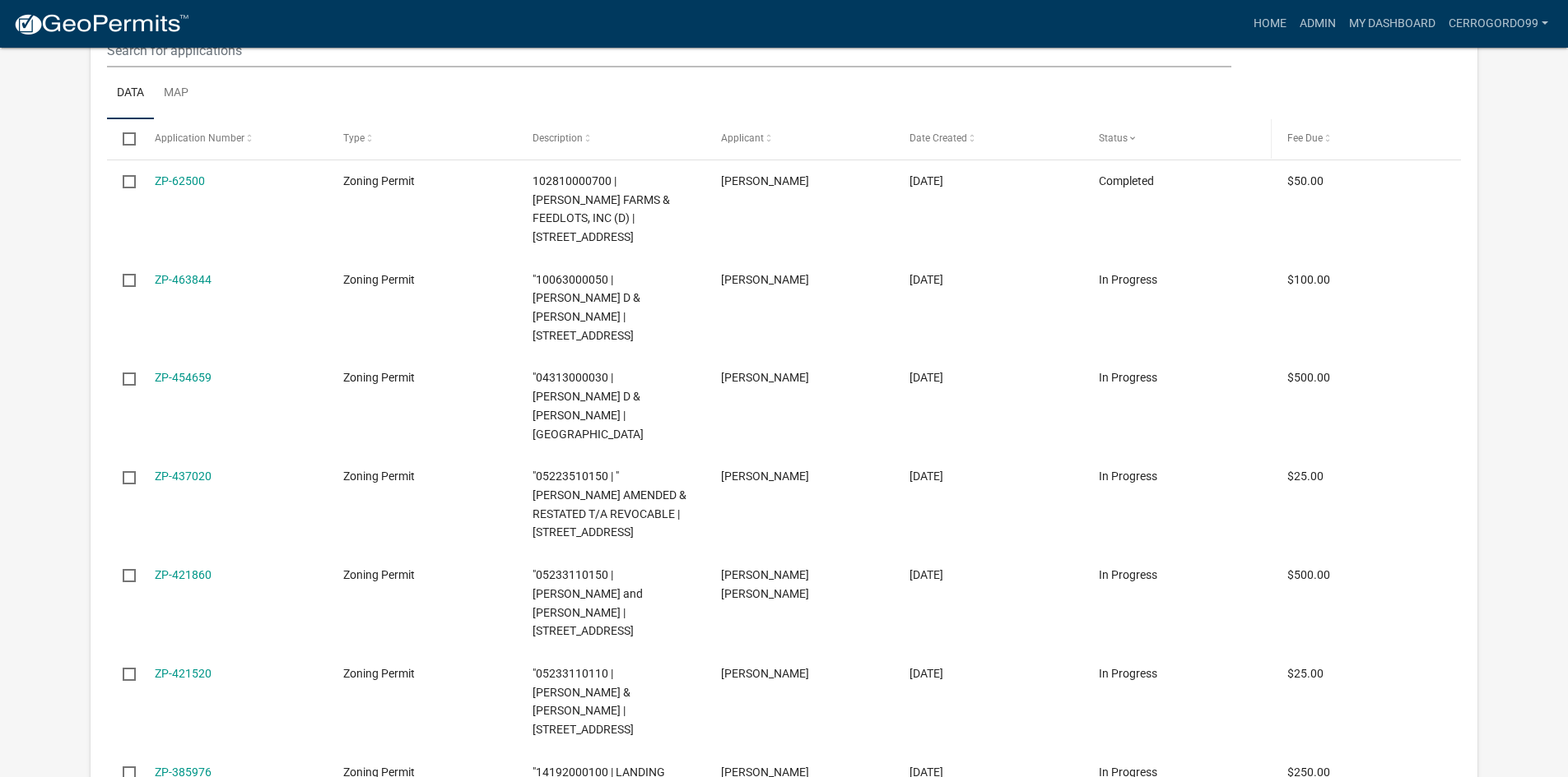
click at [1134, 141] on span at bounding box center [1132, 139] width 10 height 12
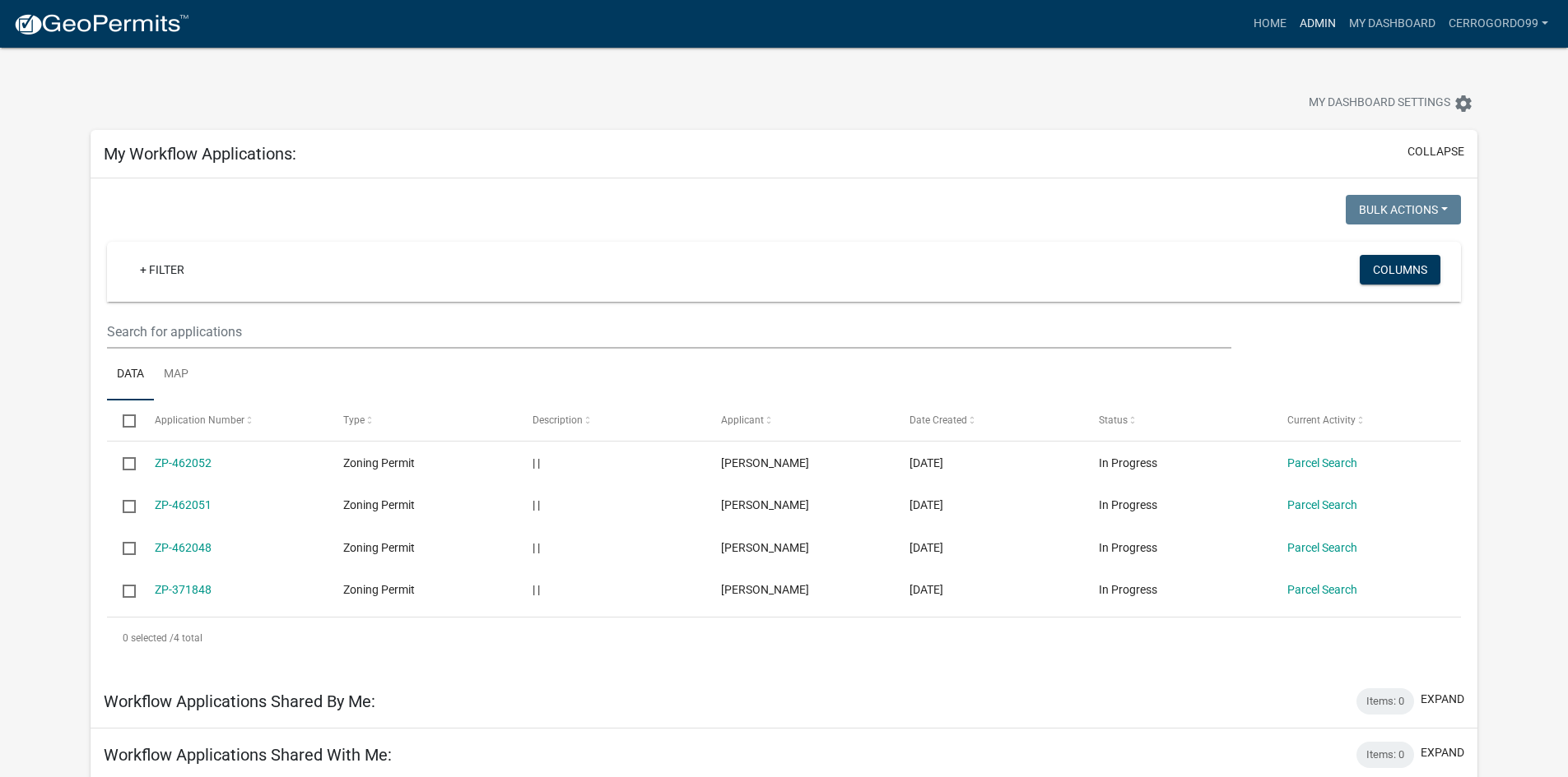
click at [1324, 21] on link "Admin" at bounding box center [1318, 24] width 50 height 31
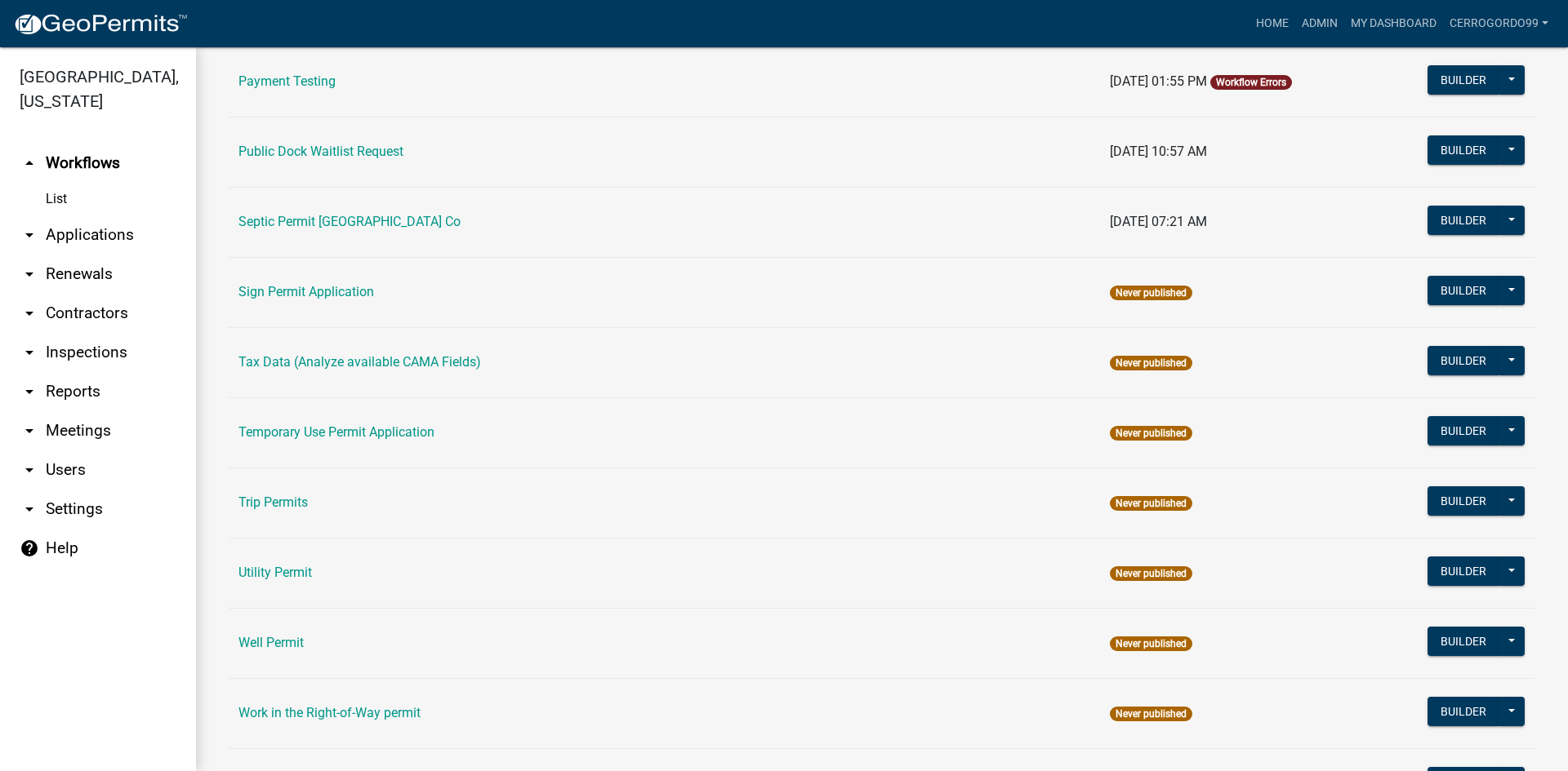
scroll to position [750, 0]
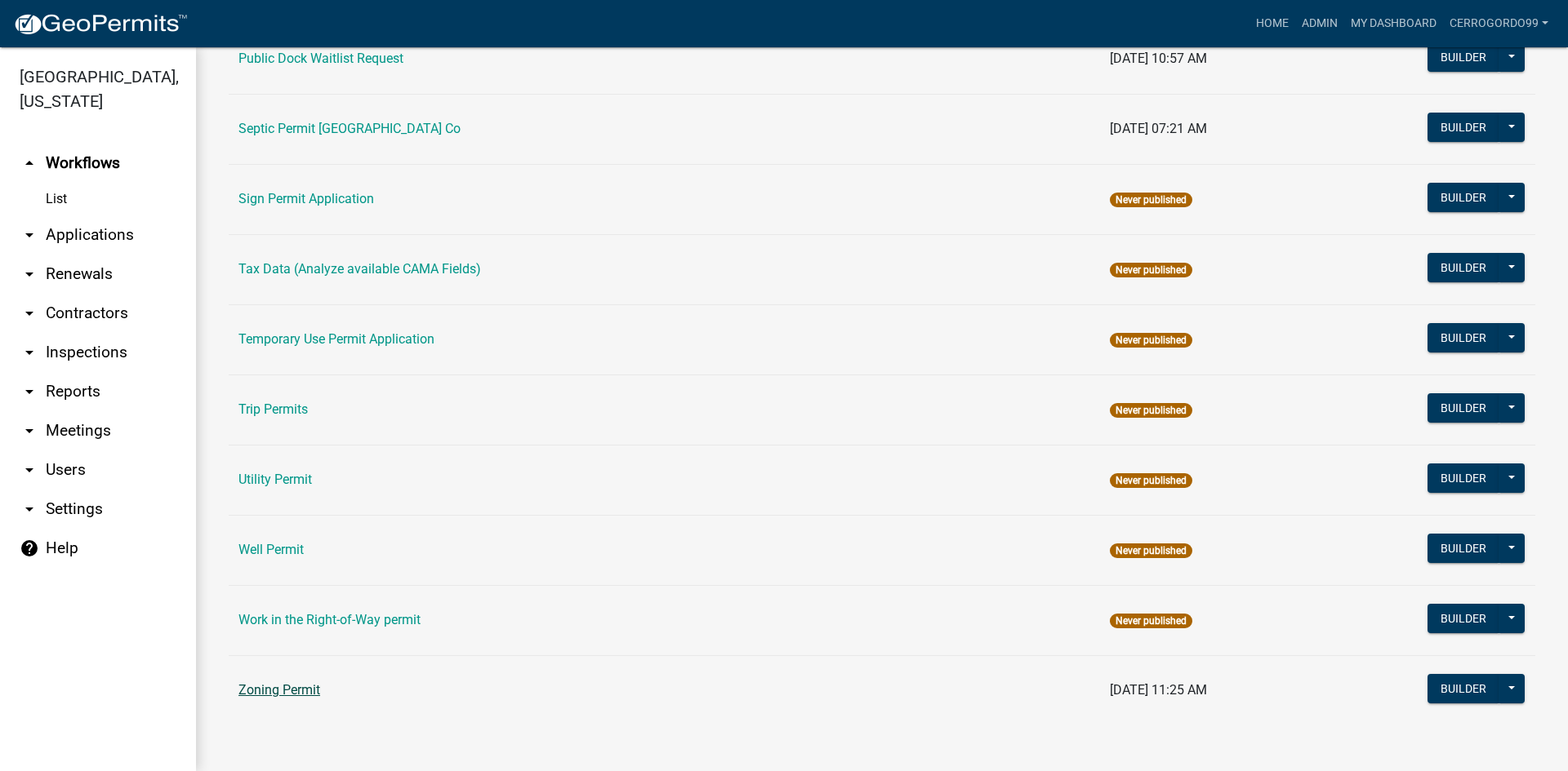
click at [278, 688] on link "Zoning Permit" at bounding box center [279, 690] width 82 height 16
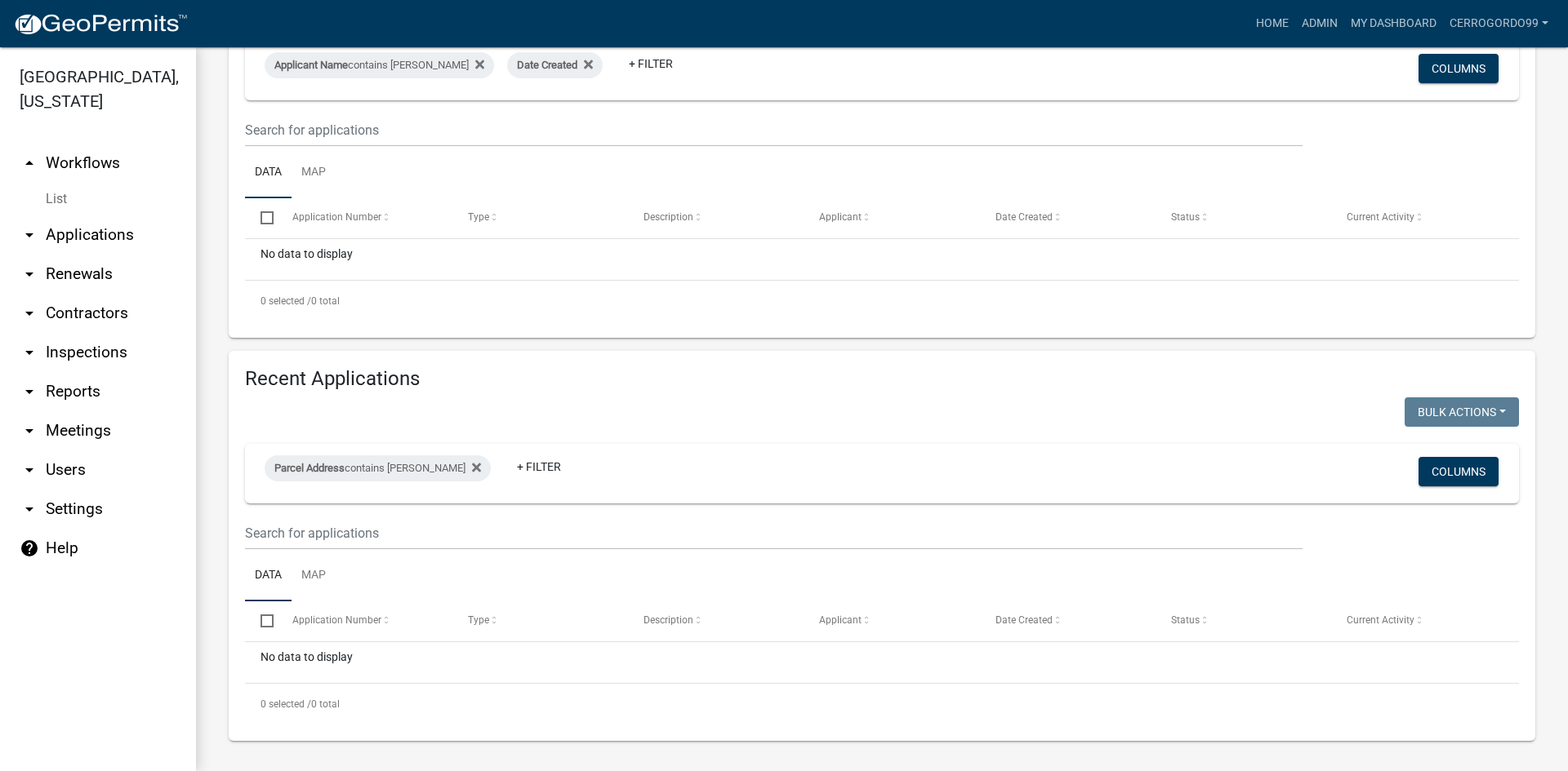
scroll to position [283, 0]
click at [504, 460] on link "+ Filter" at bounding box center [539, 465] width 70 height 29
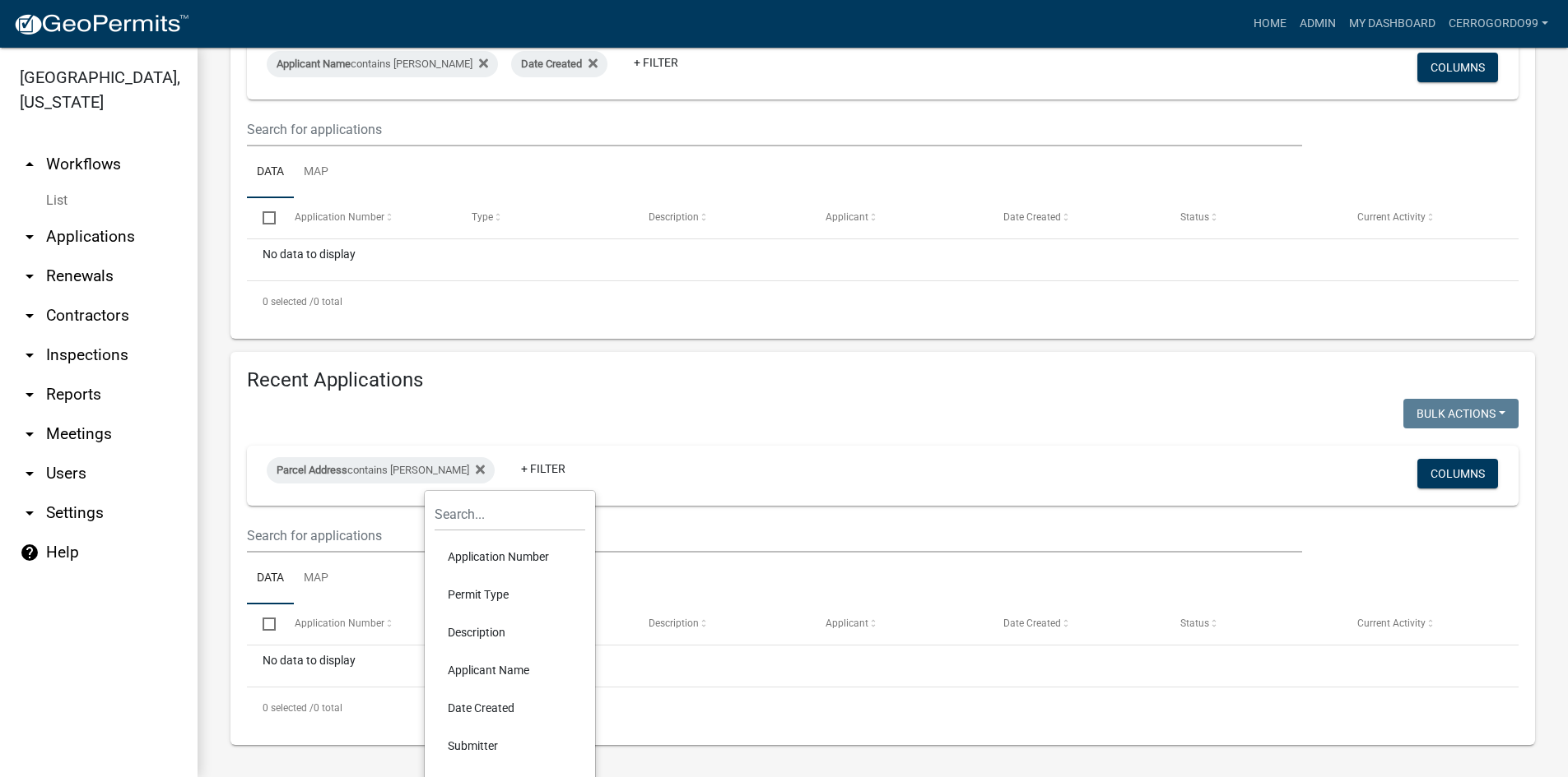
click at [504, 669] on li "Applicant Name" at bounding box center [509, 670] width 151 height 38
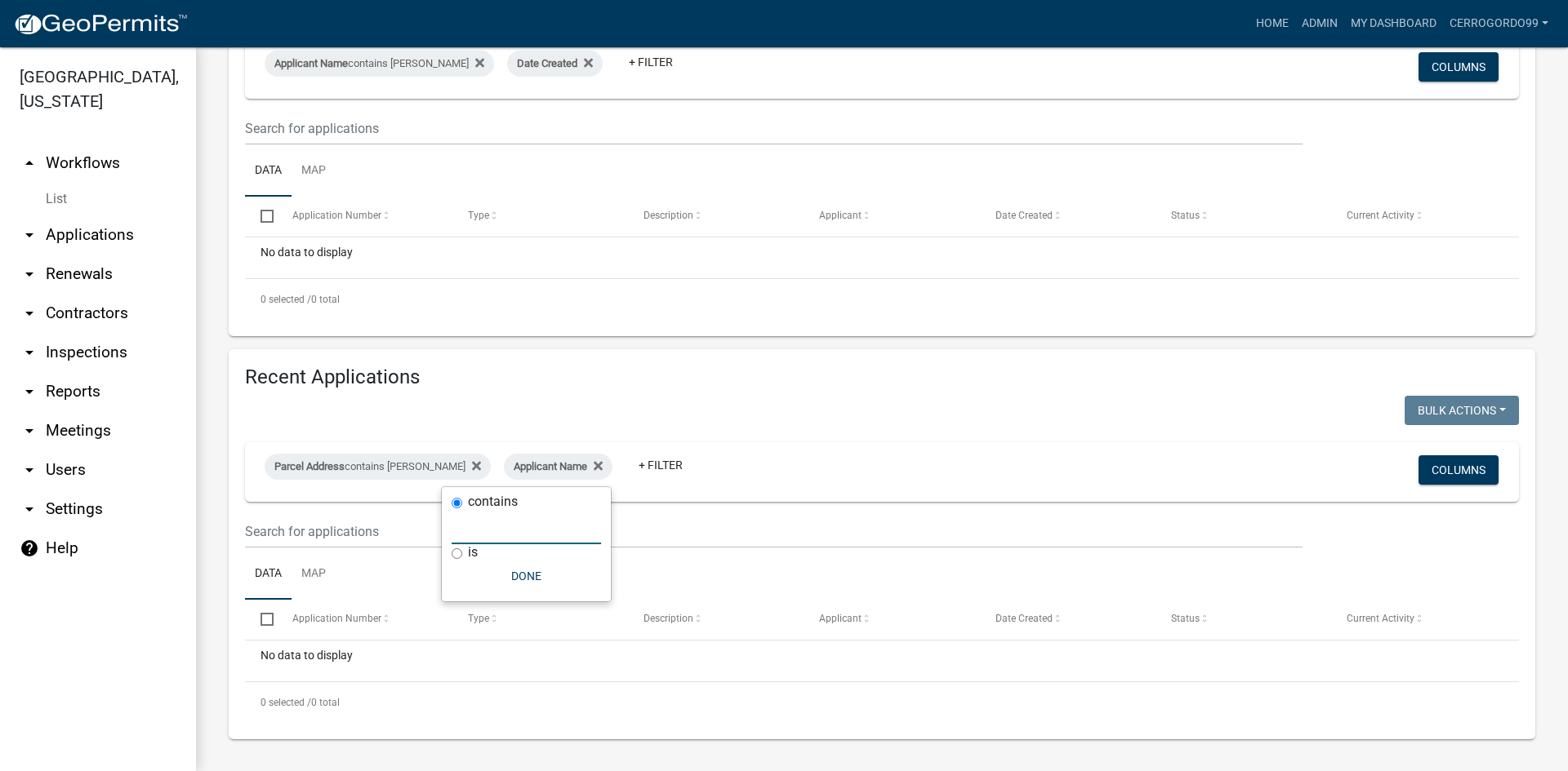
click at [514, 524] on input "text" at bounding box center [526, 528] width 150 height 33
type input "[PERSON_NAME]"
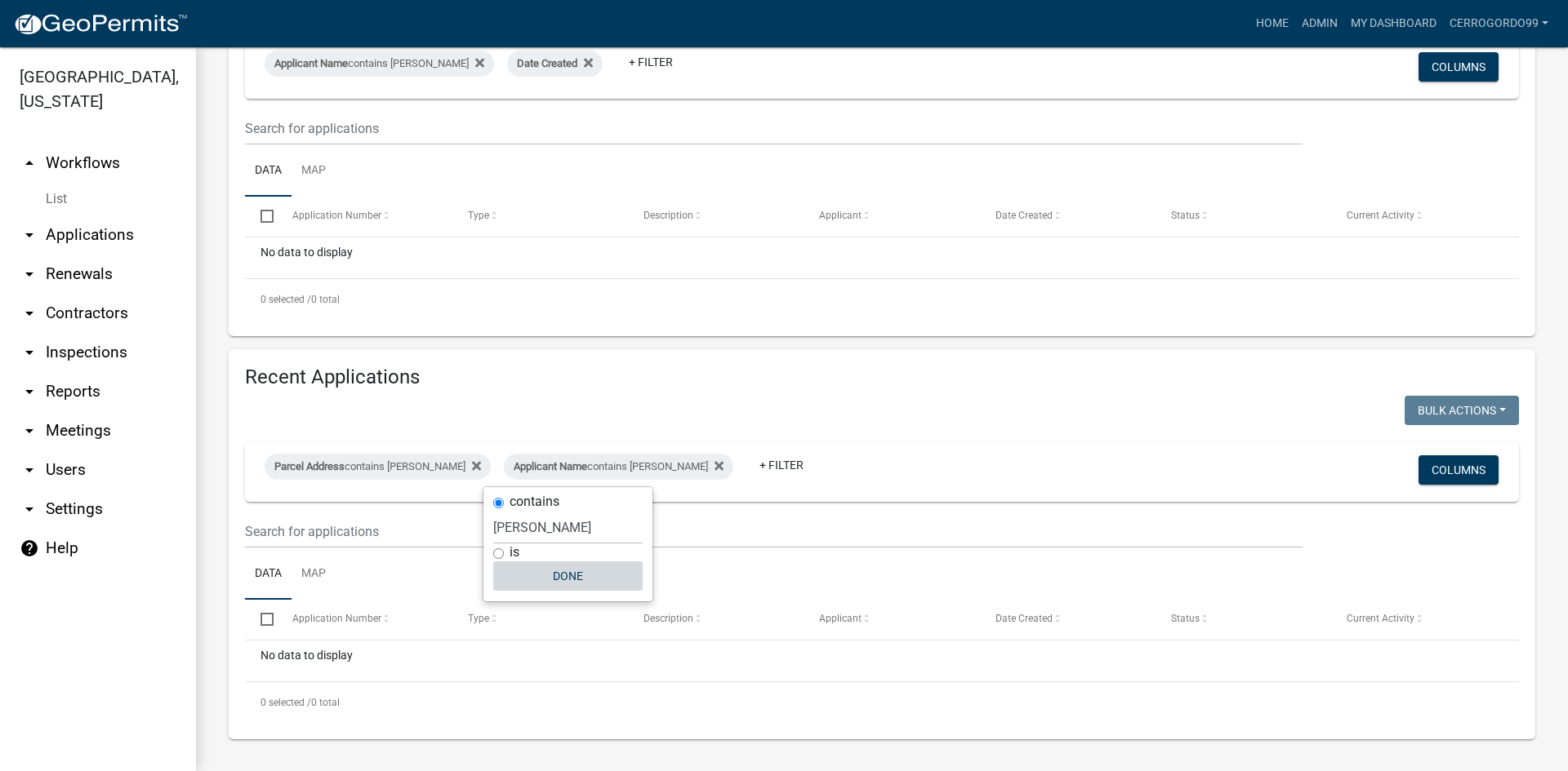
click at [581, 571] on button "Done" at bounding box center [568, 576] width 150 height 29
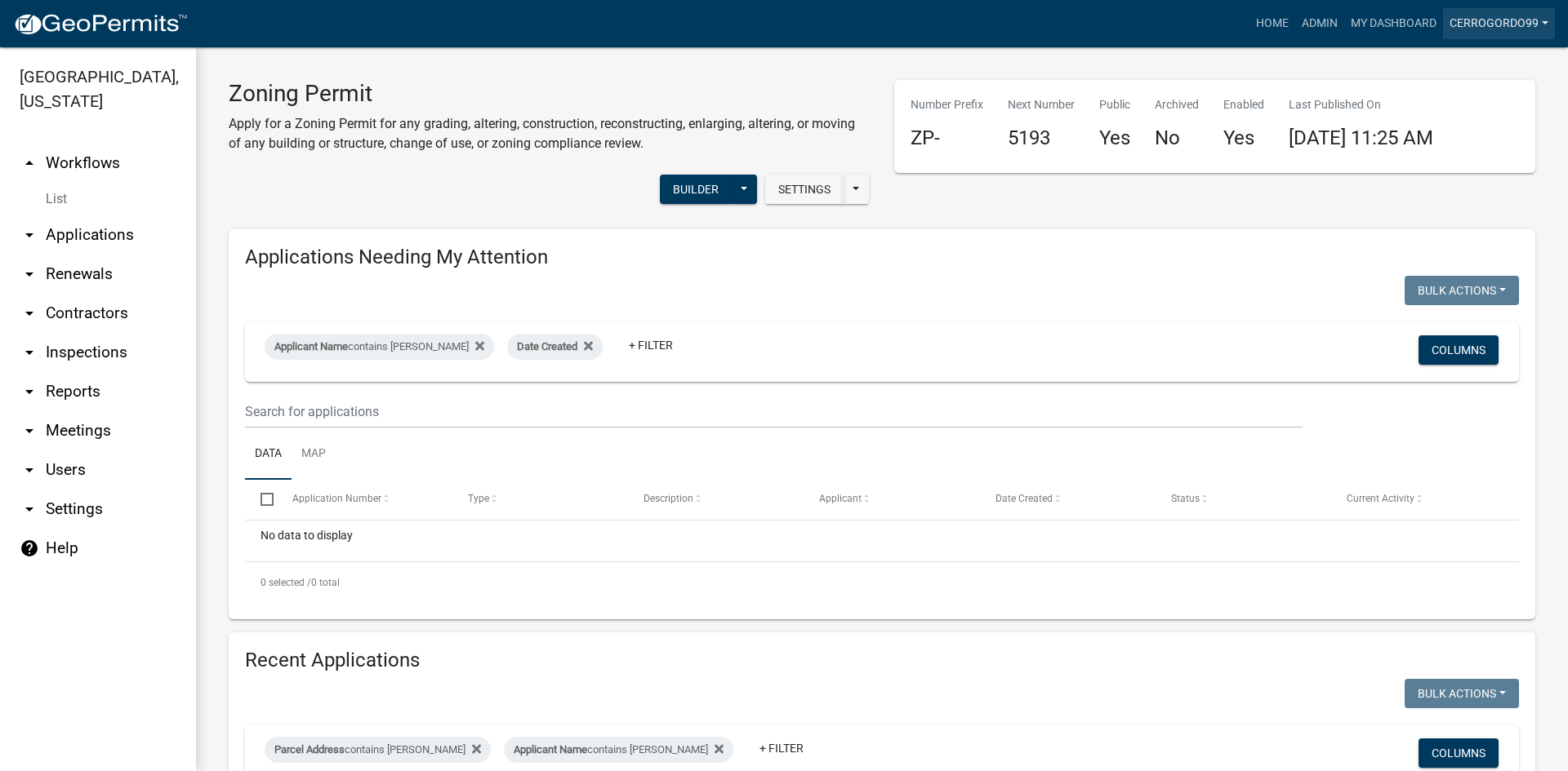
click at [1548, 28] on link "Cerrogordo99" at bounding box center [1499, 23] width 112 height 31
click at [1481, 62] on link "Admin" at bounding box center [1489, 67] width 131 height 39
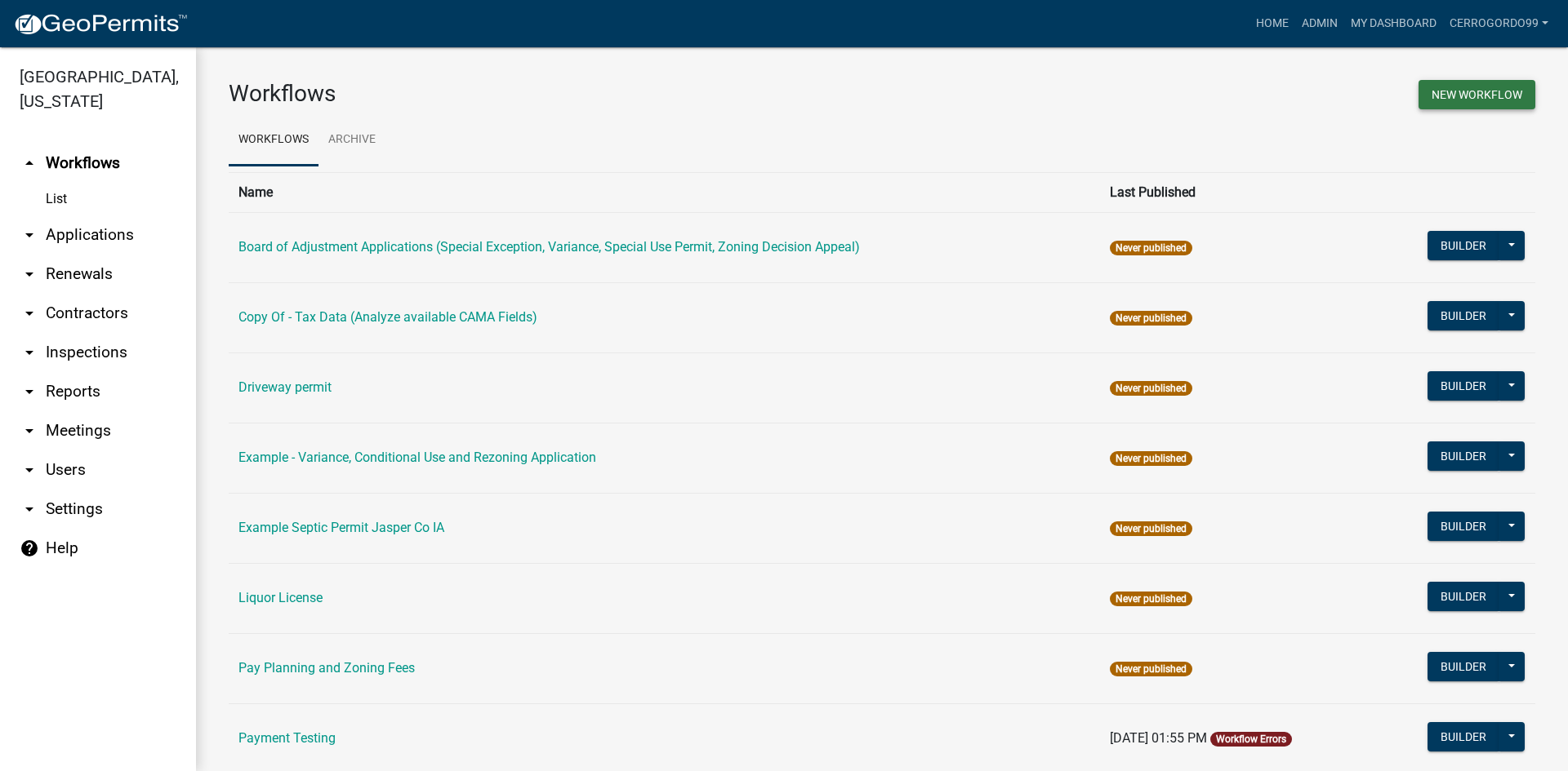
click at [1458, 100] on button "New Workflow" at bounding box center [1478, 94] width 117 height 29
select select "3"
select select
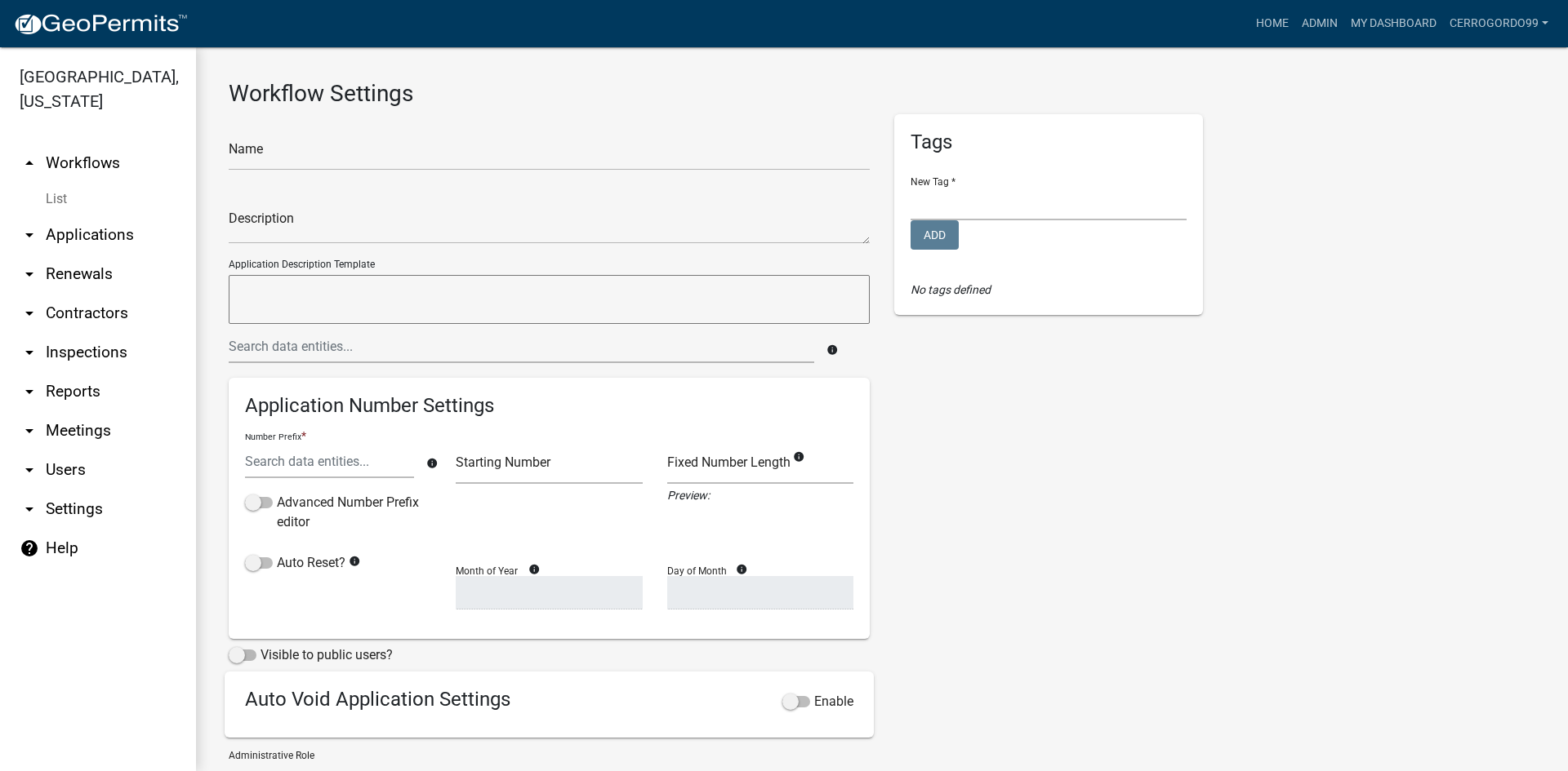
select select
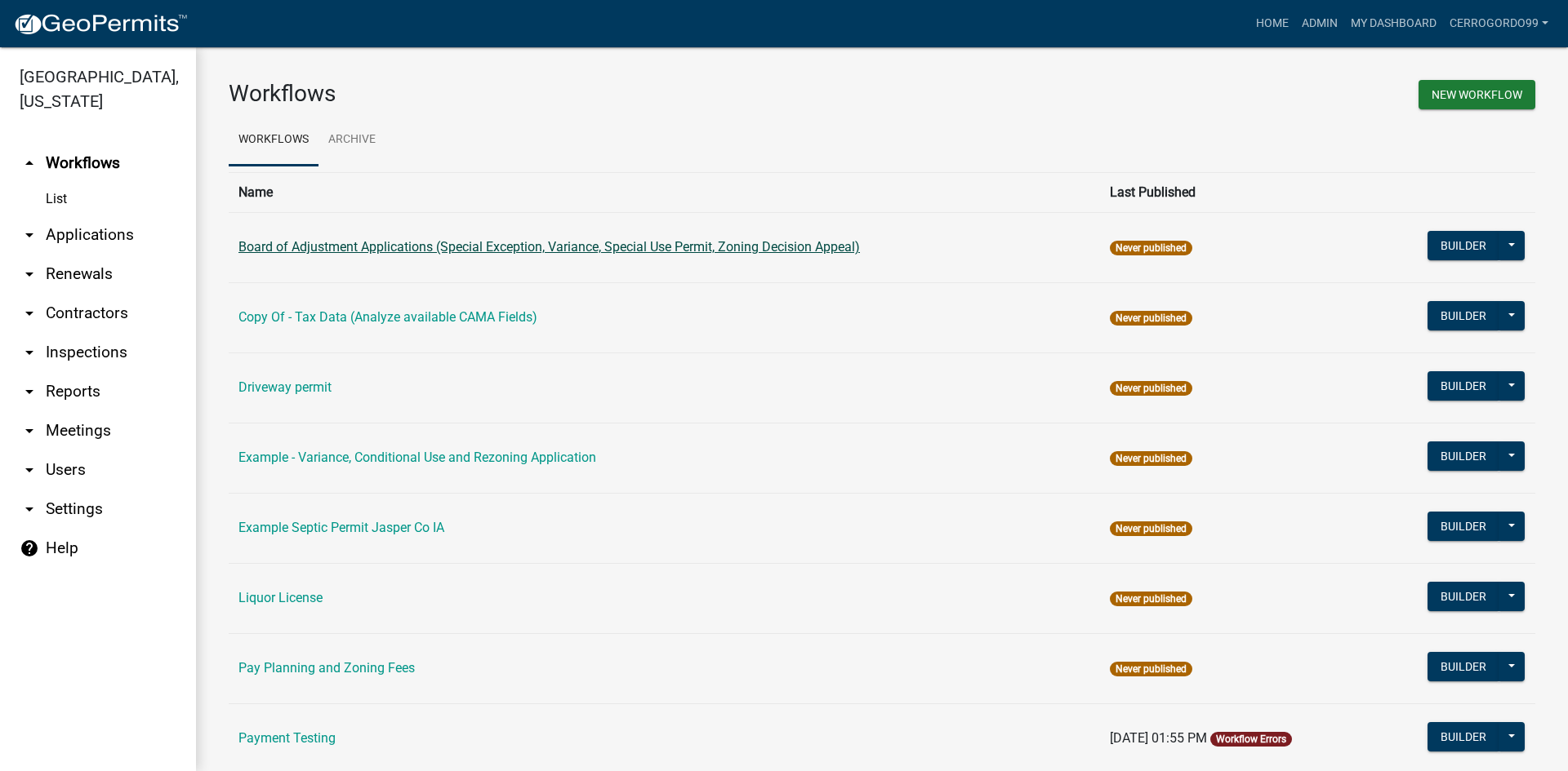
click at [375, 243] on link "Board of Adjustment Applications (Special Exception, Variance, Special Use Perm…" at bounding box center [549, 247] width 622 height 16
